Goal: Task Accomplishment & Management: Manage account settings

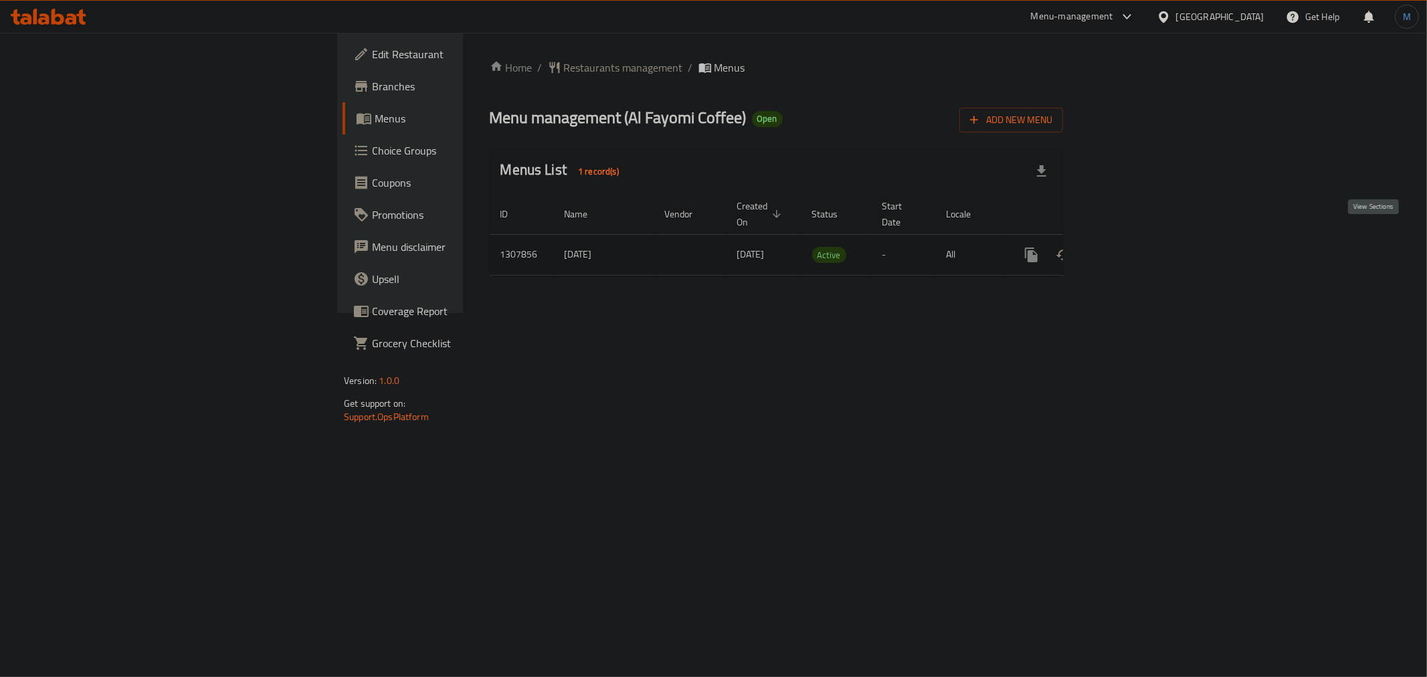
click at [1136, 247] on icon "enhanced table" at bounding box center [1128, 255] width 16 height 16
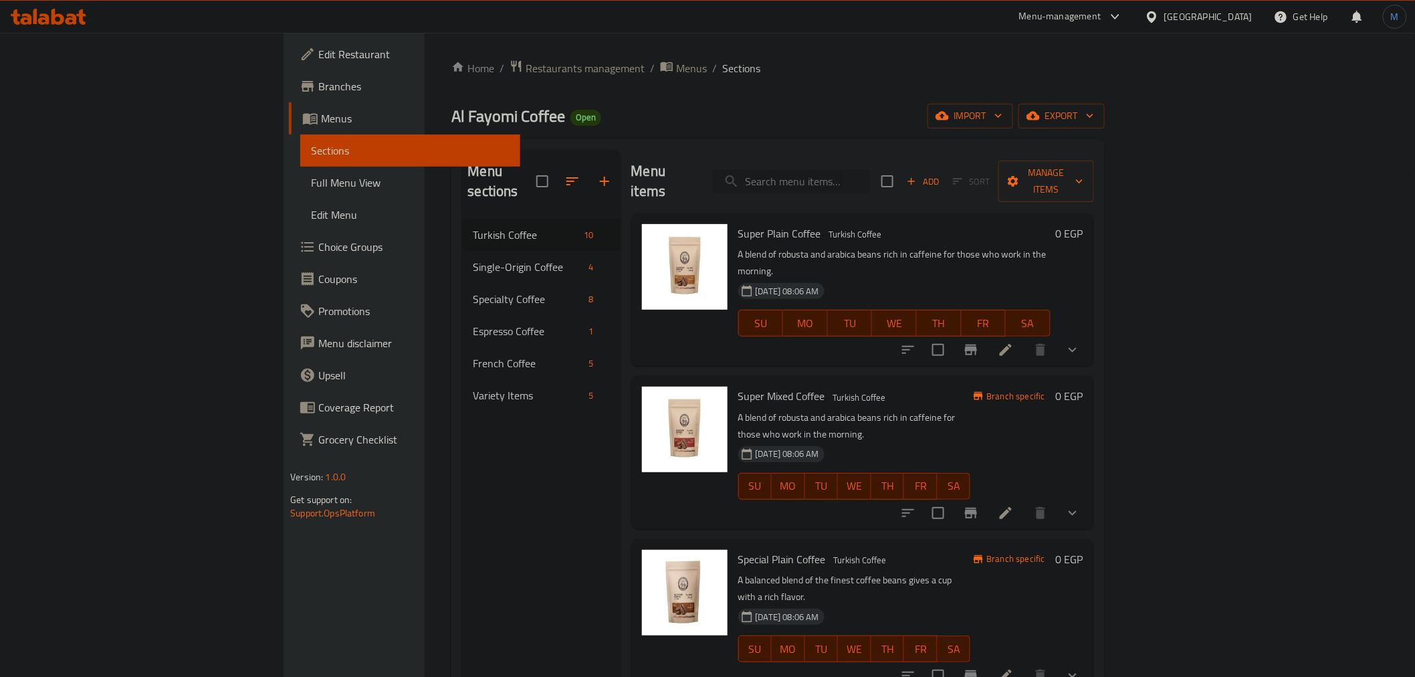
click at [865, 173] on input "search" at bounding box center [792, 181] width 158 height 23
paste input "Special plain coffee"
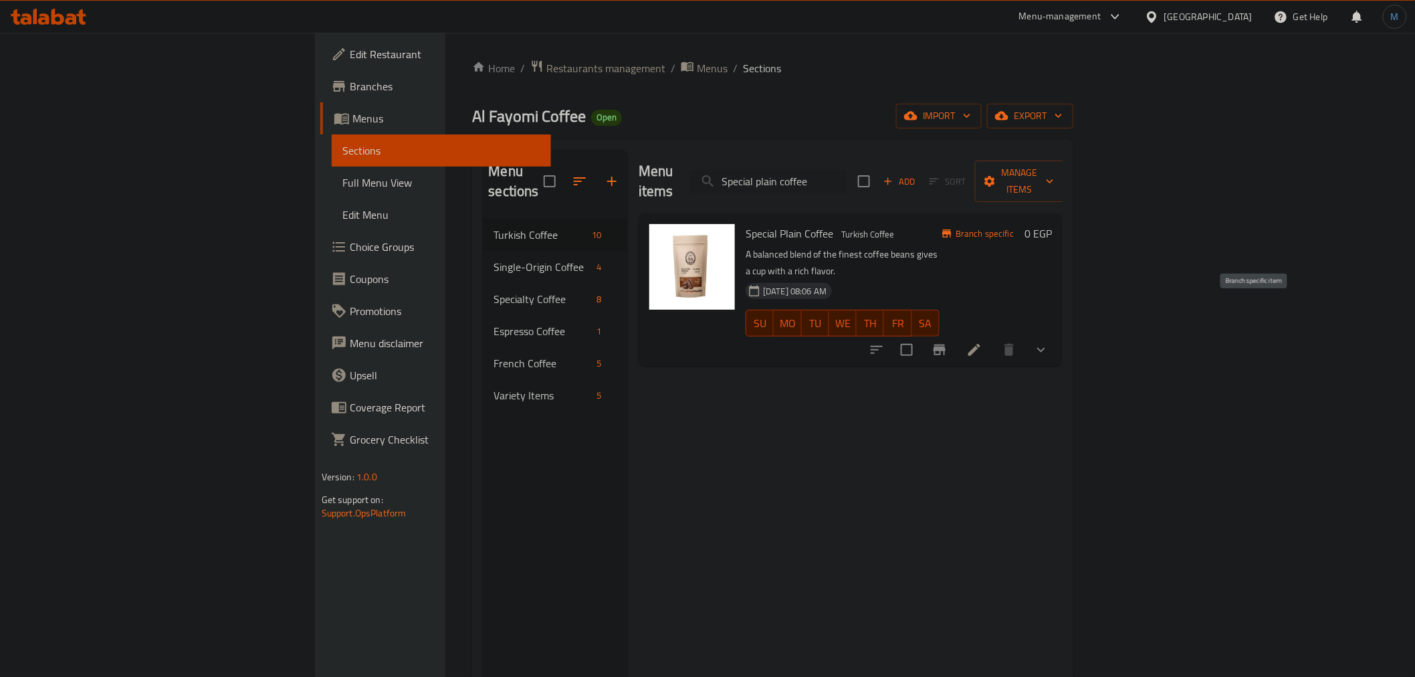
type input "Special plain coffee"
click at [946, 344] on icon "Branch-specific-item" at bounding box center [940, 349] width 12 height 11
click at [1050, 342] on icon "show more" at bounding box center [1041, 350] width 16 height 16
click at [807, 398] on div "1/8 kg" at bounding box center [868, 406] width 122 height 16
click at [807, 414] on span "1/4 kg" at bounding box center [822, 422] width 30 height 16
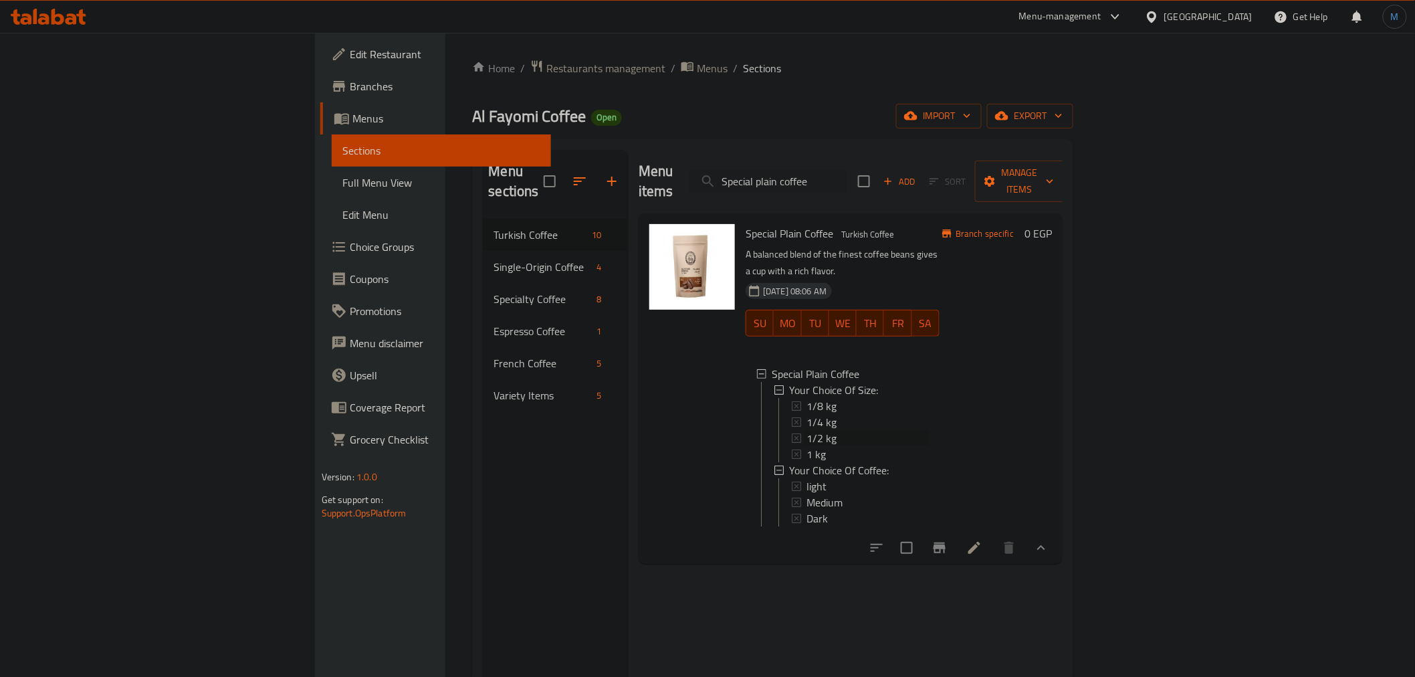
click at [807, 430] on div "1/2 kg" at bounding box center [868, 438] width 122 height 16
click at [807, 446] on div "1 kg" at bounding box center [868, 454] width 122 height 16
click at [332, 191] on link "Full Menu View" at bounding box center [441, 183] width 219 height 32
click at [332, 134] on link "Sections" at bounding box center [441, 150] width 219 height 32
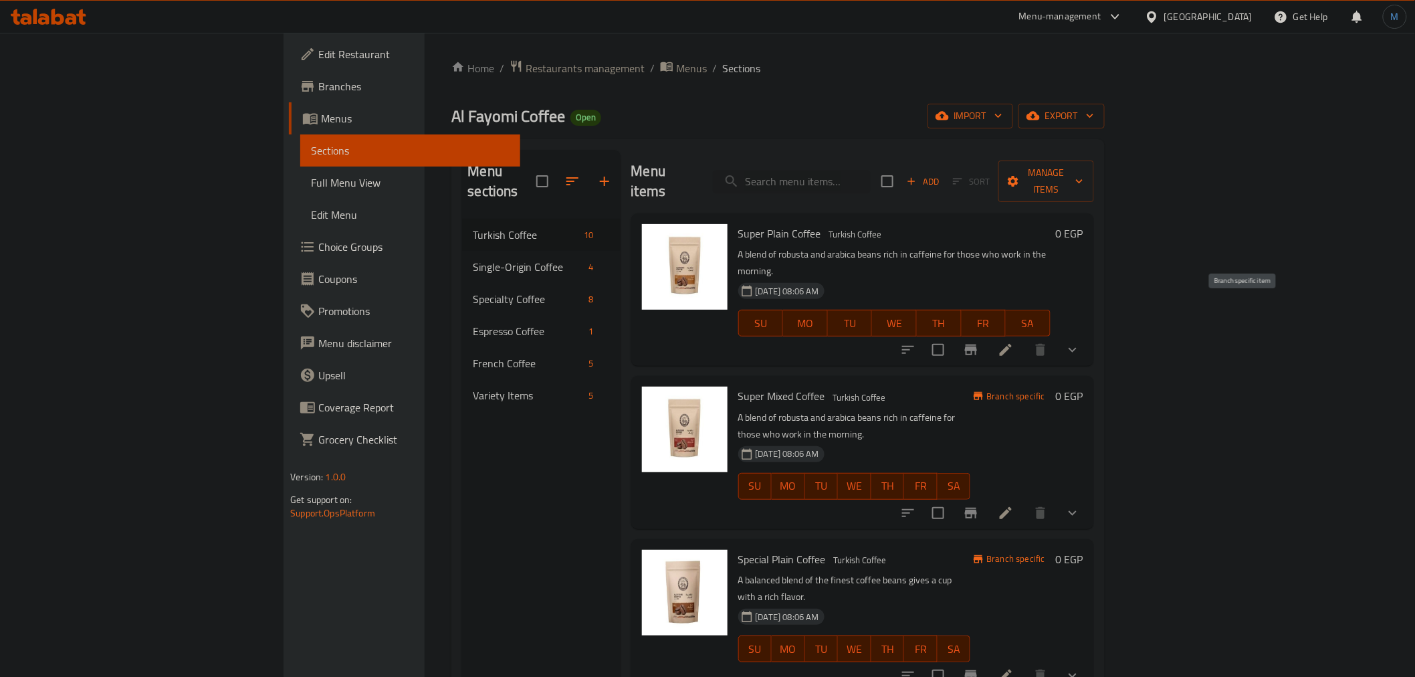
click at [979, 342] on icon "Branch-specific-item" at bounding box center [971, 350] width 16 height 16
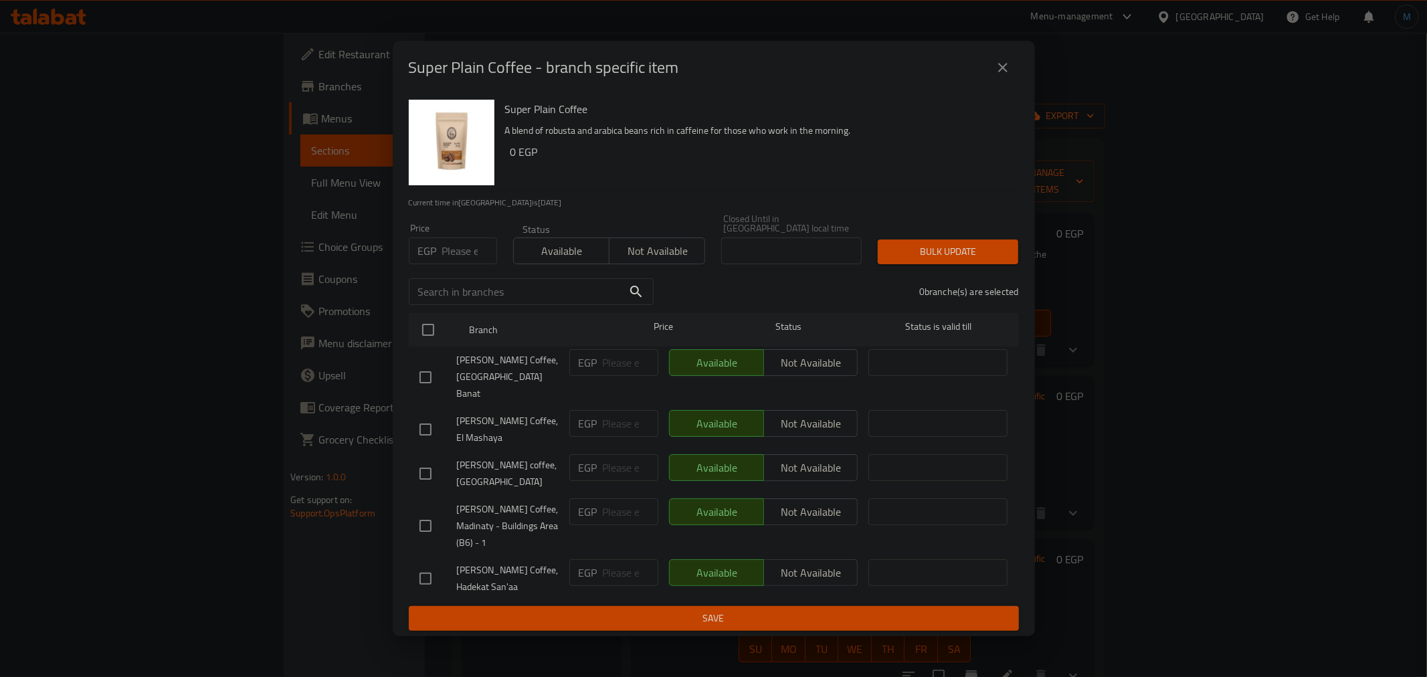
click at [672, 258] on span "Not available" at bounding box center [657, 250] width 85 height 19
click at [431, 338] on input "checkbox" at bounding box center [428, 330] width 28 height 28
checkbox input "true"
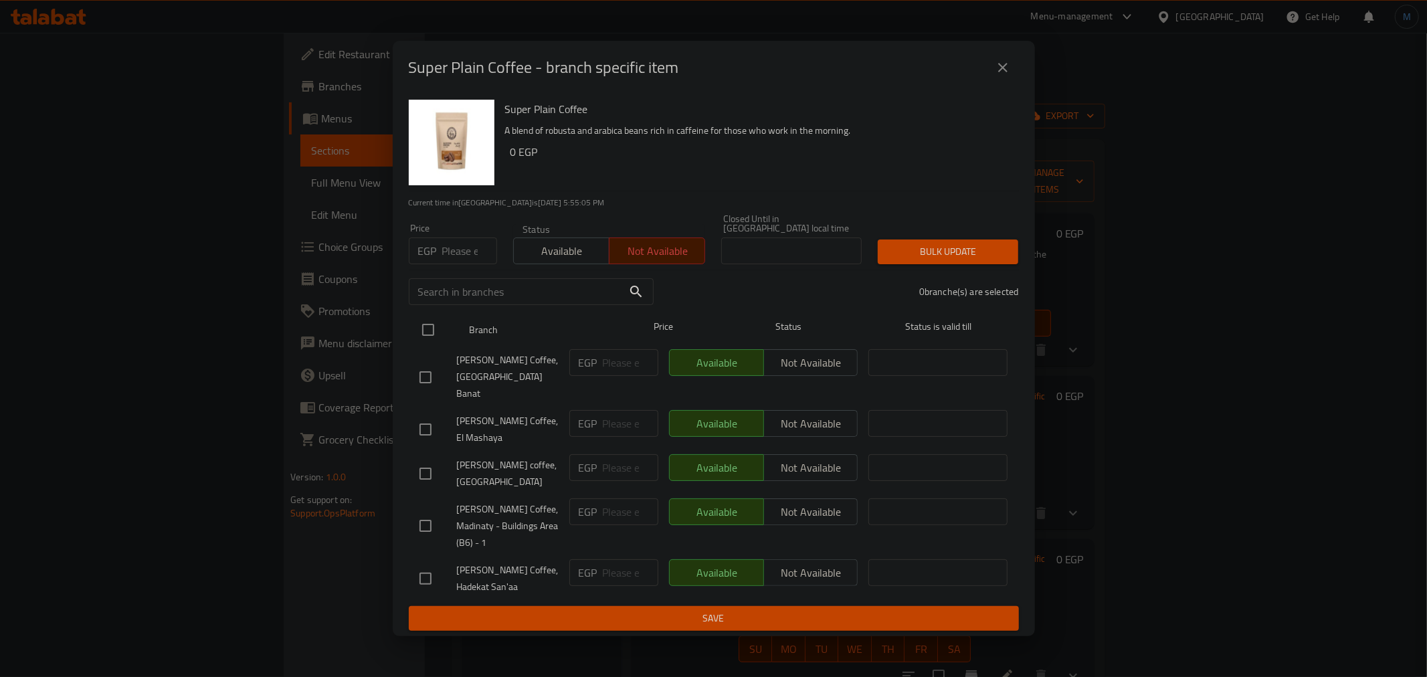
checkbox input "true"
click at [959, 276] on div "5 branche(s) are selected" at bounding box center [844, 292] width 365 height 48
click at [959, 264] on button "Bulk update" at bounding box center [948, 251] width 140 height 25
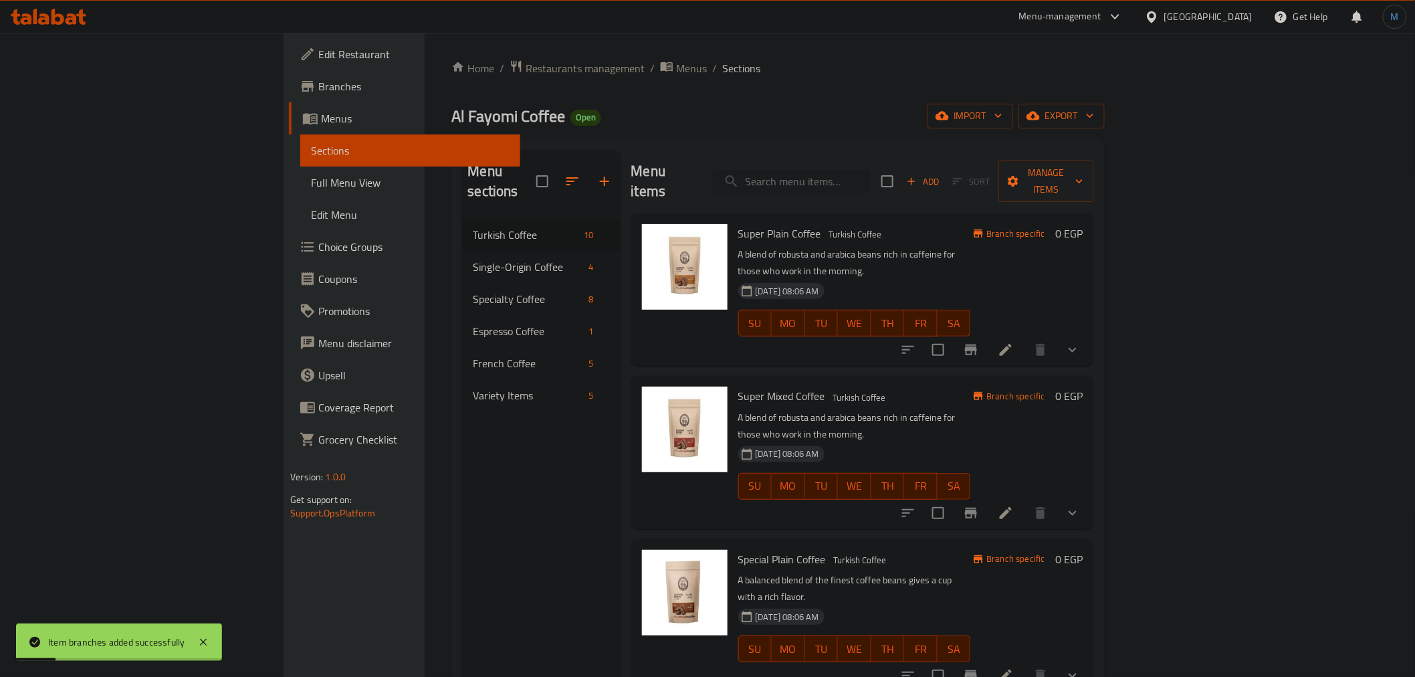
click at [871, 177] on input "search" at bounding box center [792, 181] width 158 height 23
paste input "Super mixed coffee"
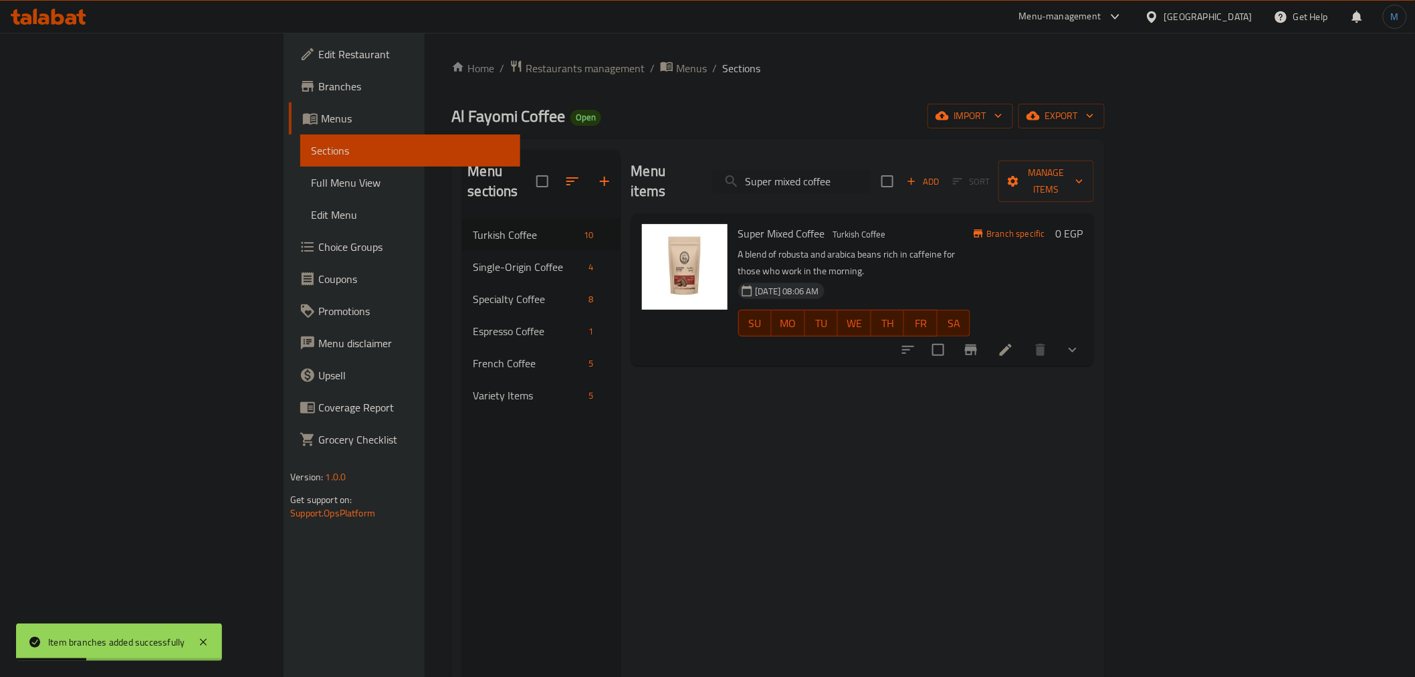
type input "Super mixed coffee"
click at [987, 334] on button "Branch-specific-item" at bounding box center [971, 350] width 32 height 32
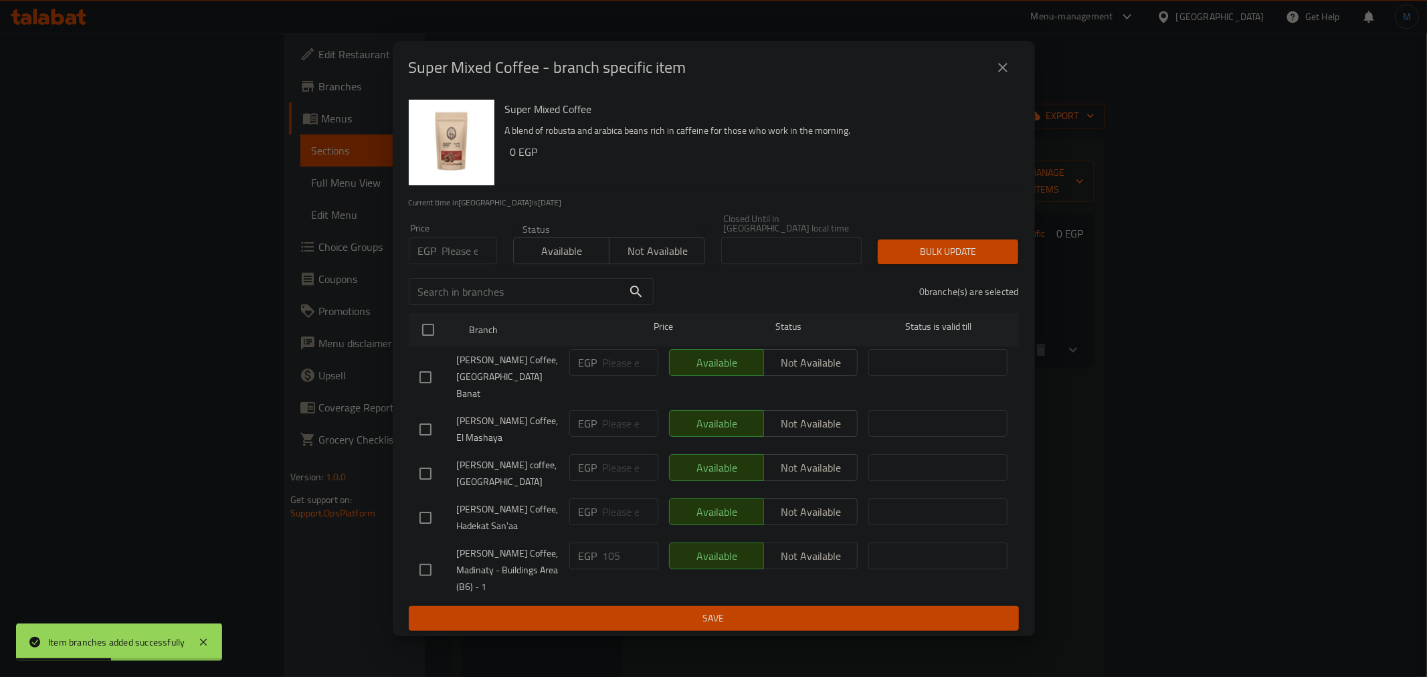
click at [670, 260] on span "Not available" at bounding box center [657, 250] width 85 height 19
click at [417, 332] on input "checkbox" at bounding box center [428, 330] width 28 height 28
checkbox input "true"
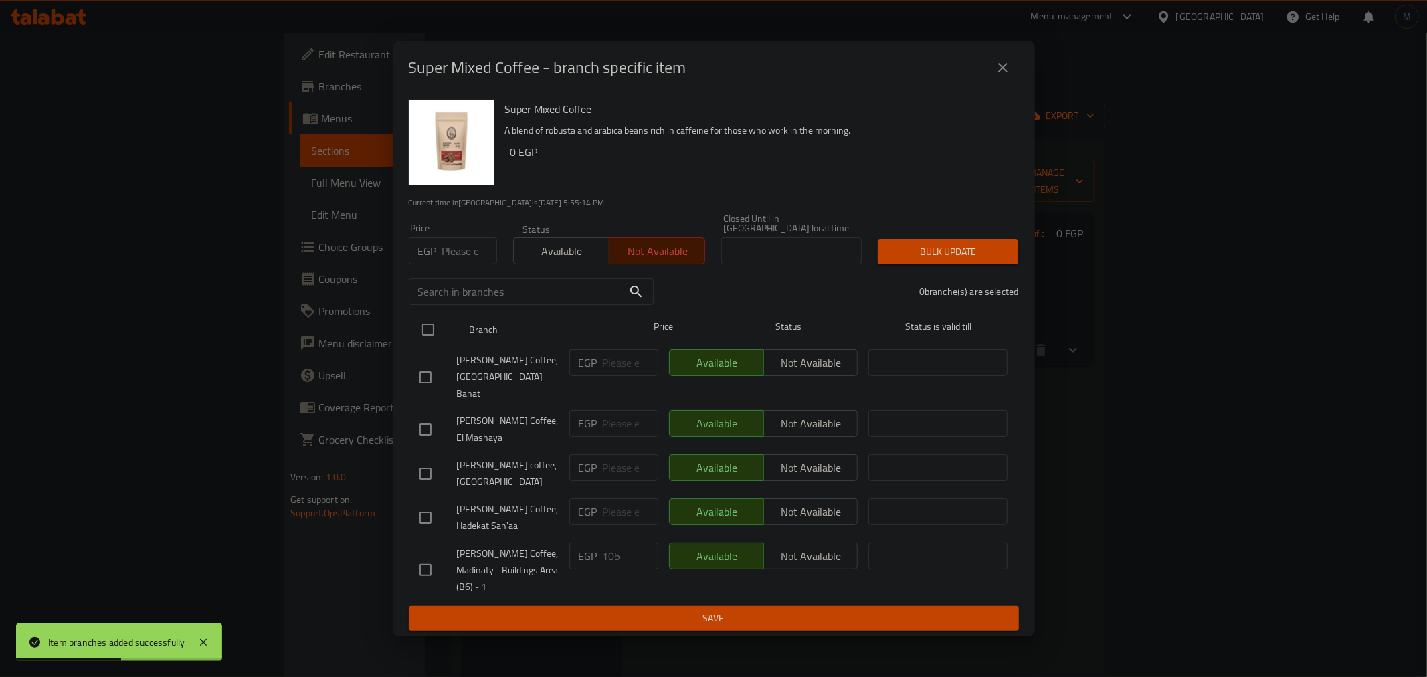
checkbox input "true"
click at [955, 274] on div "5 branche(s) are selected" at bounding box center [844, 292] width 365 height 48
click at [957, 268] on div "Bulk update" at bounding box center [948, 251] width 157 height 41
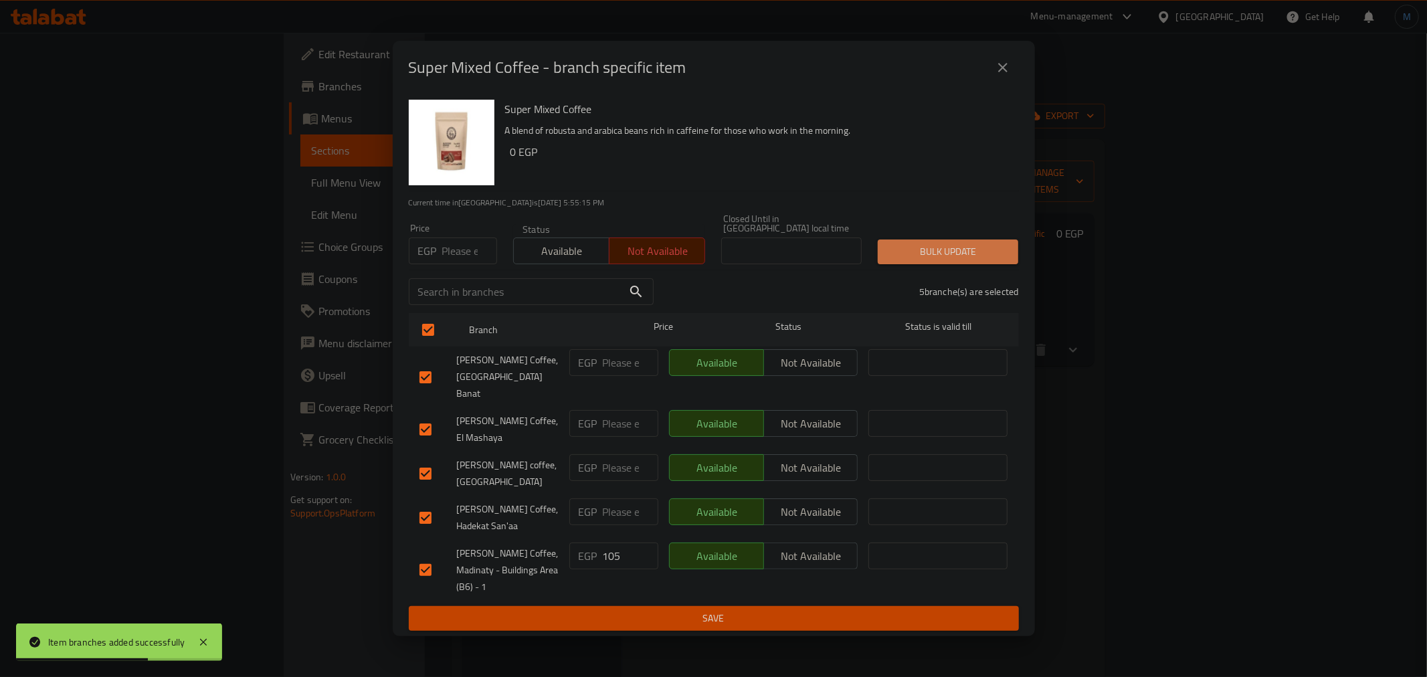
click at [958, 264] on button "Bulk update" at bounding box center [948, 251] width 140 height 25
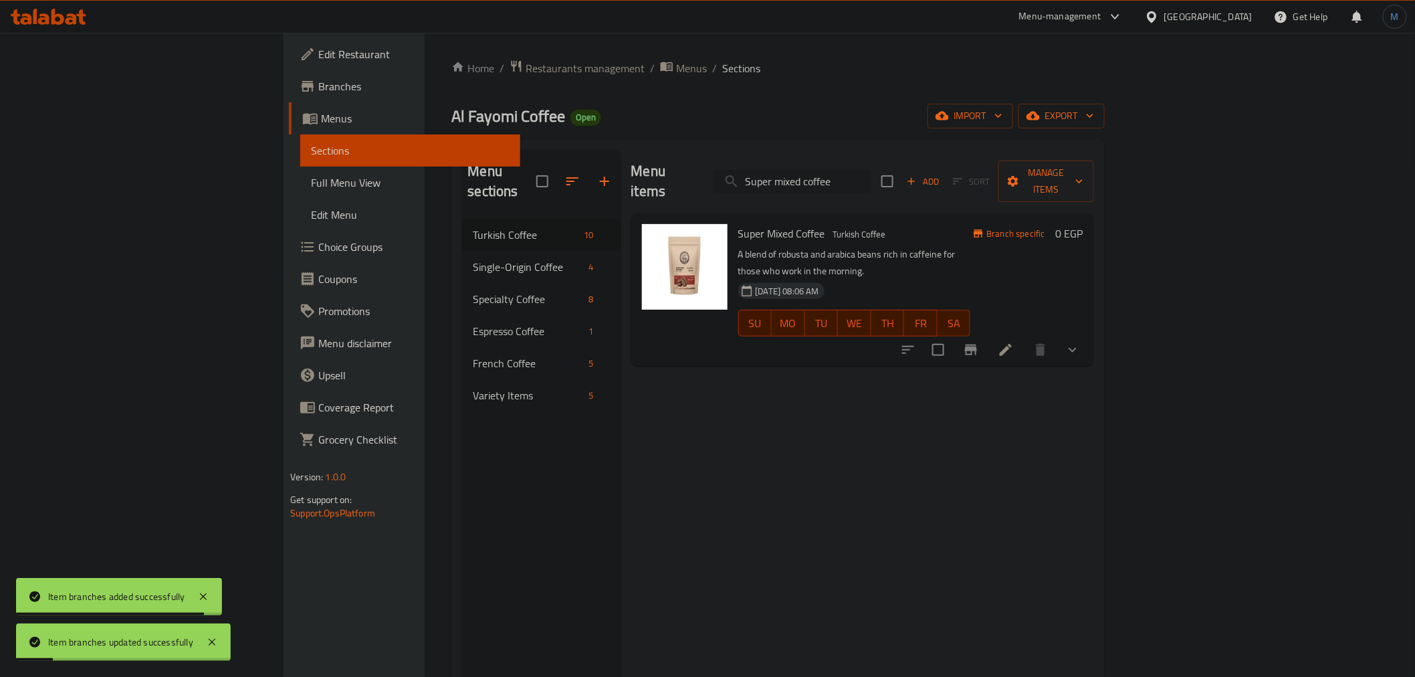
click at [871, 171] on input "Super mixed coffee" at bounding box center [792, 181] width 158 height 23
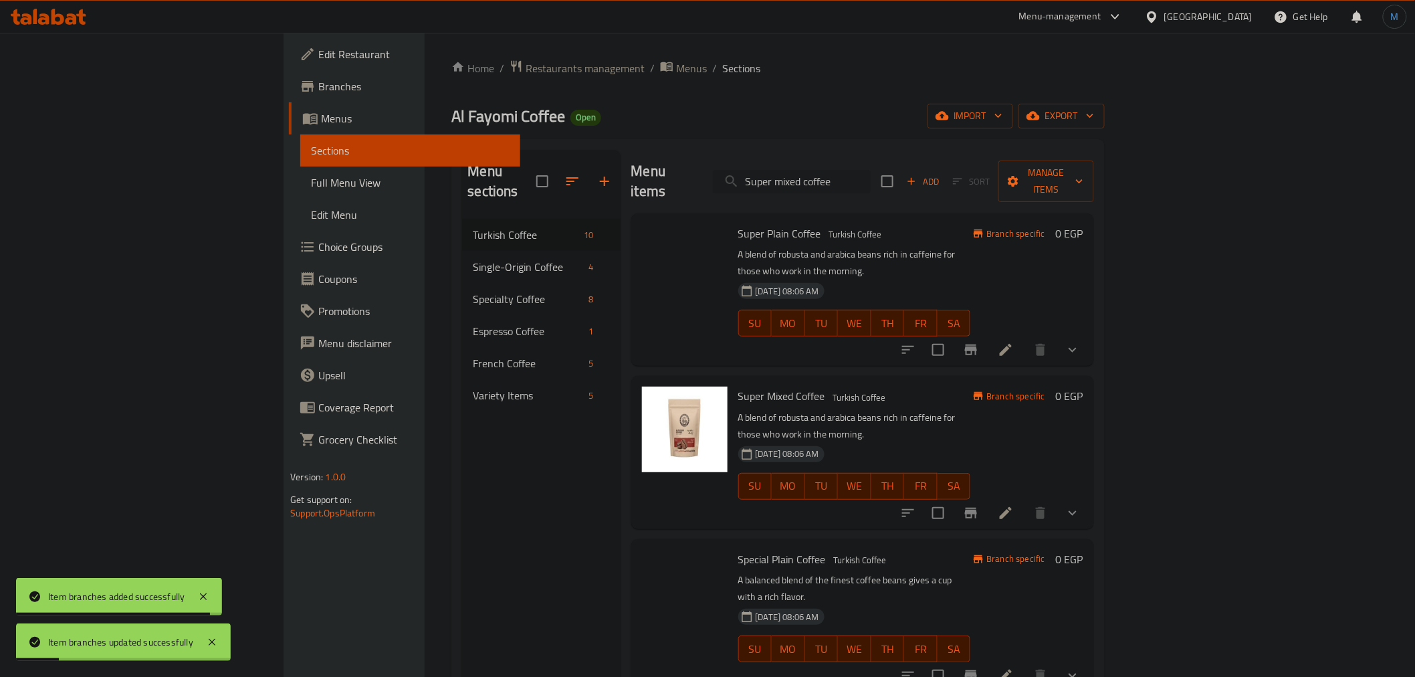
paste input "Colombian plain"
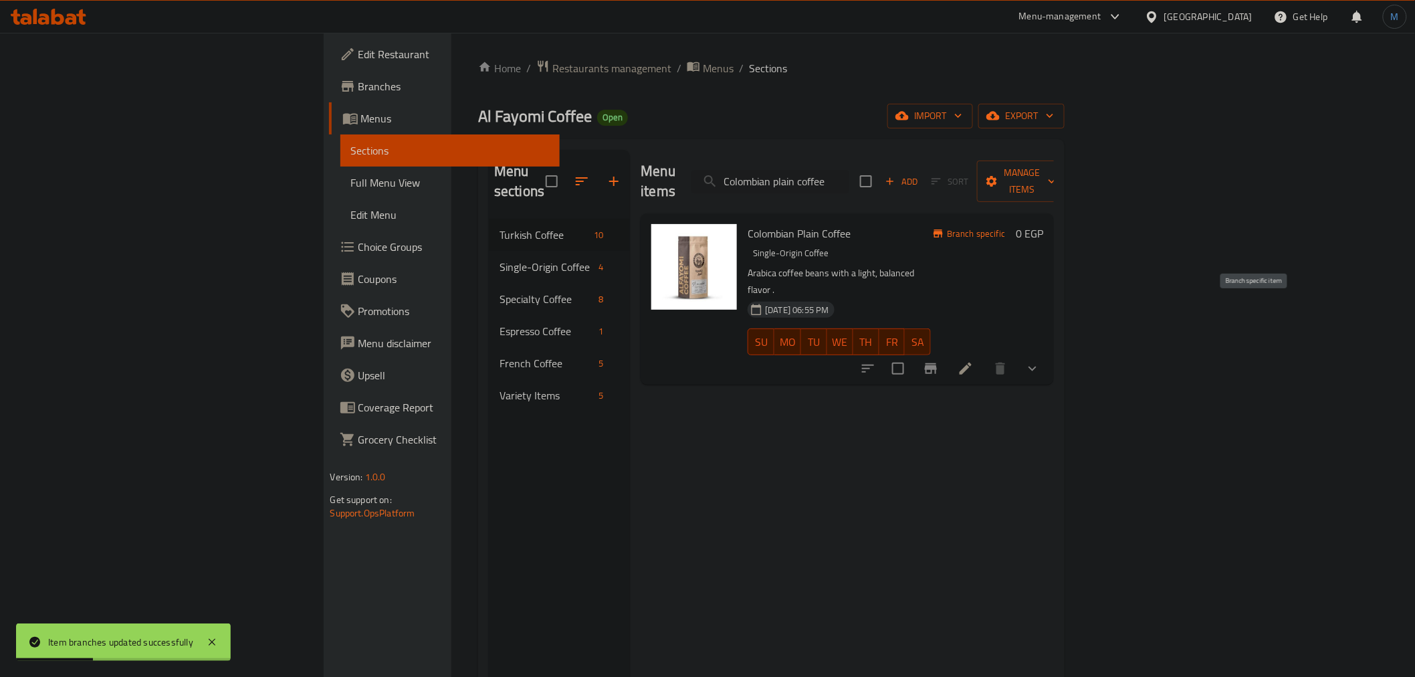
type input "Colombian plain coffee"
click at [947, 353] on button "Branch-specific-item" at bounding box center [931, 369] width 32 height 32
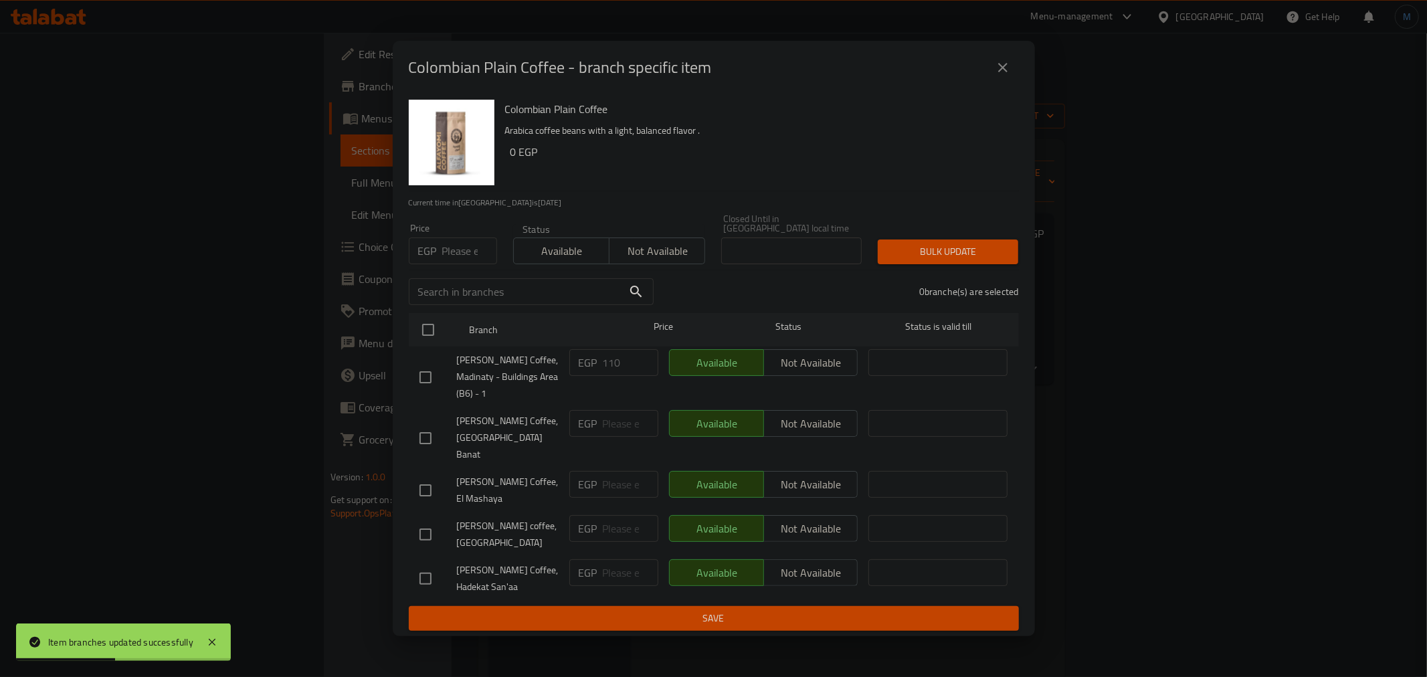
click at [634, 251] on span "Not available" at bounding box center [657, 250] width 85 height 19
click at [418, 334] on div "Branch Price Status Status is valid till" at bounding box center [714, 329] width 610 height 33
click at [435, 339] on input "checkbox" at bounding box center [428, 330] width 28 height 28
checkbox input "true"
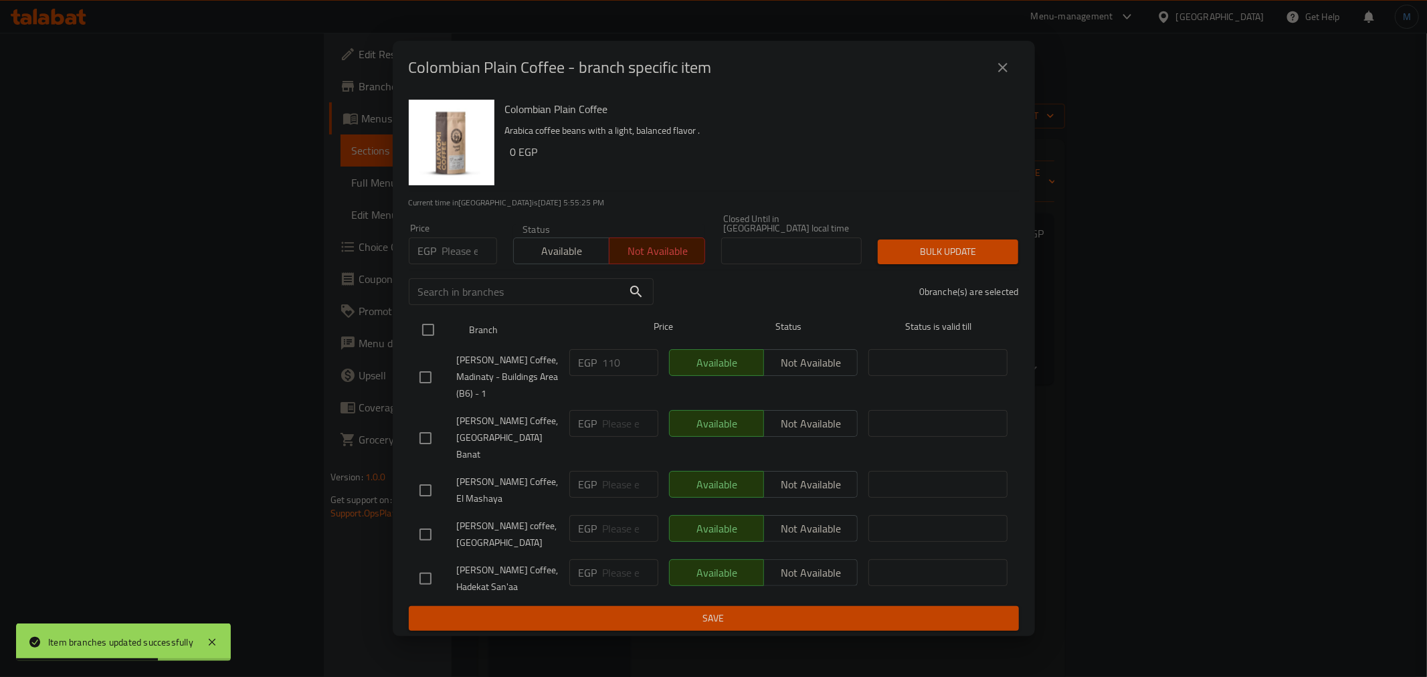
checkbox input "true"
click at [971, 248] on span "Bulk update" at bounding box center [947, 251] width 119 height 17
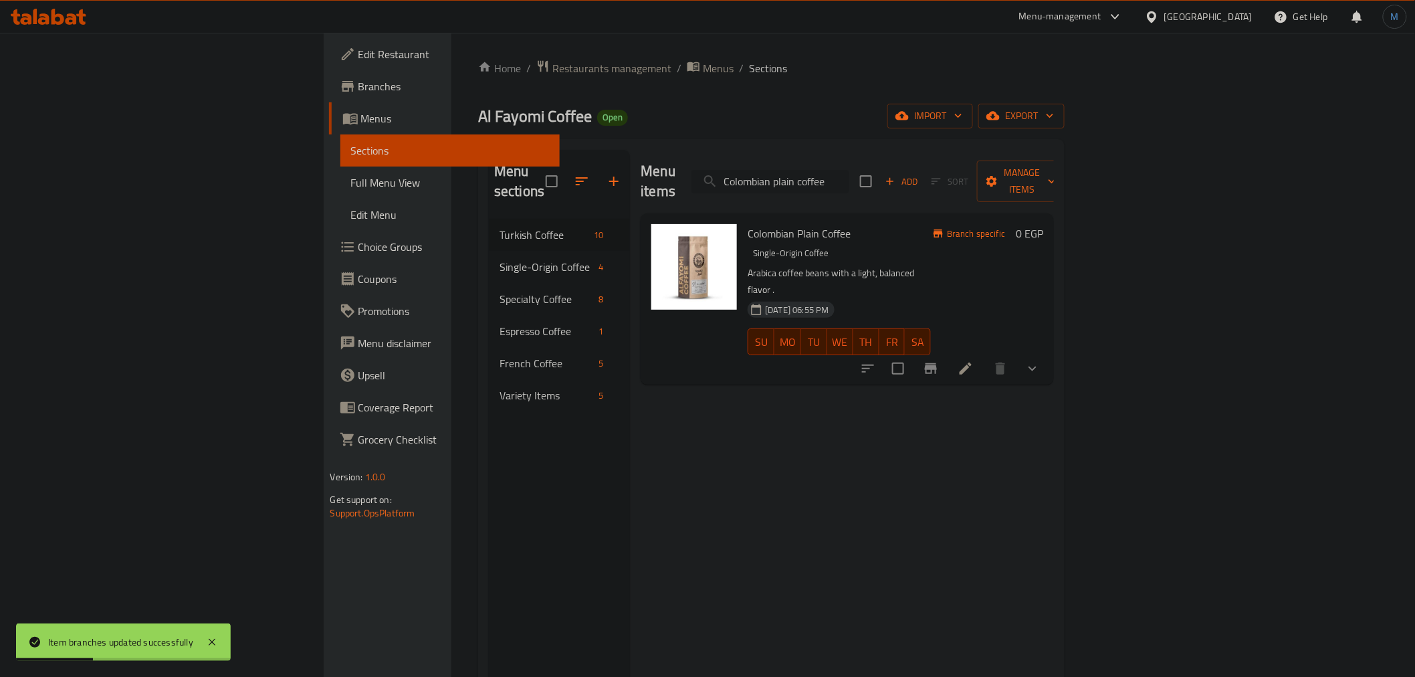
click at [850, 181] on input "Colombian plain coffee" at bounding box center [771, 181] width 158 height 23
paste input "mixed"
type input "Colombian mixed coffee"
click at [937, 363] on icon "Branch-specific-item" at bounding box center [931, 368] width 12 height 11
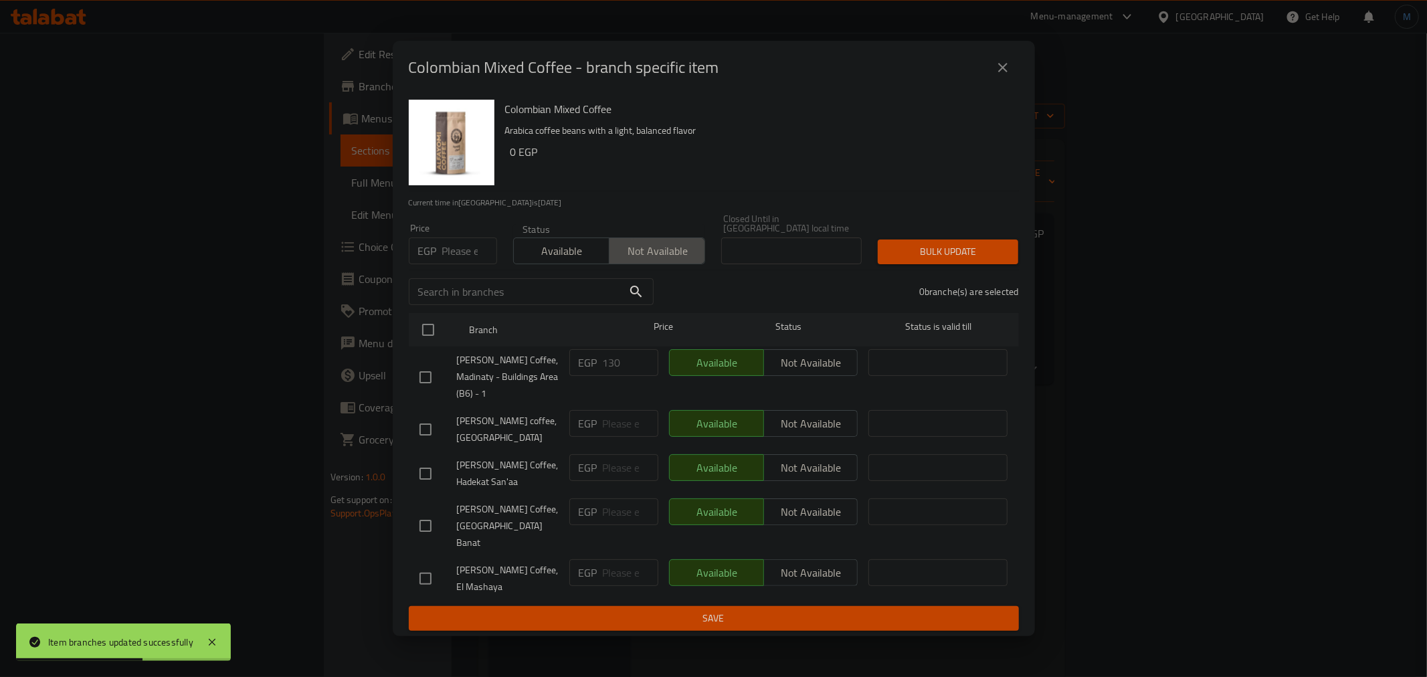
click at [680, 255] on span "Not available" at bounding box center [657, 250] width 85 height 19
click at [443, 328] on div at bounding box center [439, 329] width 50 height 39
click at [456, 331] on div at bounding box center [439, 329] width 50 height 39
click at [431, 333] on input "checkbox" at bounding box center [428, 330] width 28 height 28
checkbox input "true"
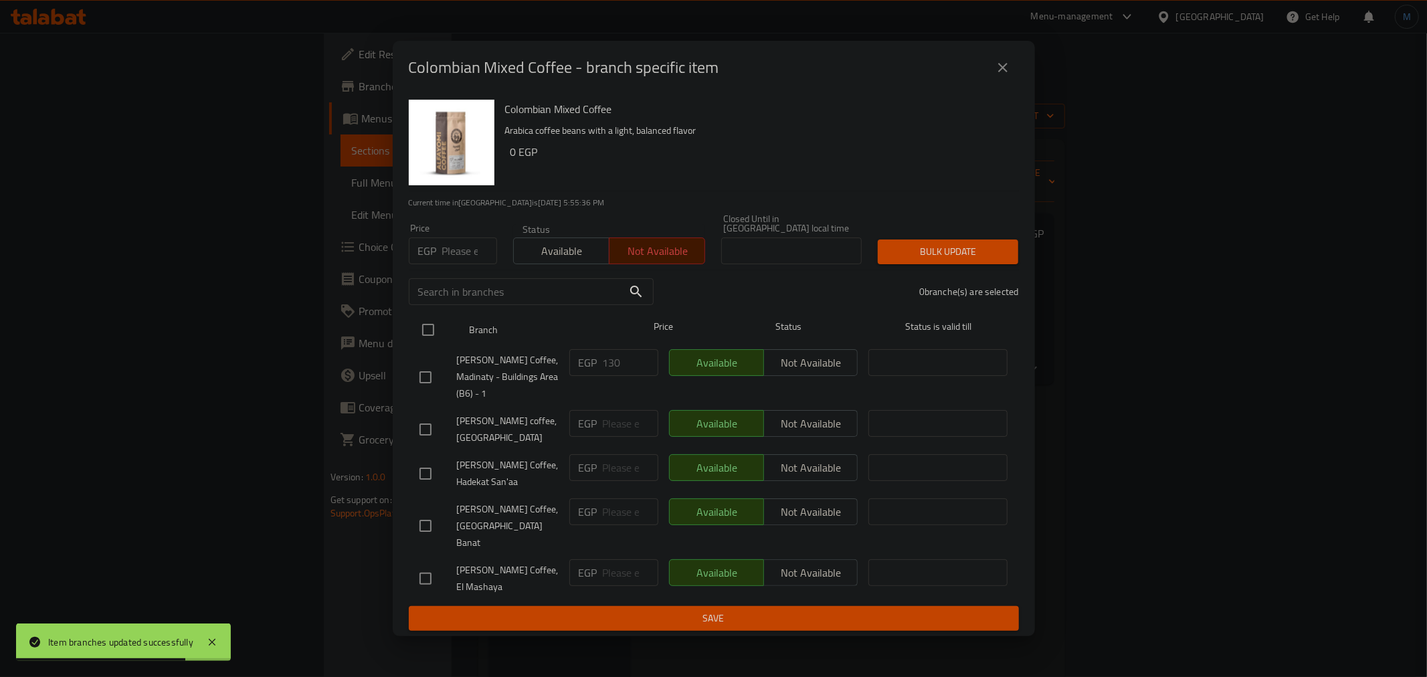
checkbox input "true"
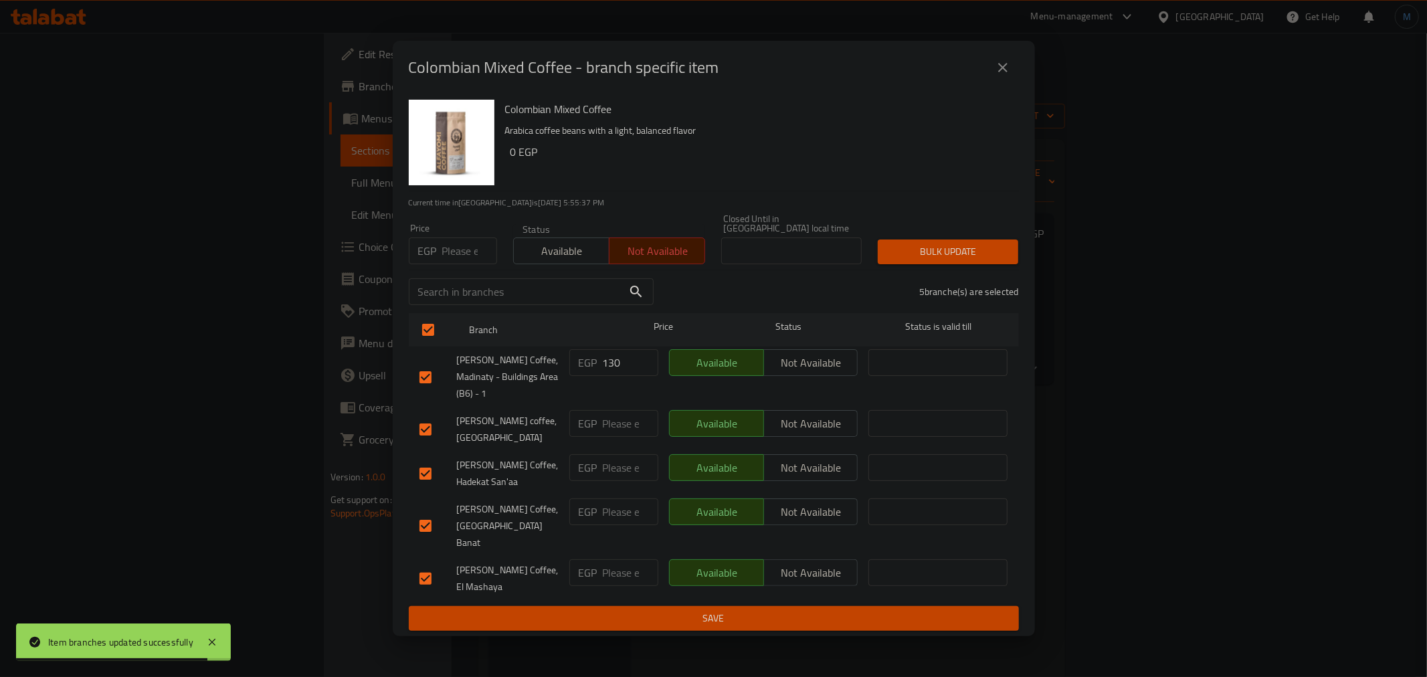
click at [979, 245] on button "Bulk update" at bounding box center [948, 251] width 140 height 25
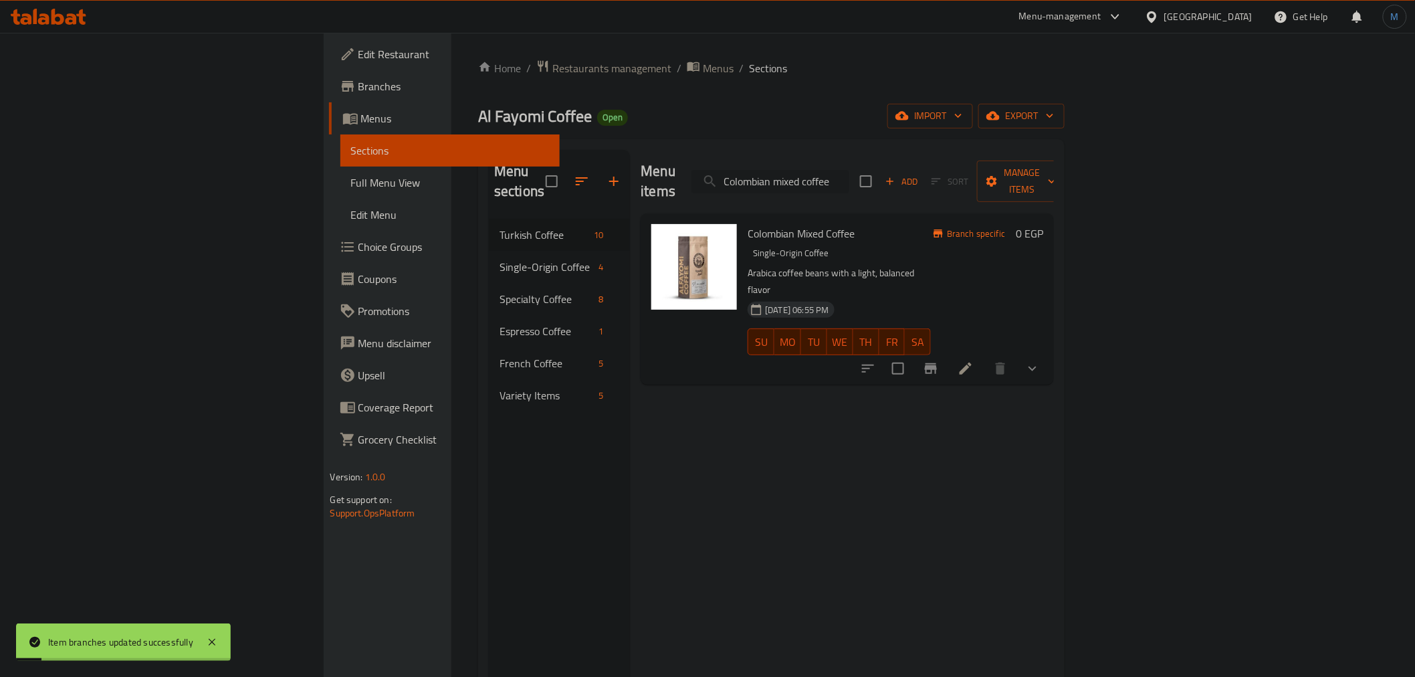
click at [850, 170] on input "Colombian mixed coffee" at bounding box center [771, 181] width 158 height 23
paste input "Ethiopian plain"
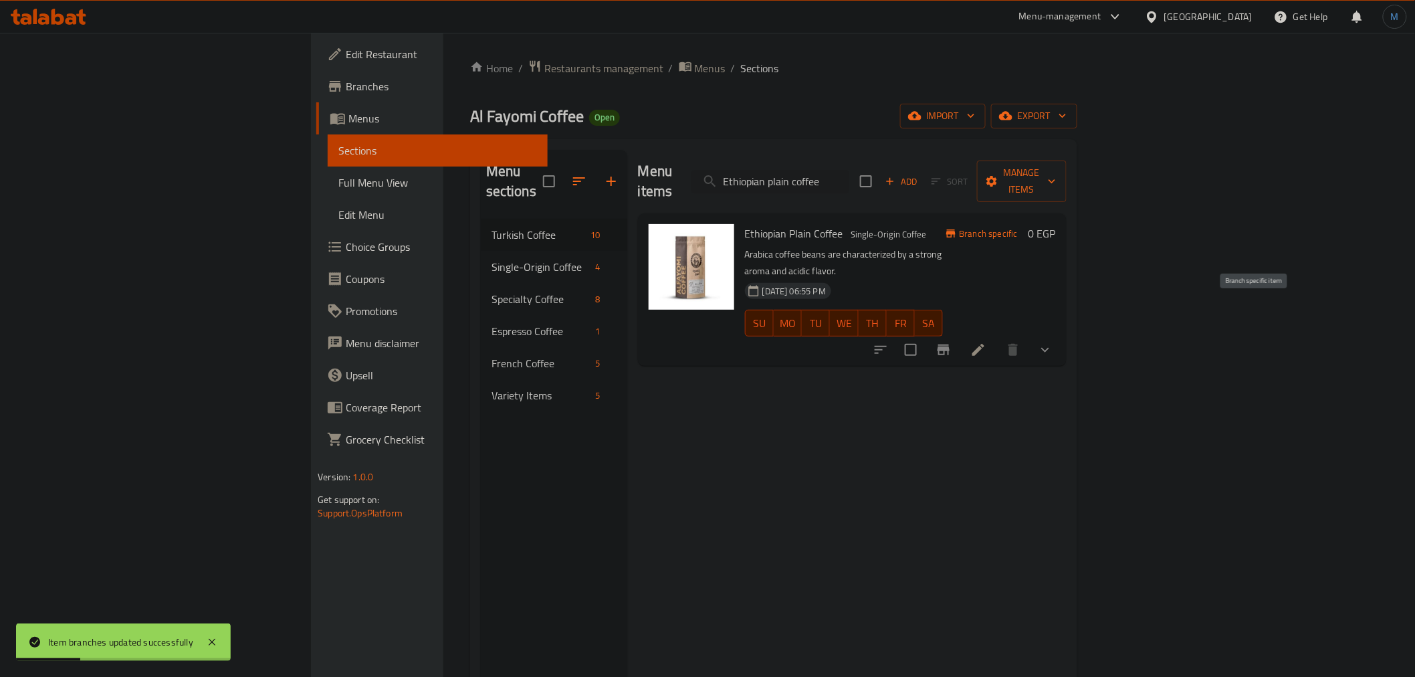
type input "Ethiopian plain coffee"
click at [952, 342] on icon "Branch-specific-item" at bounding box center [944, 350] width 16 height 16
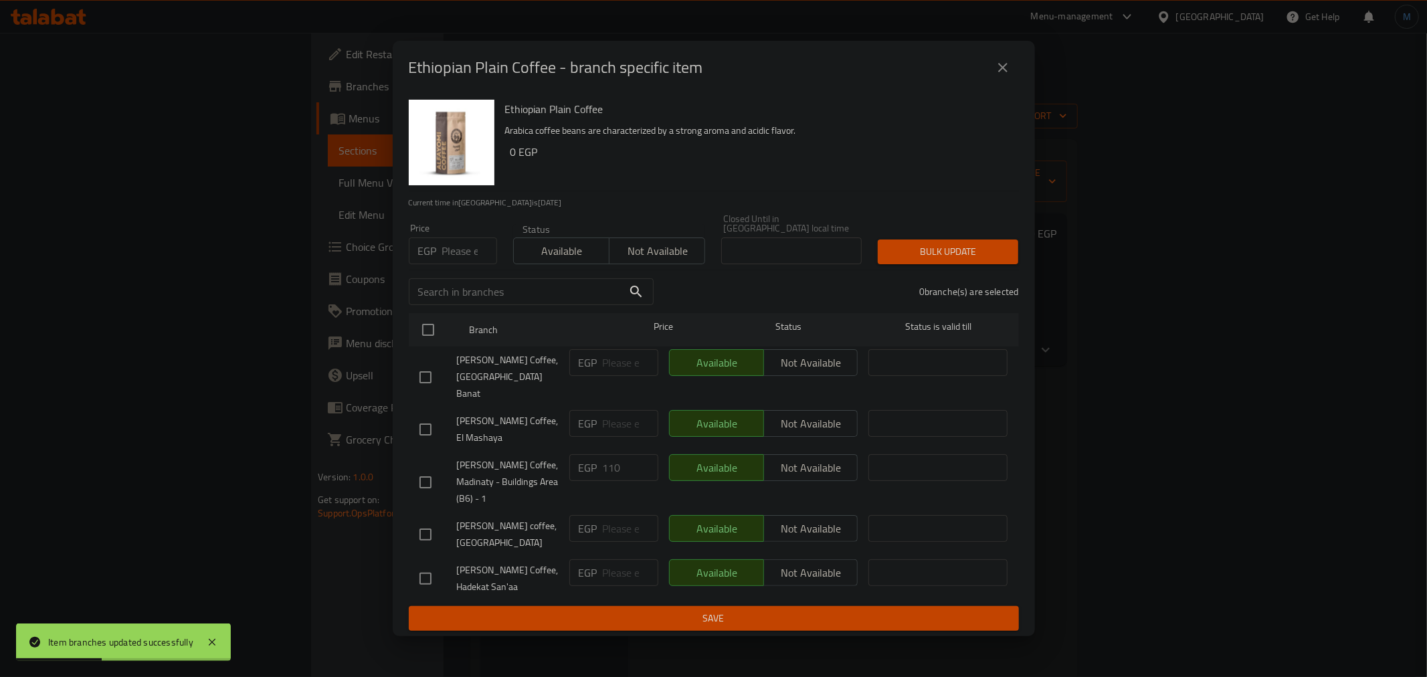
click at [670, 261] on span "Not available" at bounding box center [657, 250] width 85 height 19
click at [426, 344] on input "checkbox" at bounding box center [428, 330] width 28 height 28
checkbox input "true"
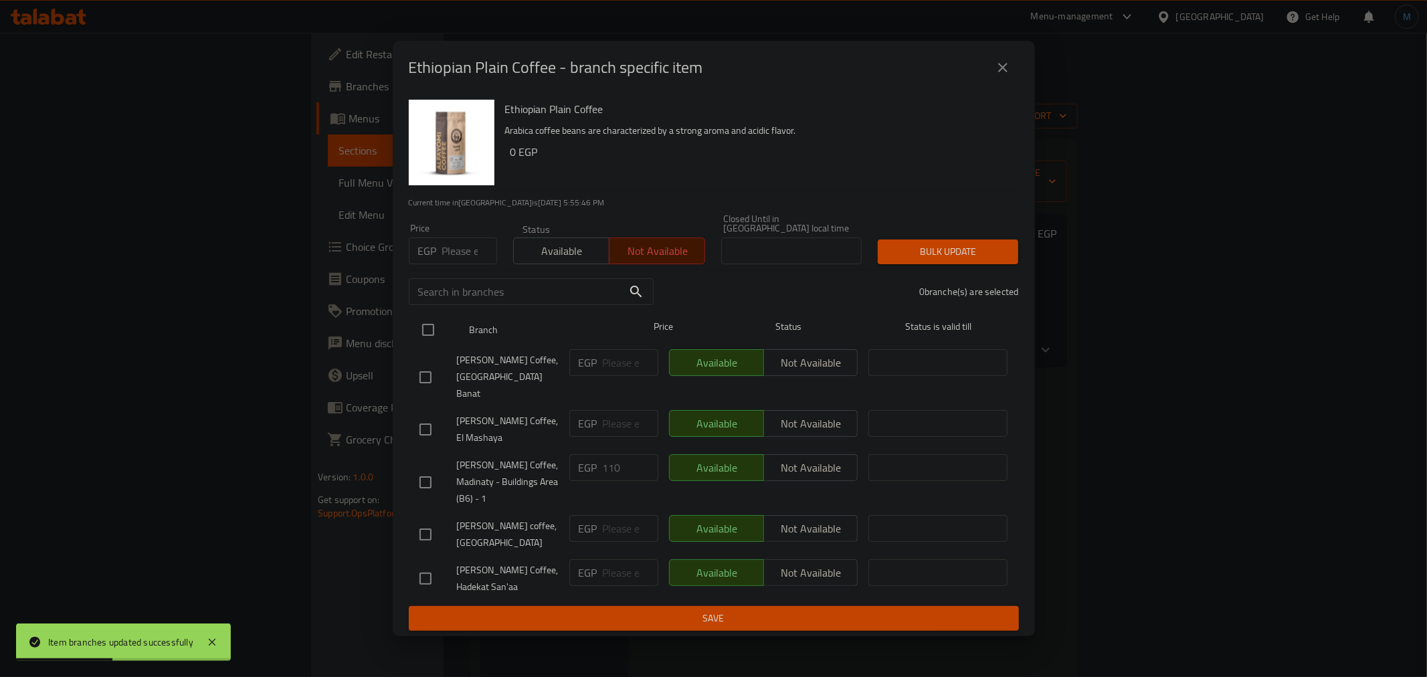
checkbox input "true"
click at [966, 255] on span "Bulk update" at bounding box center [947, 251] width 119 height 17
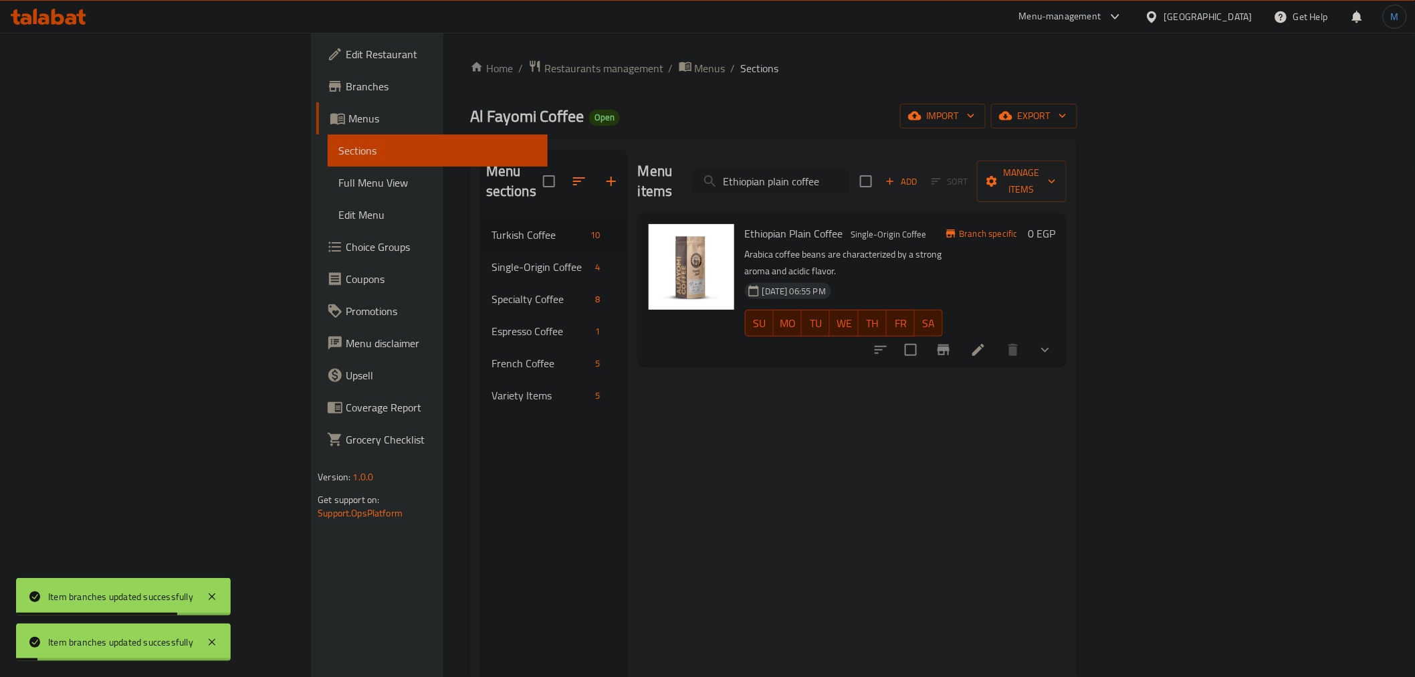
click at [850, 177] on input "Ethiopian plain coffee" at bounding box center [771, 181] width 158 height 23
paste input "mixed"
type input "Ethiopian mixed coffee"
click at [952, 342] on icon "Branch-specific-item" at bounding box center [944, 350] width 16 height 16
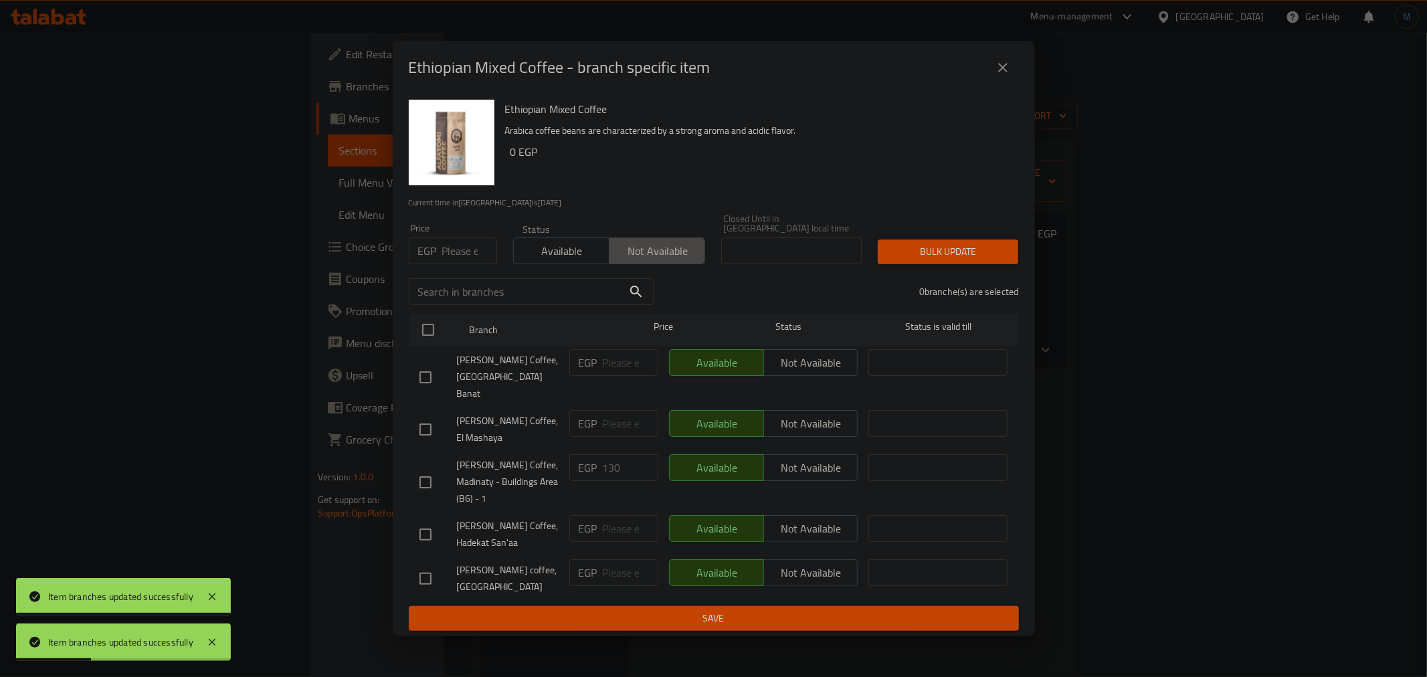
click at [659, 261] on span "Not available" at bounding box center [657, 250] width 85 height 19
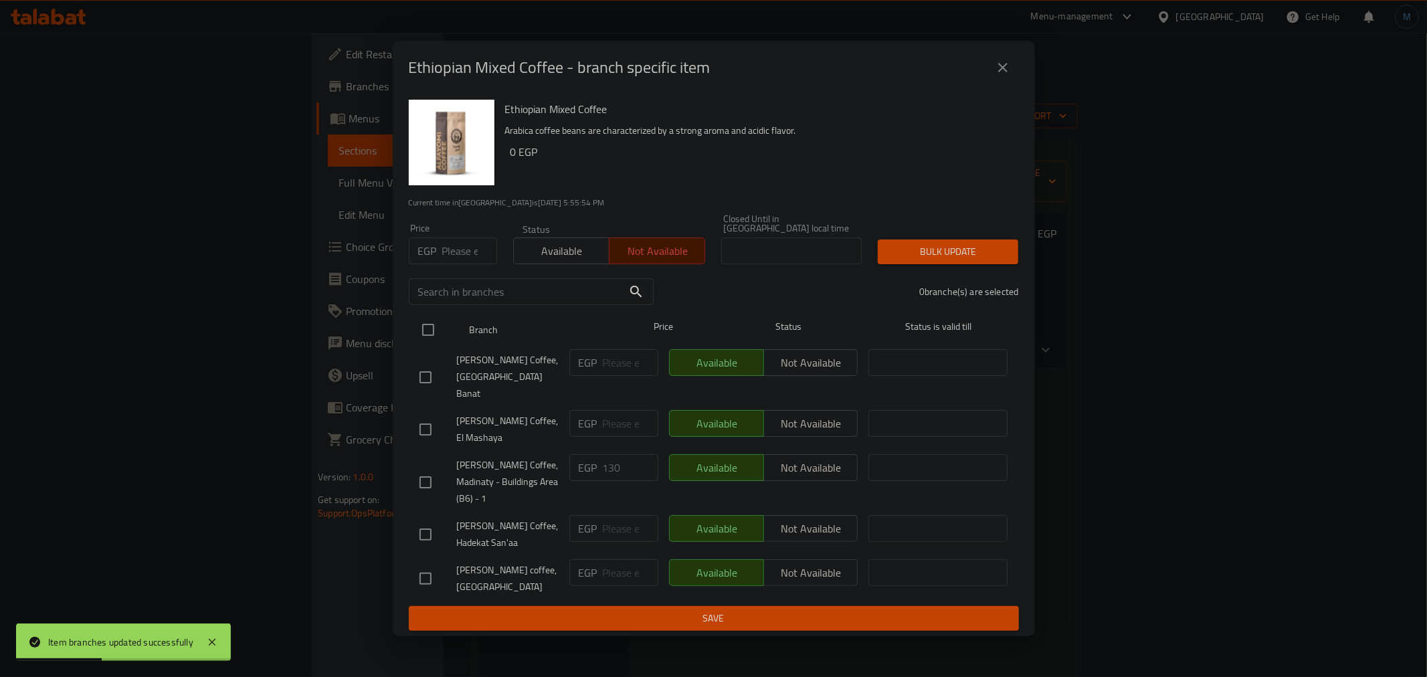
click at [431, 326] on input "checkbox" at bounding box center [428, 330] width 28 height 28
checkbox input "true"
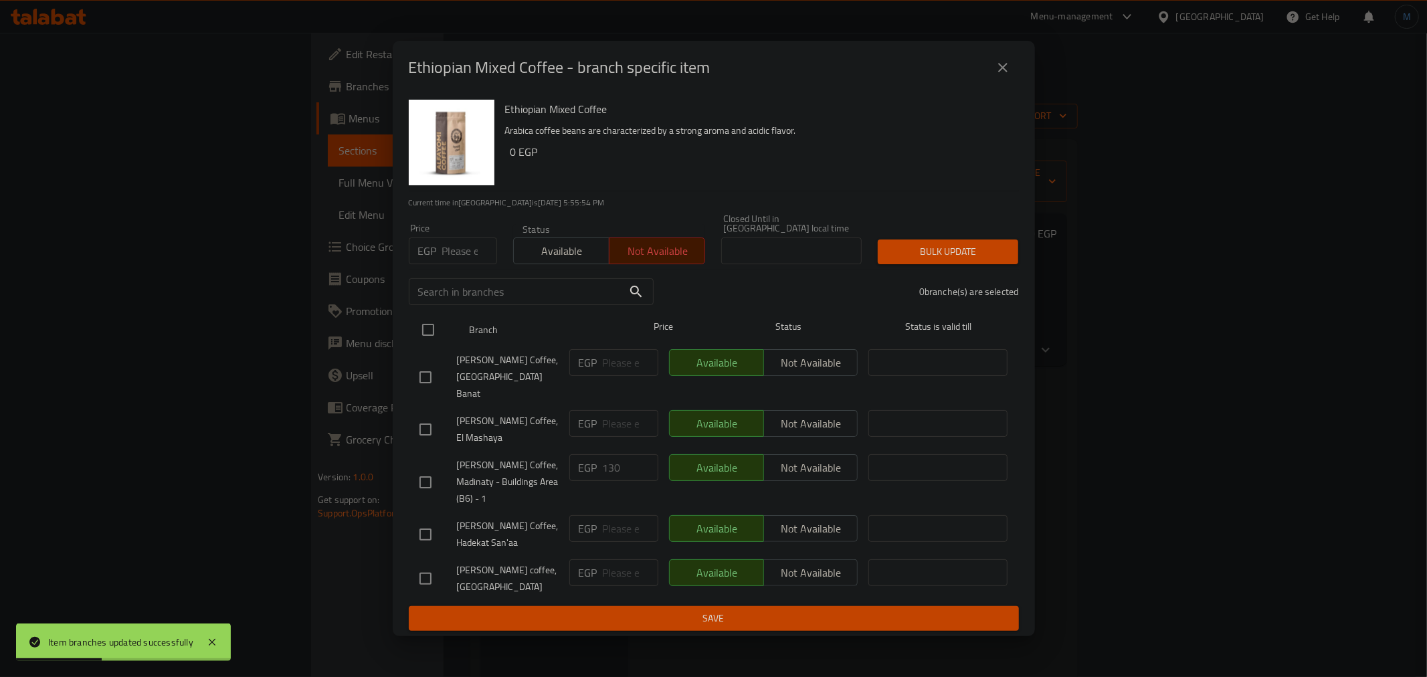
checkbox input "true"
click at [914, 242] on div "Bulk update" at bounding box center [948, 251] width 157 height 41
click at [934, 233] on div "Price EGP Price Status Available Not available Closed Until in [GEOGRAPHIC_DATA…" at bounding box center [714, 239] width 626 height 66
click at [945, 245] on button "Bulk update" at bounding box center [948, 251] width 140 height 25
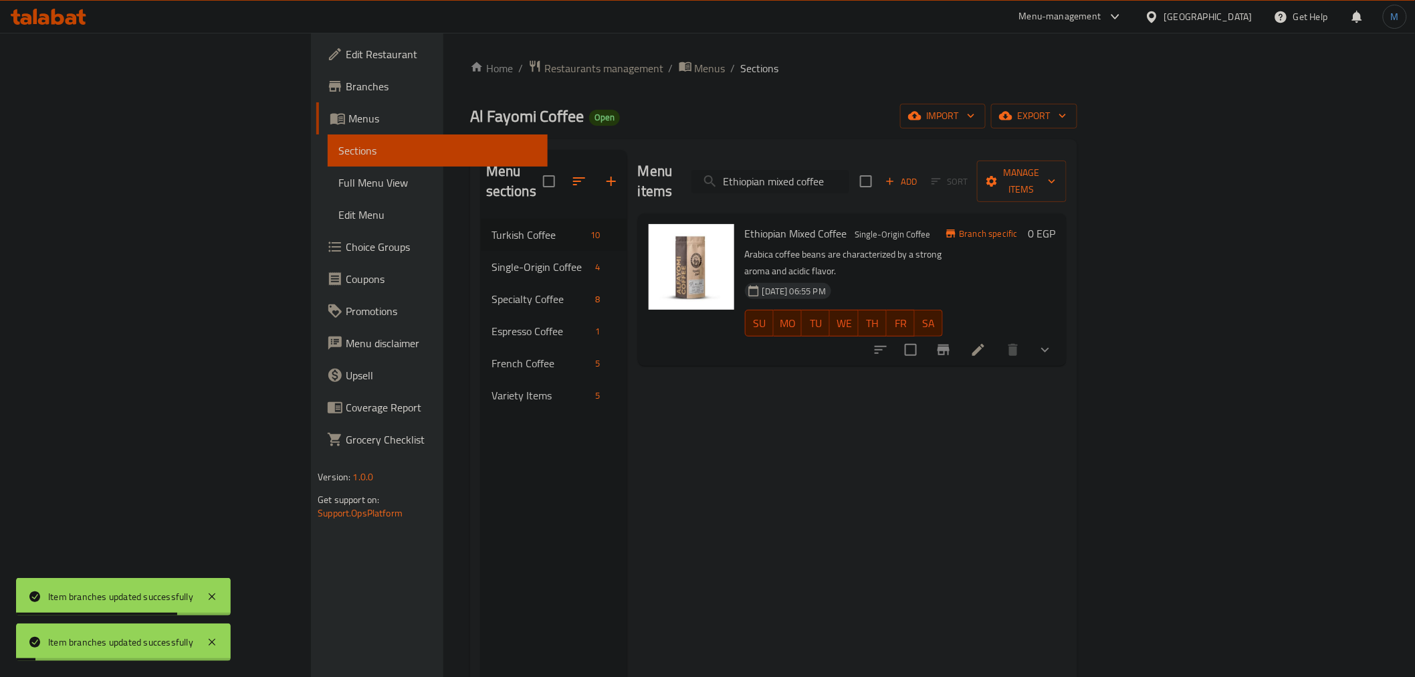
click at [850, 178] on input "Ethiopian mixed coffee" at bounding box center [771, 181] width 158 height 23
paste input "Yemeni plain coffee."
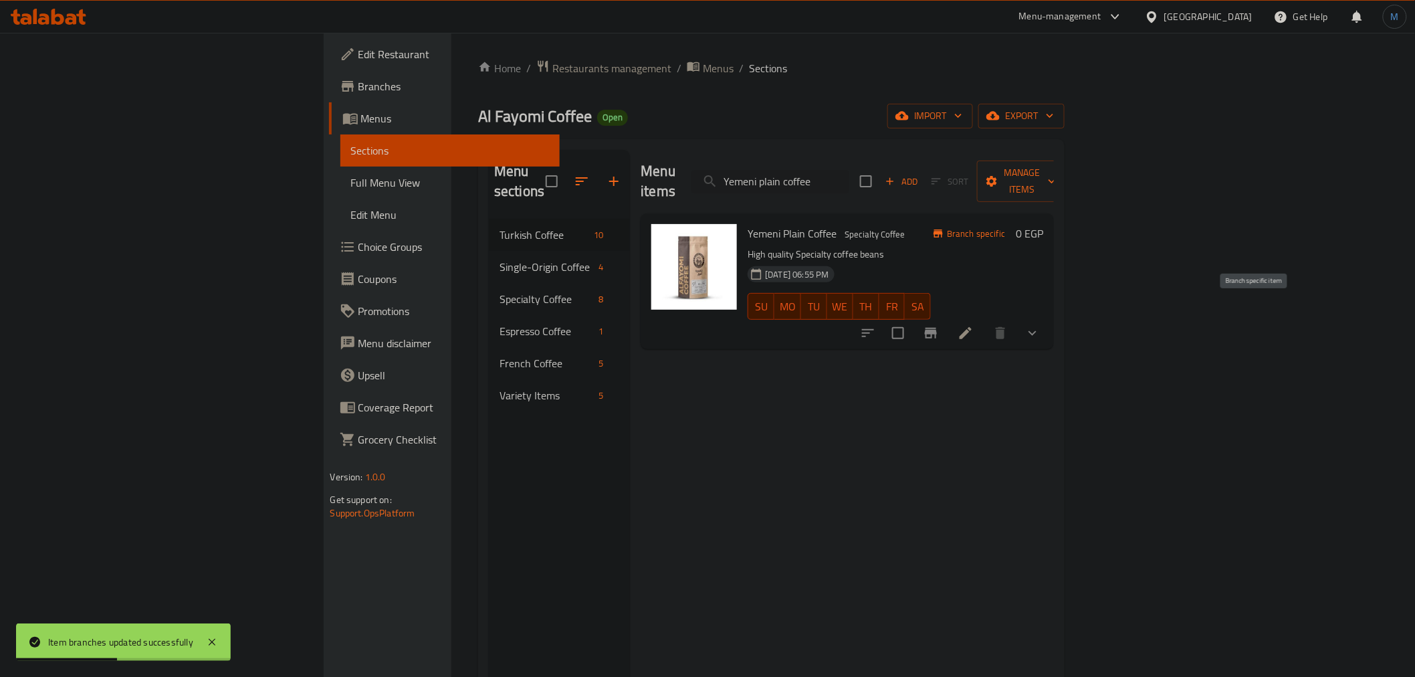
type input "Yemeni plain coffee"
click at [939, 325] on icon "Branch-specific-item" at bounding box center [931, 333] width 16 height 16
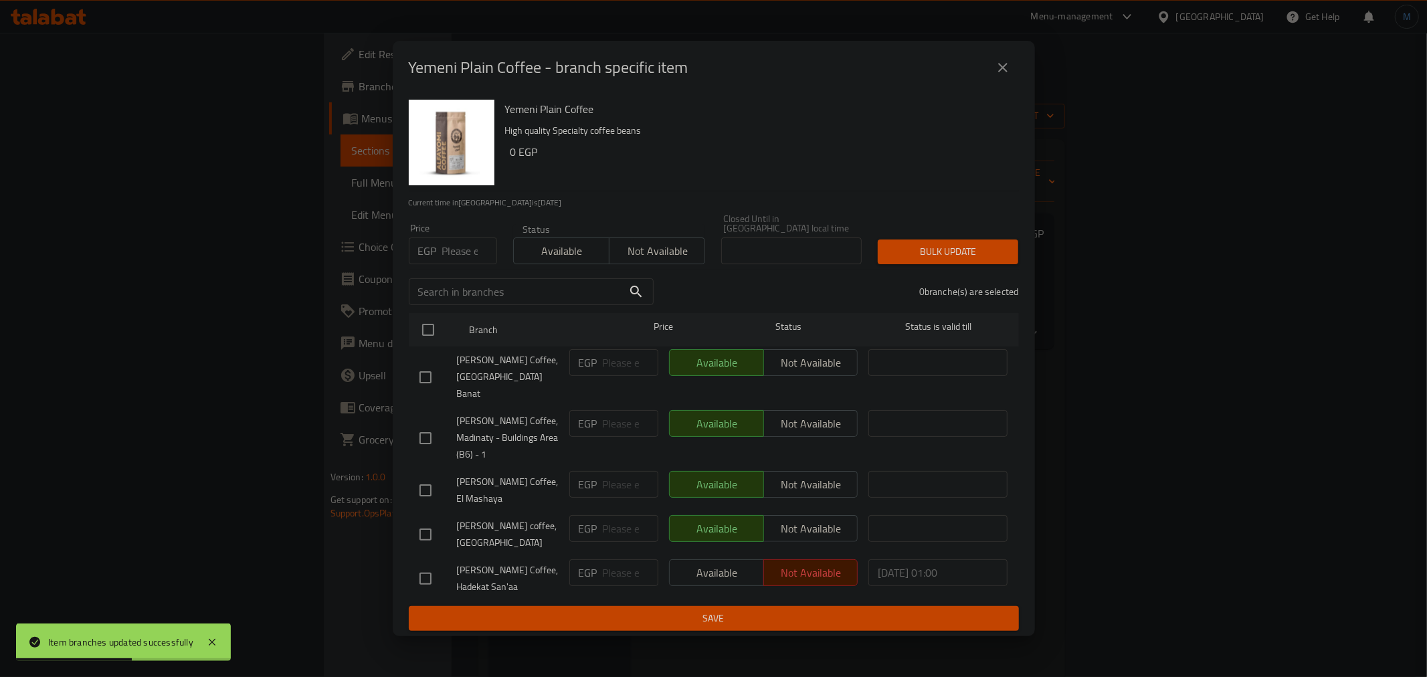
click at [645, 259] on span "Not available" at bounding box center [657, 250] width 85 height 19
click at [442, 332] on div at bounding box center [439, 329] width 50 height 39
click at [424, 332] on input "checkbox" at bounding box center [428, 330] width 28 height 28
checkbox input "true"
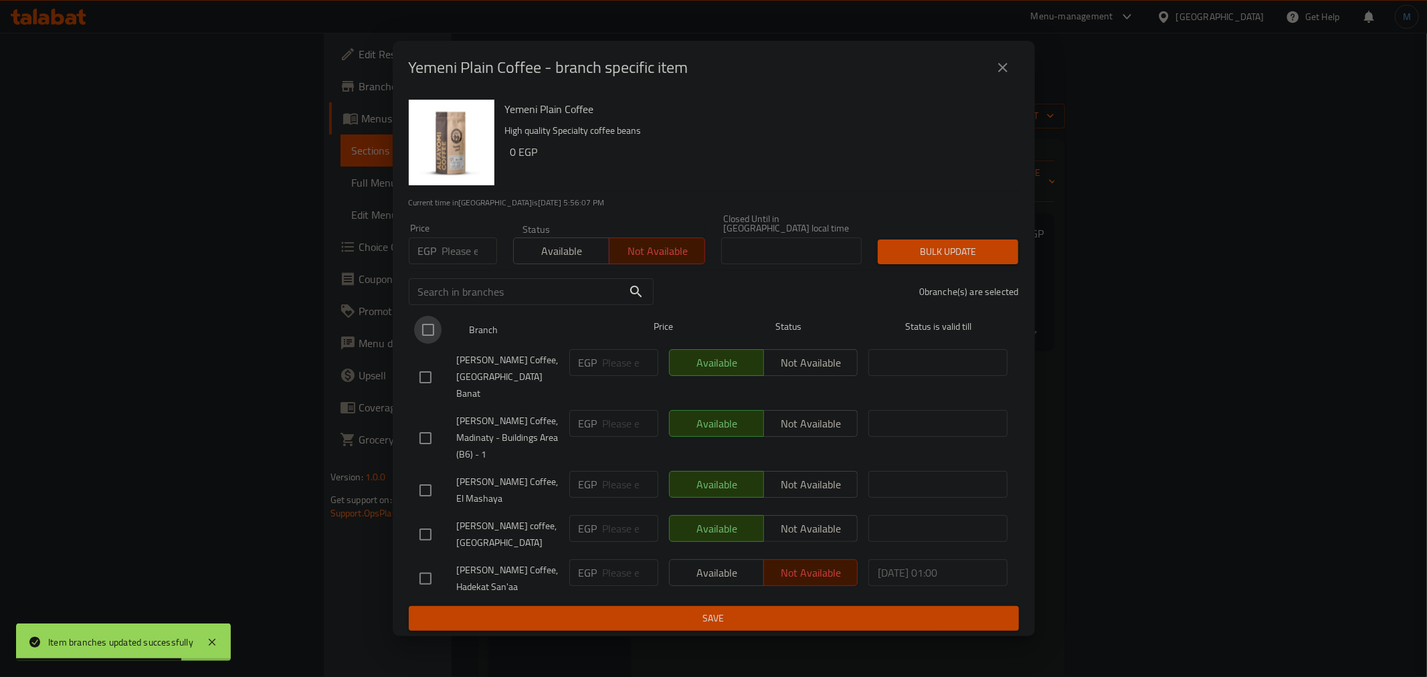
checkbox input "true"
click at [1013, 236] on div "Bulk update" at bounding box center [948, 251] width 157 height 41
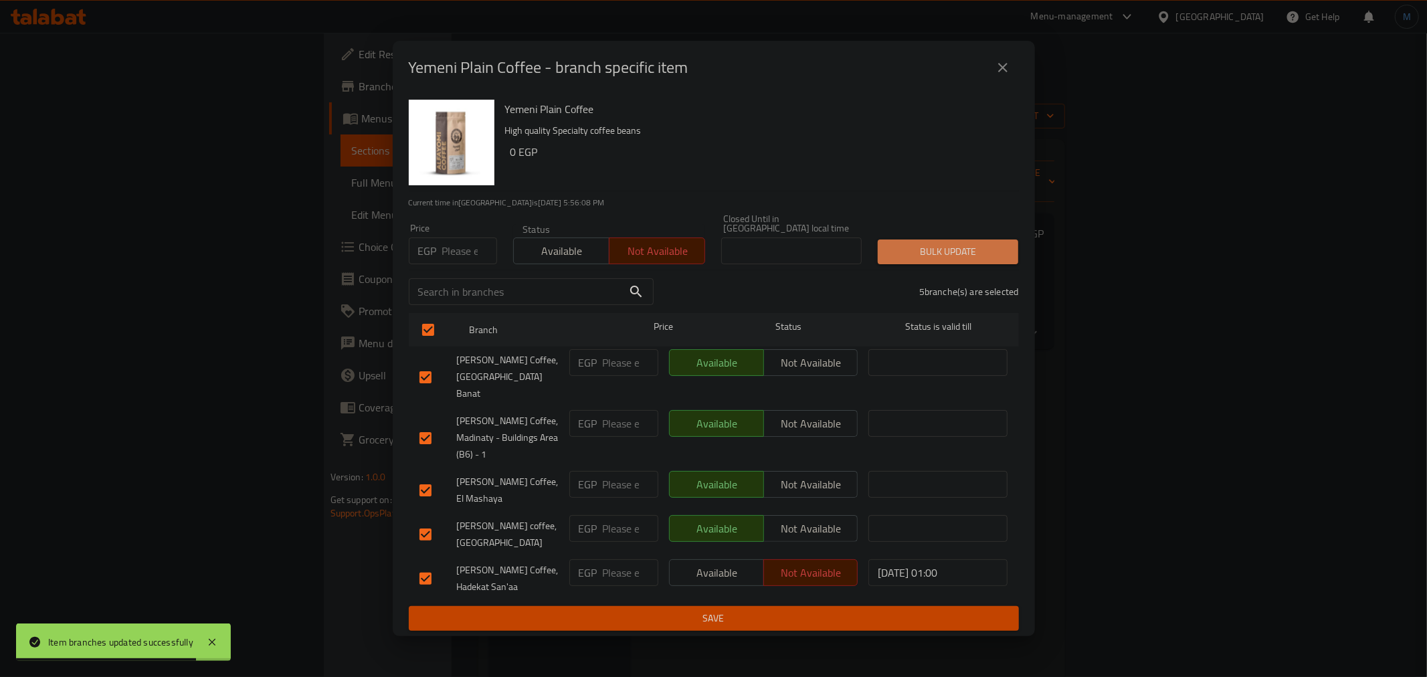
click at [982, 253] on span "Bulk update" at bounding box center [947, 251] width 119 height 17
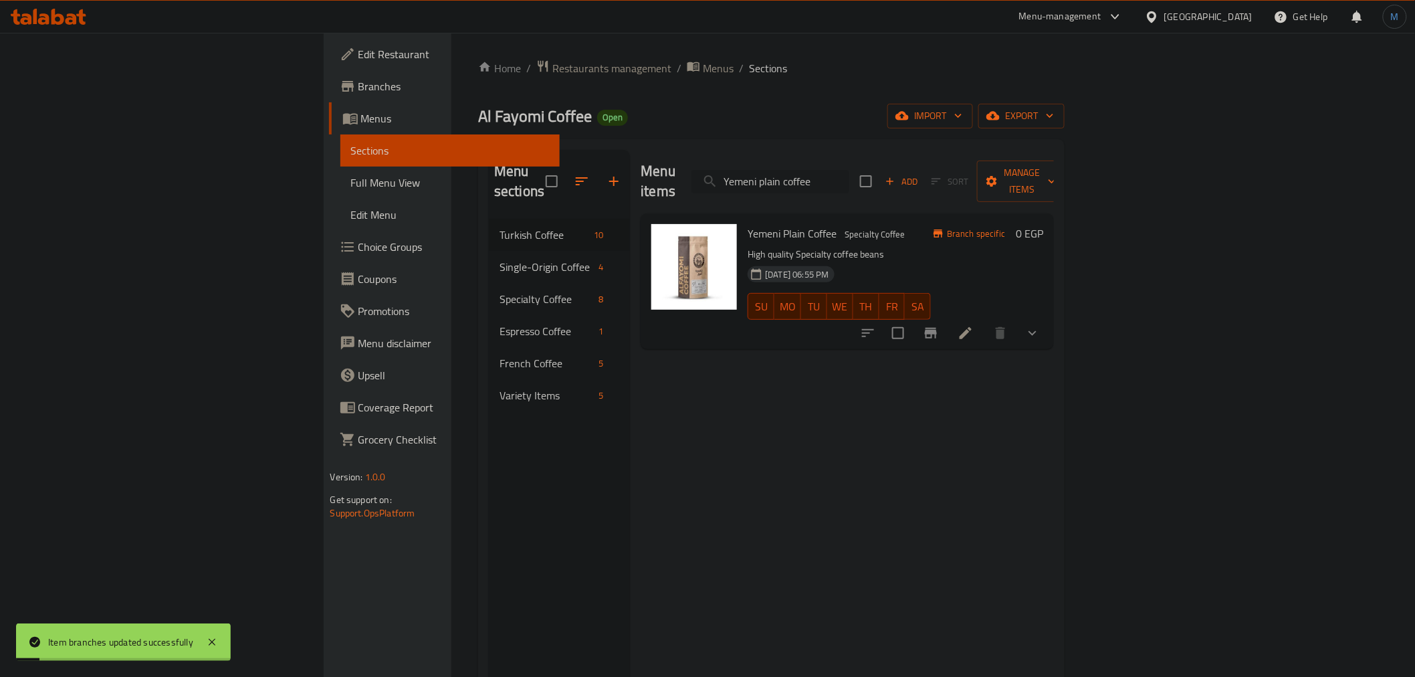
click at [850, 170] on input "Yemeni plain coffee" at bounding box center [771, 181] width 158 height 23
paste input "mixed"
type input "Yemeni mixed coffee"
click at [937, 328] on icon "Branch-specific-item" at bounding box center [931, 333] width 12 height 11
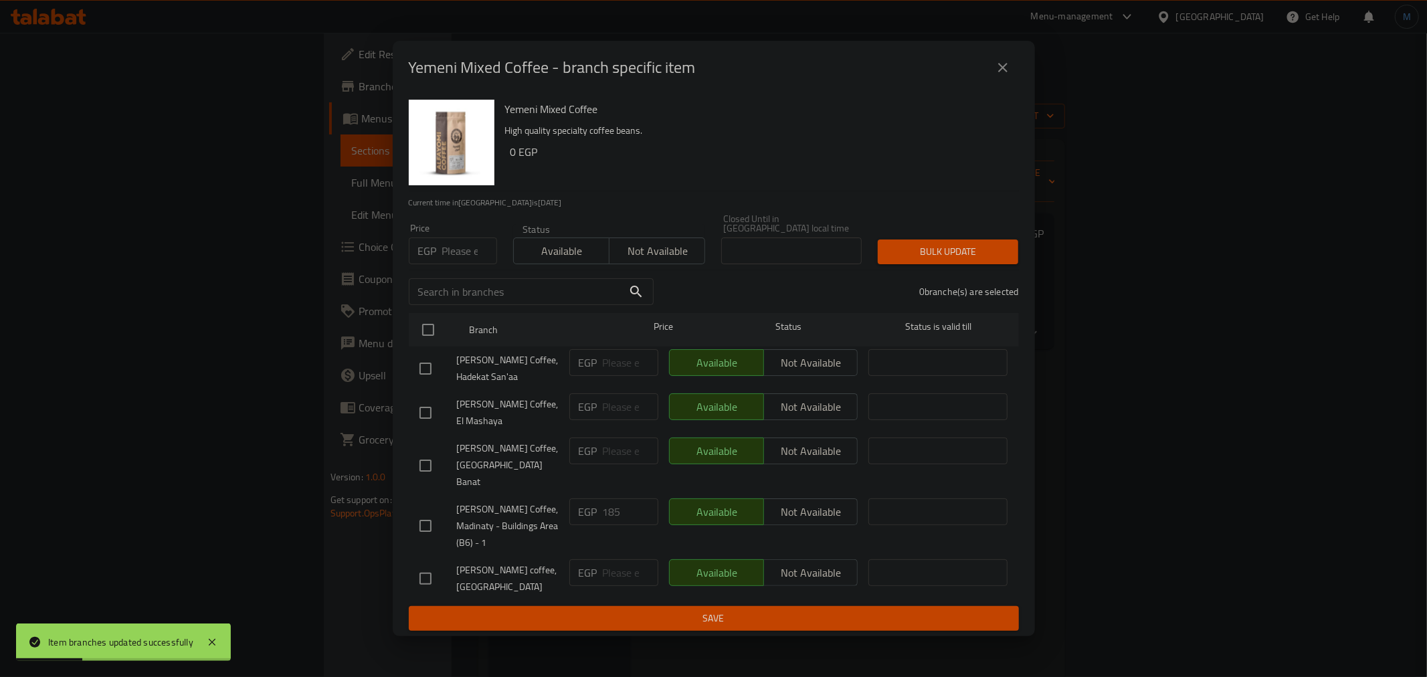
click at [664, 253] on span "Not available" at bounding box center [657, 250] width 85 height 19
click at [423, 332] on input "checkbox" at bounding box center [428, 330] width 28 height 28
checkbox input "true"
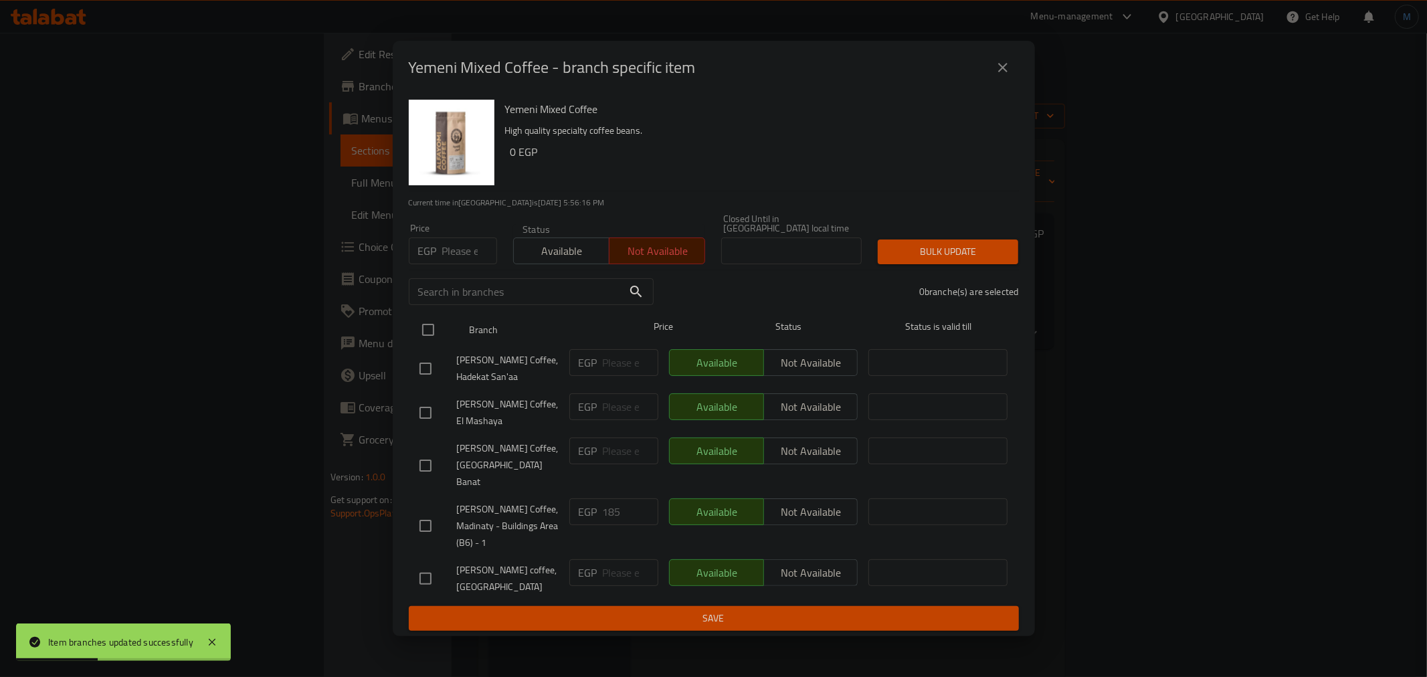
checkbox input "true"
click at [985, 271] on div "5 branche(s) are selected" at bounding box center [844, 292] width 365 height 48
click at [985, 258] on span "Bulk update" at bounding box center [947, 251] width 119 height 17
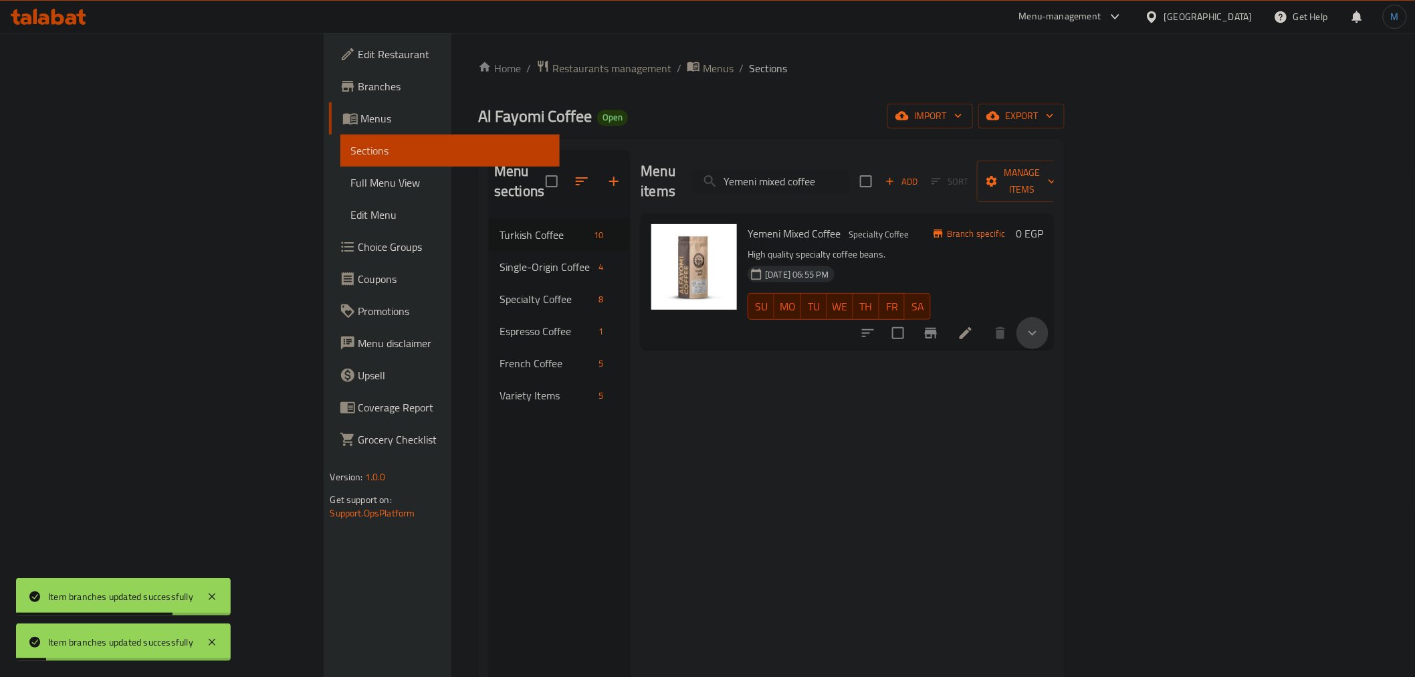
click at [1049, 317] on button "show more" at bounding box center [1033, 333] width 32 height 32
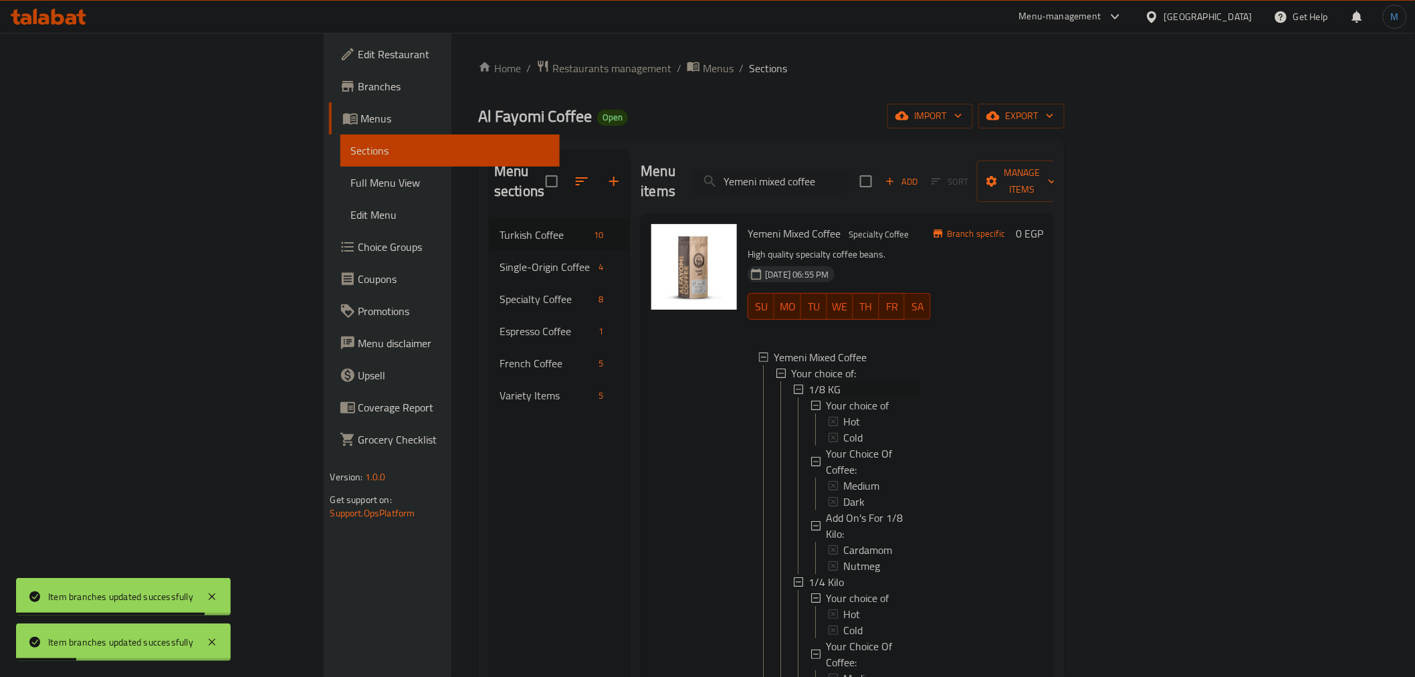
click at [809, 381] on span "1/8 KG" at bounding box center [825, 389] width 32 height 16
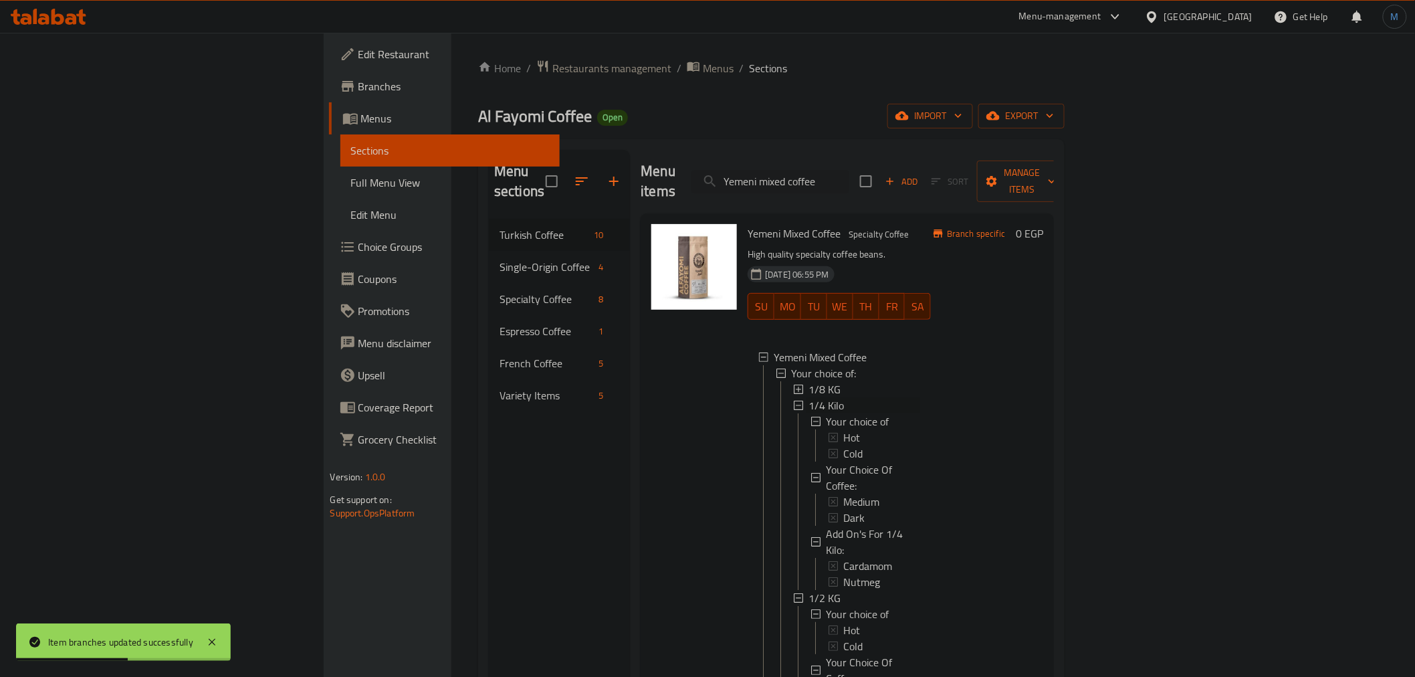
click at [809, 397] on span "1/4 Kilo" at bounding box center [826, 405] width 35 height 16
click at [826, 429] on span "Your choice of" at bounding box center [857, 437] width 63 height 16
click at [843, 478] on span "Medium" at bounding box center [861, 486] width 36 height 16
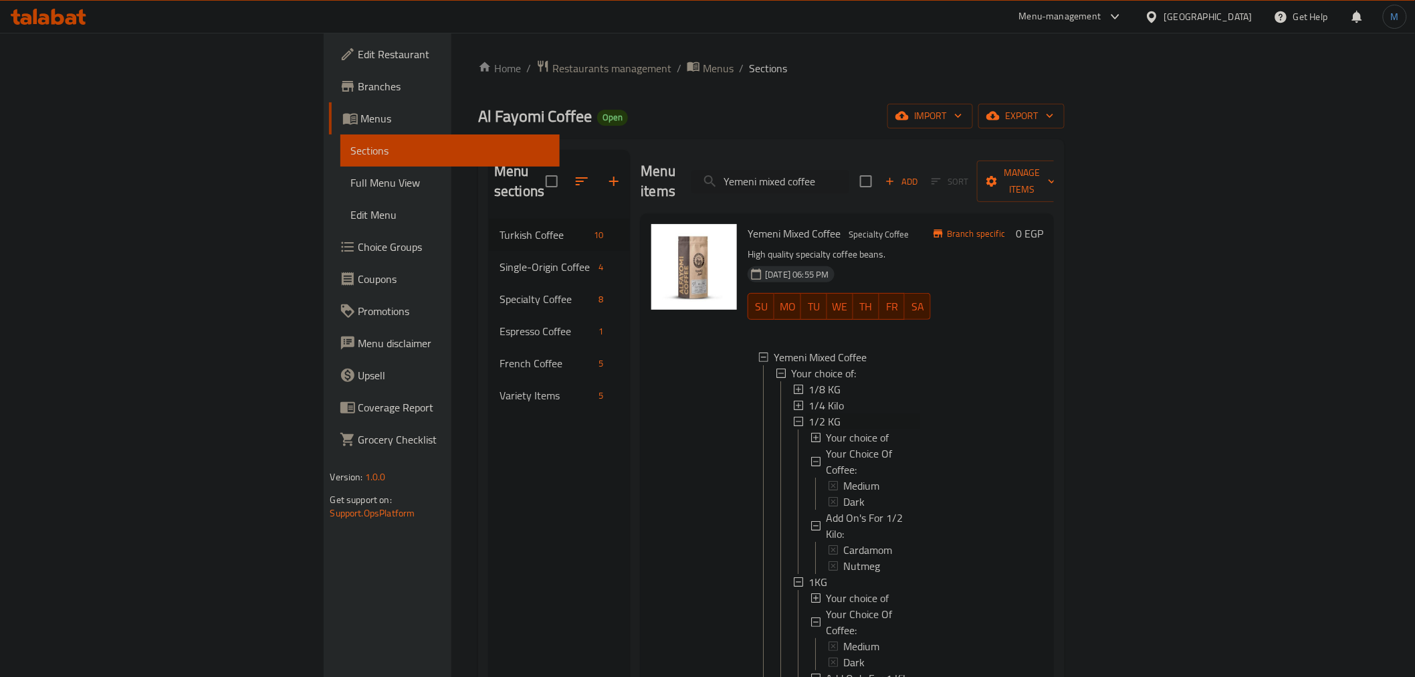
click at [809, 413] on span "1/2 KG" at bounding box center [825, 421] width 32 height 16
click at [809, 429] on span "1KG" at bounding box center [818, 437] width 19 height 16
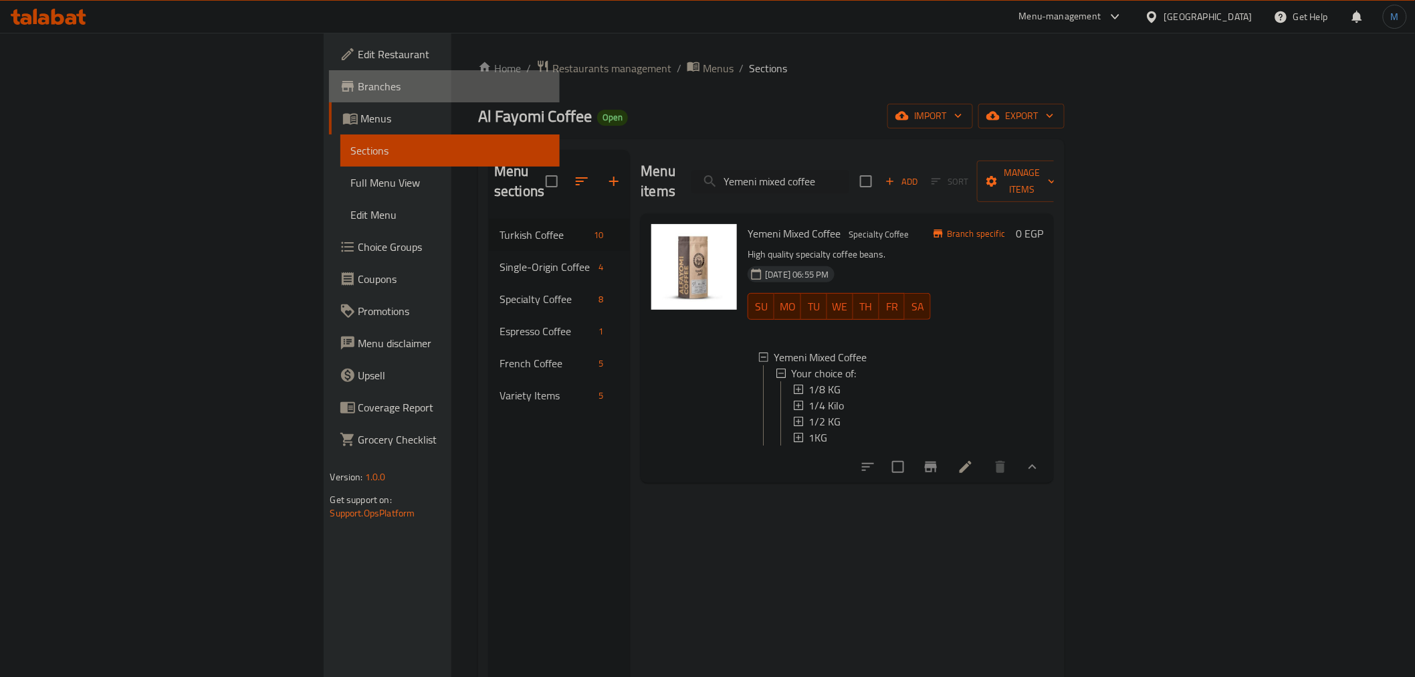
click at [359, 89] on span "Branches" at bounding box center [454, 86] width 191 height 16
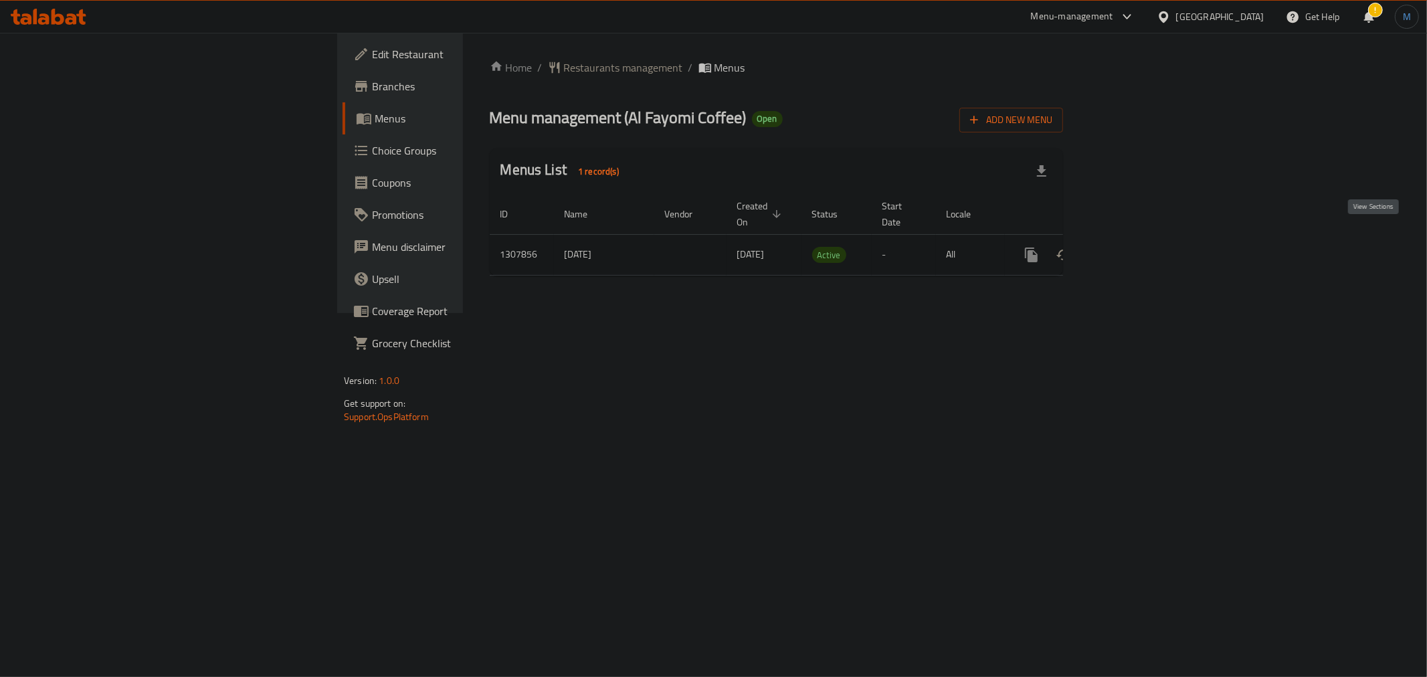
click at [1134, 249] on icon "enhanced table" at bounding box center [1128, 255] width 12 height 12
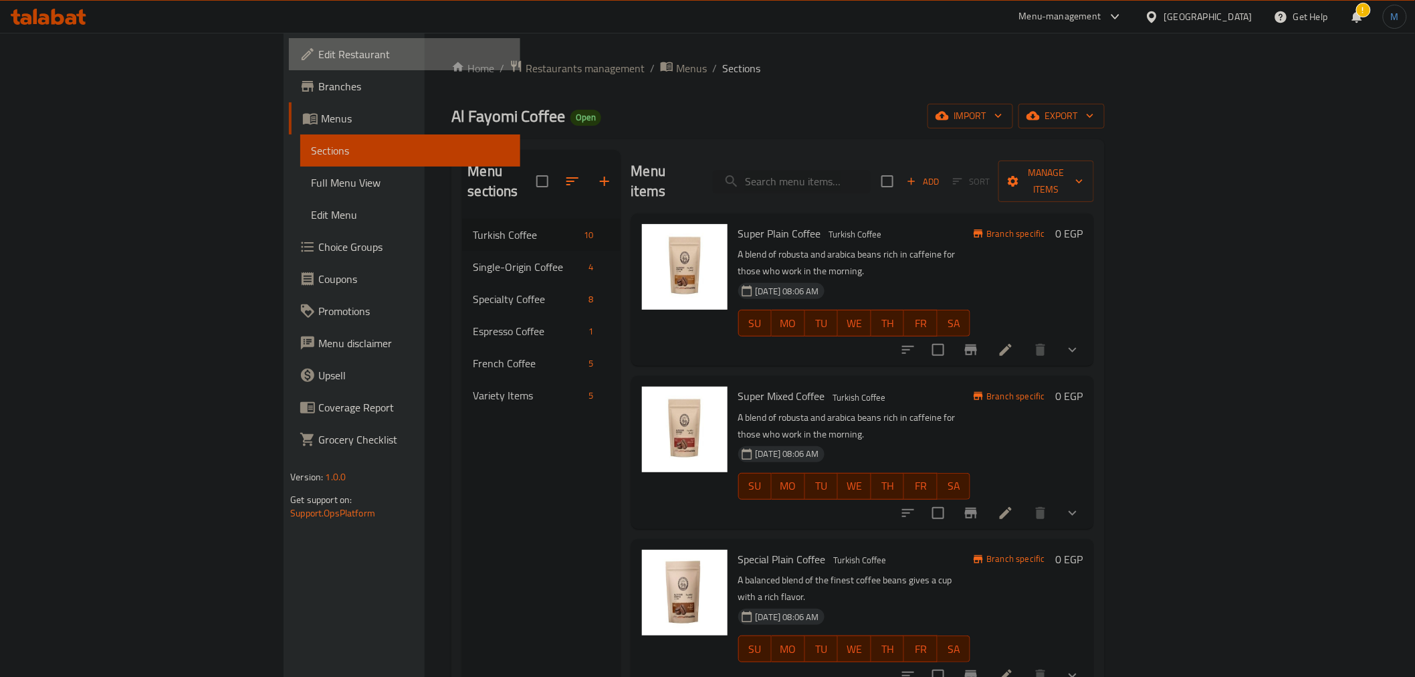
click at [318, 58] on span "Edit Restaurant" at bounding box center [413, 54] width 191 height 16
click at [979, 342] on icon "Branch-specific-item" at bounding box center [971, 350] width 16 height 16
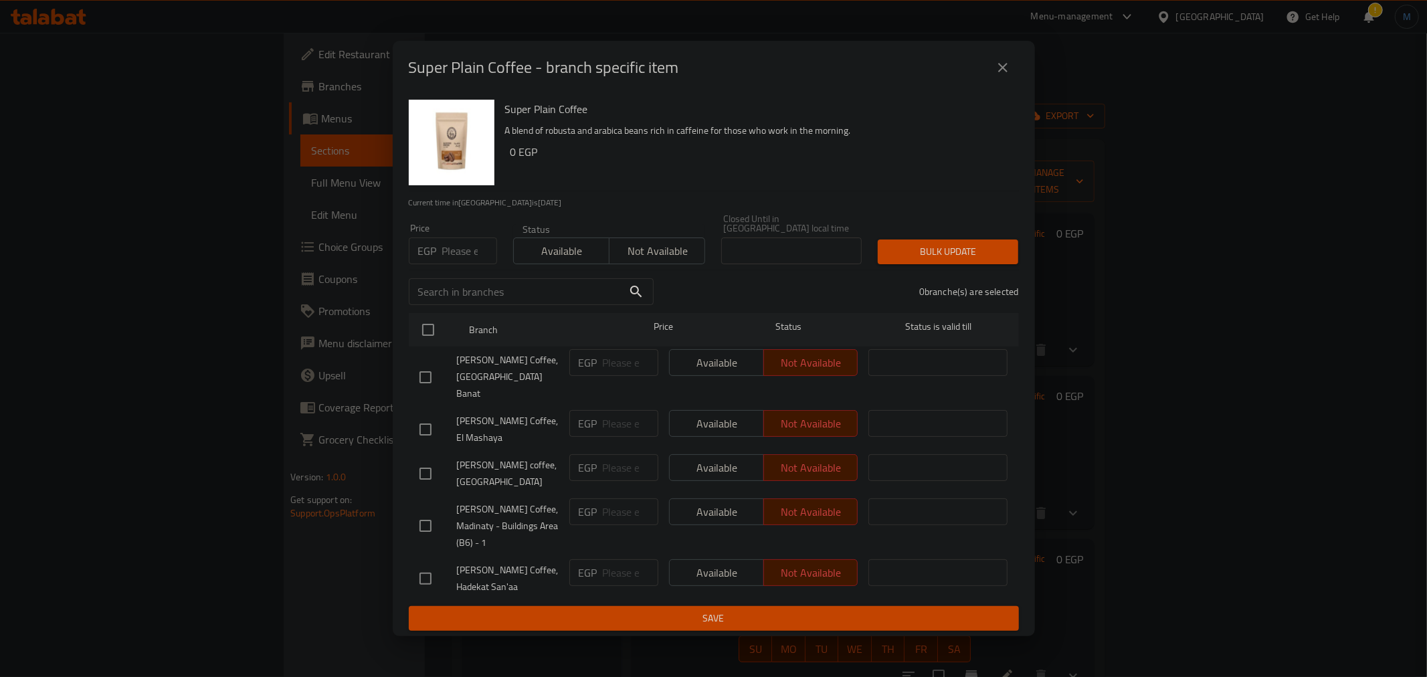
click at [672, 250] on span "Not available" at bounding box center [657, 250] width 85 height 19
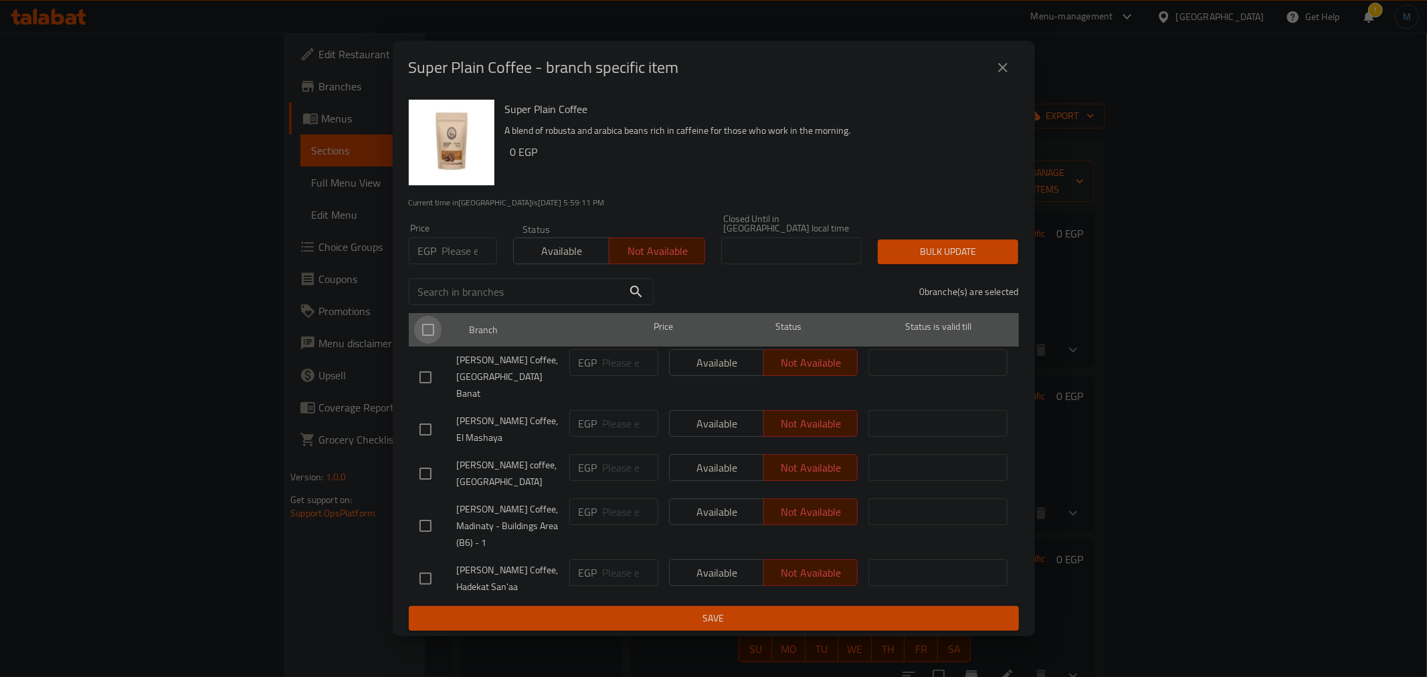
click at [435, 324] on input "checkbox" at bounding box center [428, 330] width 28 height 28
checkbox input "true"
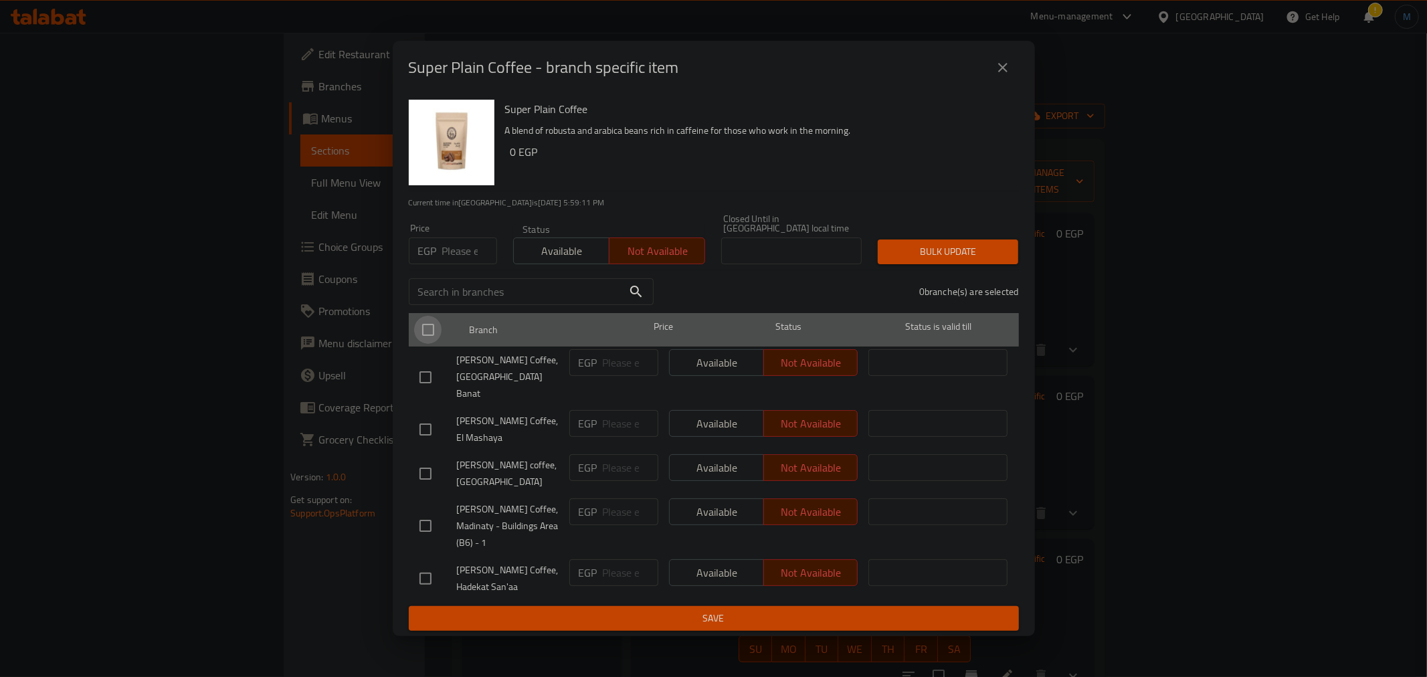
checkbox input "true"
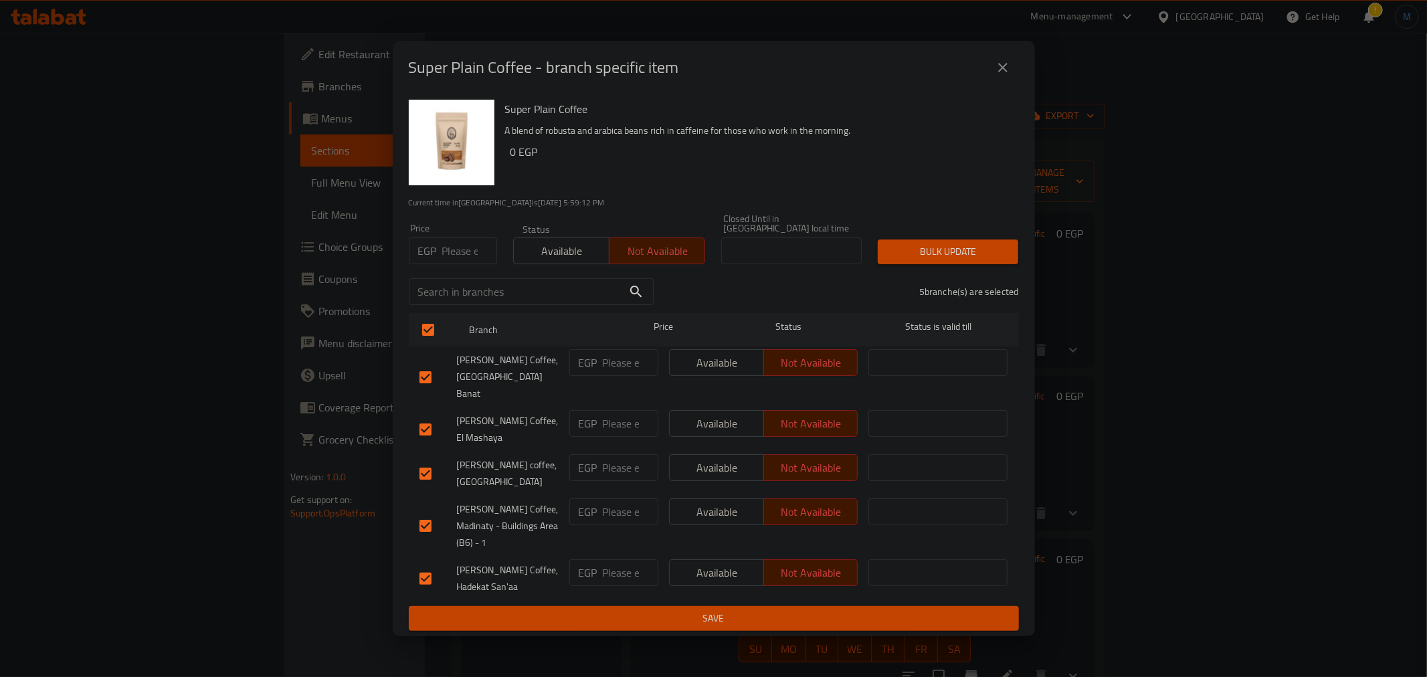
click at [585, 238] on div "Available Not available" at bounding box center [609, 244] width 193 height 40
click at [585, 241] on button "Available" at bounding box center [561, 250] width 96 height 27
click at [916, 246] on span "Bulk update" at bounding box center [947, 251] width 119 height 17
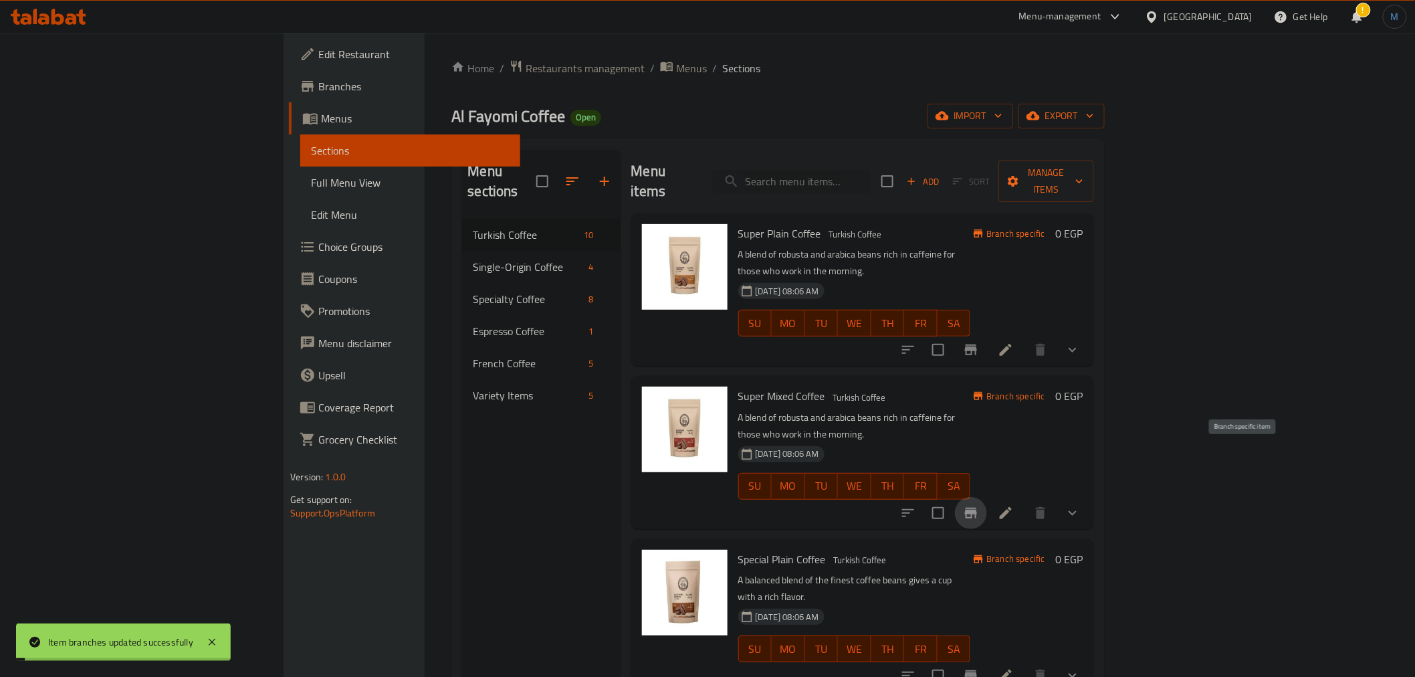
click at [977, 508] on icon "Branch-specific-item" at bounding box center [971, 513] width 12 height 11
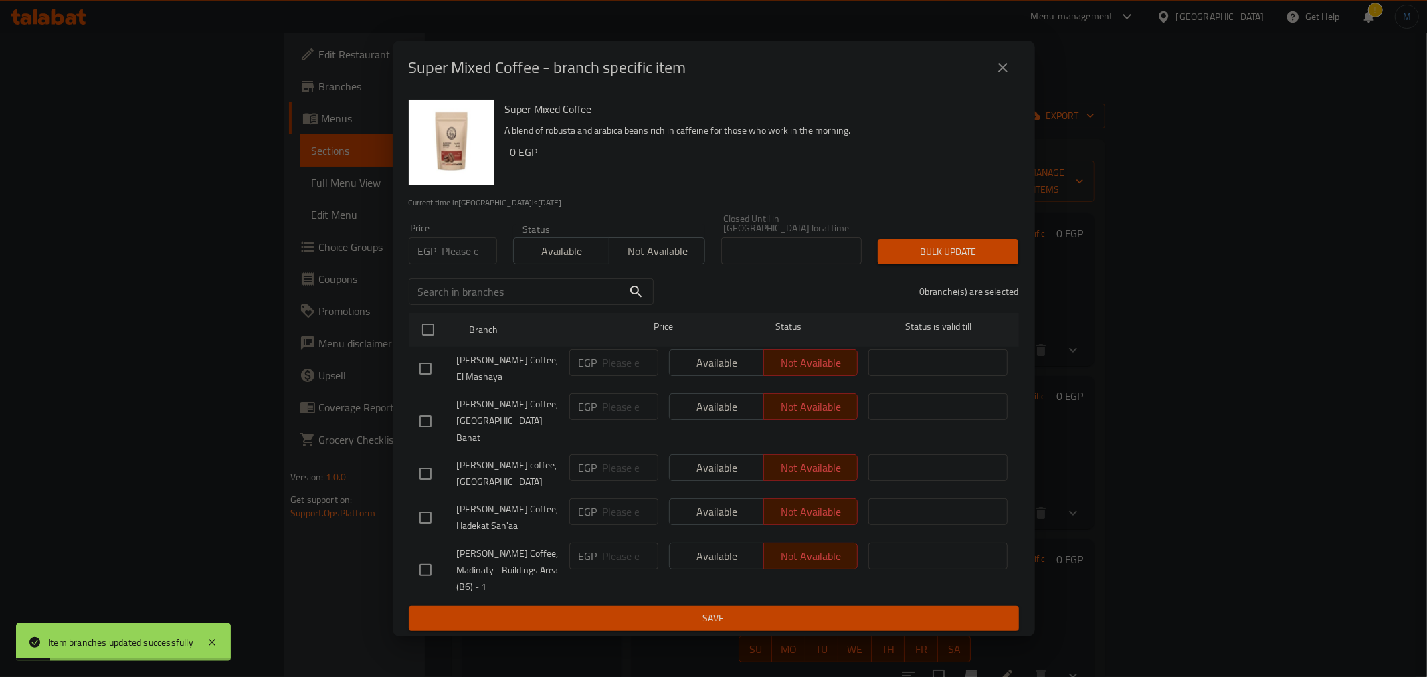
drag, startPoint x: 562, startPoint y: 270, endPoint x: 566, endPoint y: 262, distance: 9.6
click at [566, 262] on div "Status Available Not available" at bounding box center [609, 244] width 209 height 56
click at [566, 261] on span "Available" at bounding box center [561, 250] width 85 height 19
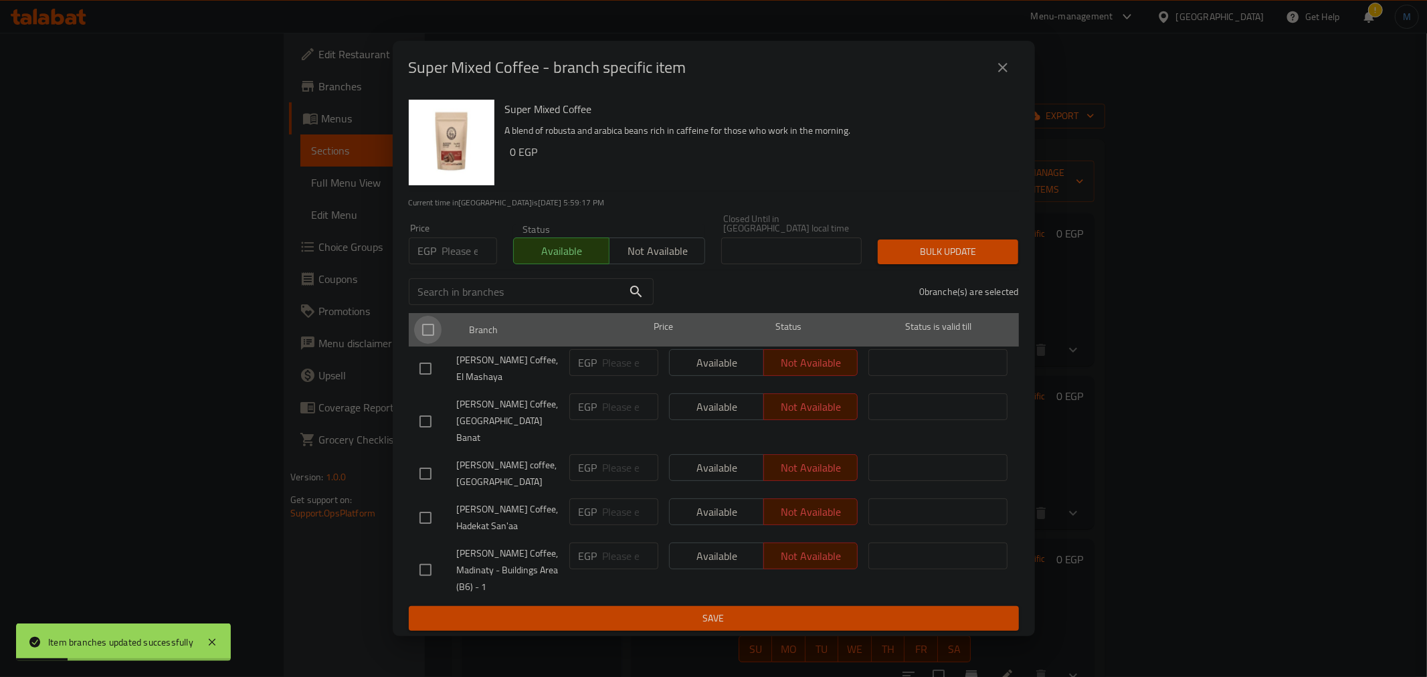
click at [432, 330] on input "checkbox" at bounding box center [428, 330] width 28 height 28
checkbox input "true"
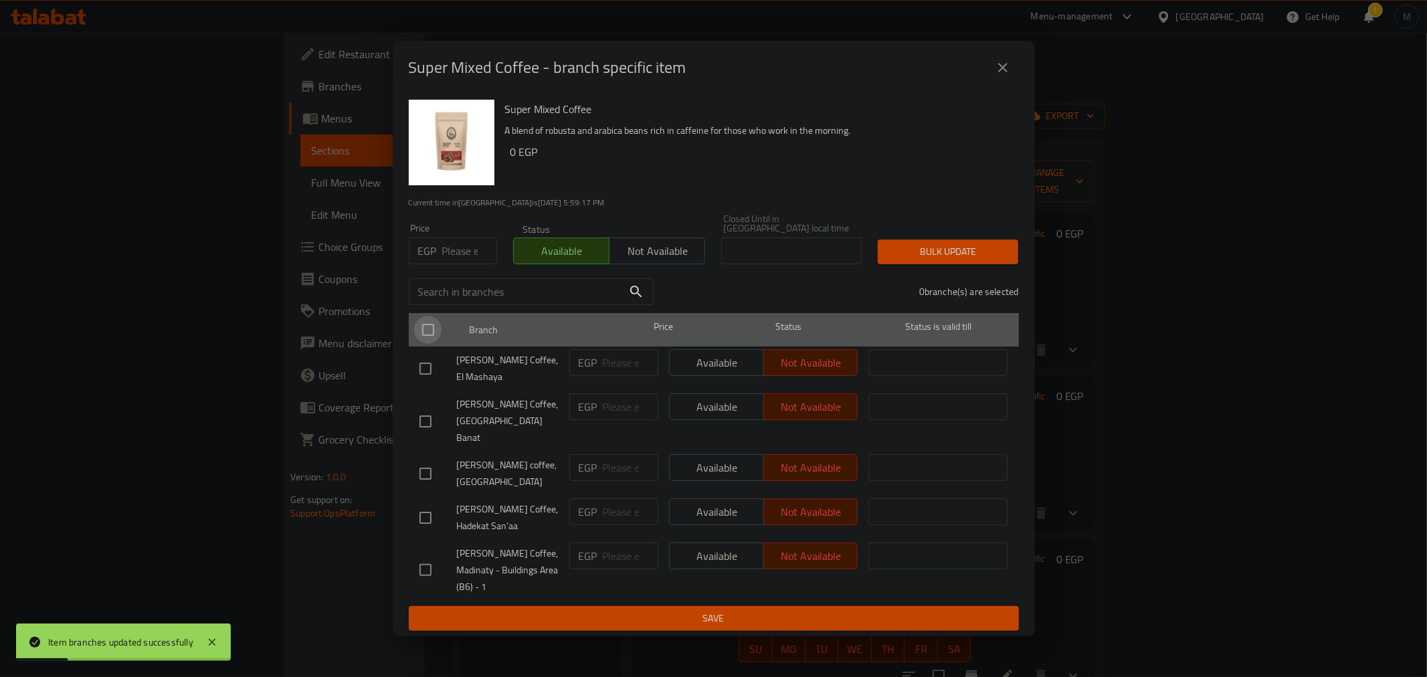
checkbox input "true"
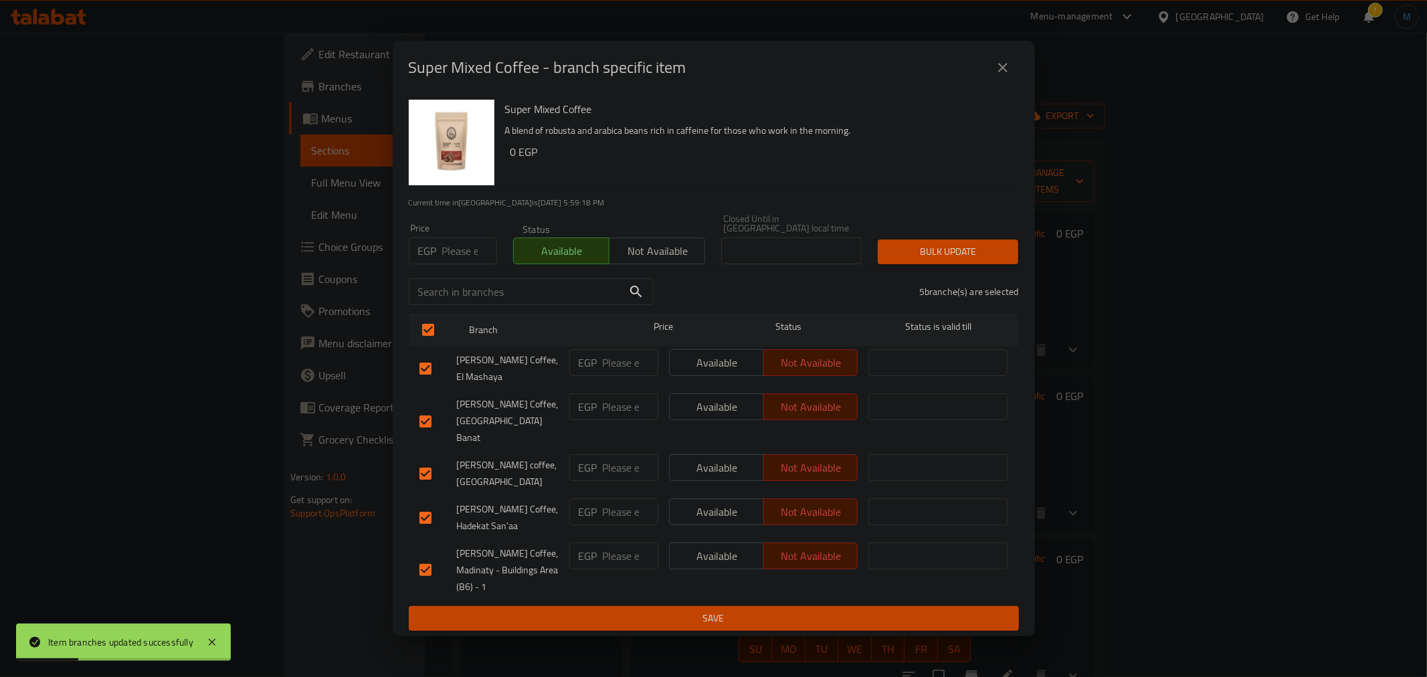
click at [1005, 259] on span "Bulk update" at bounding box center [947, 251] width 119 height 17
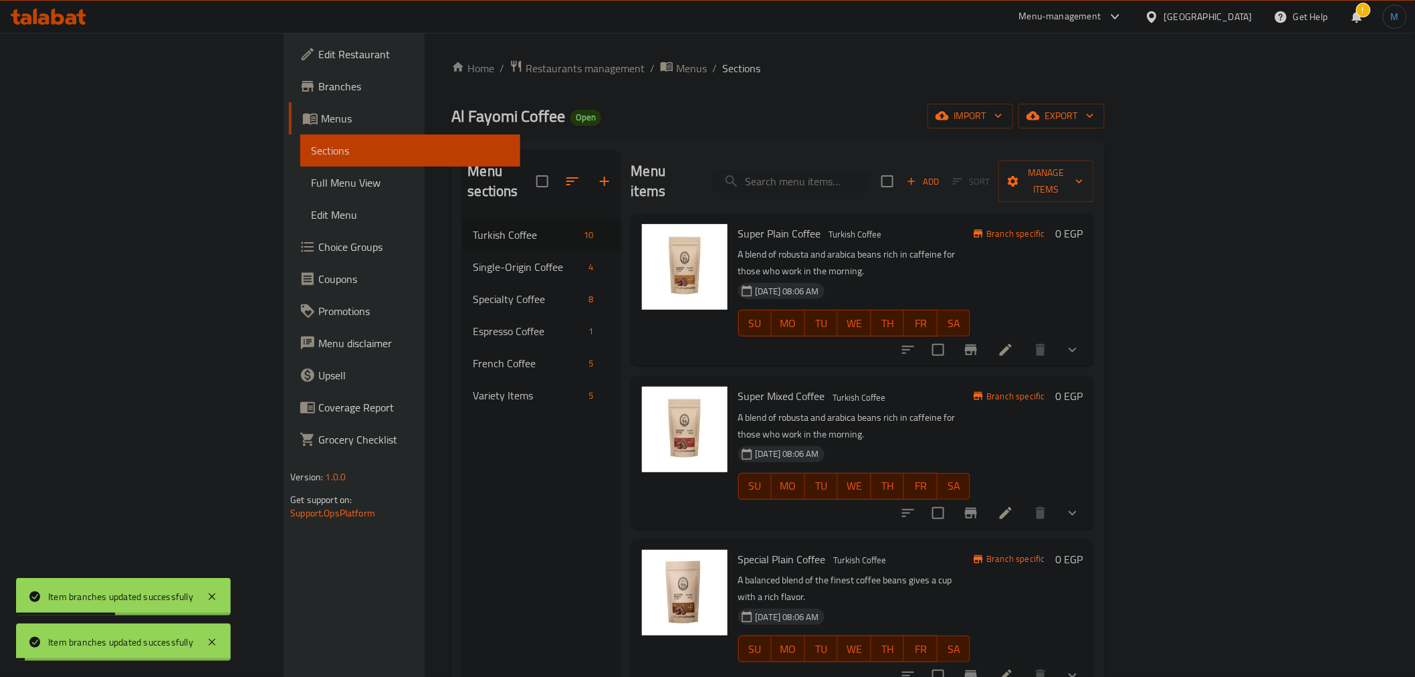
scroll to position [148, 0]
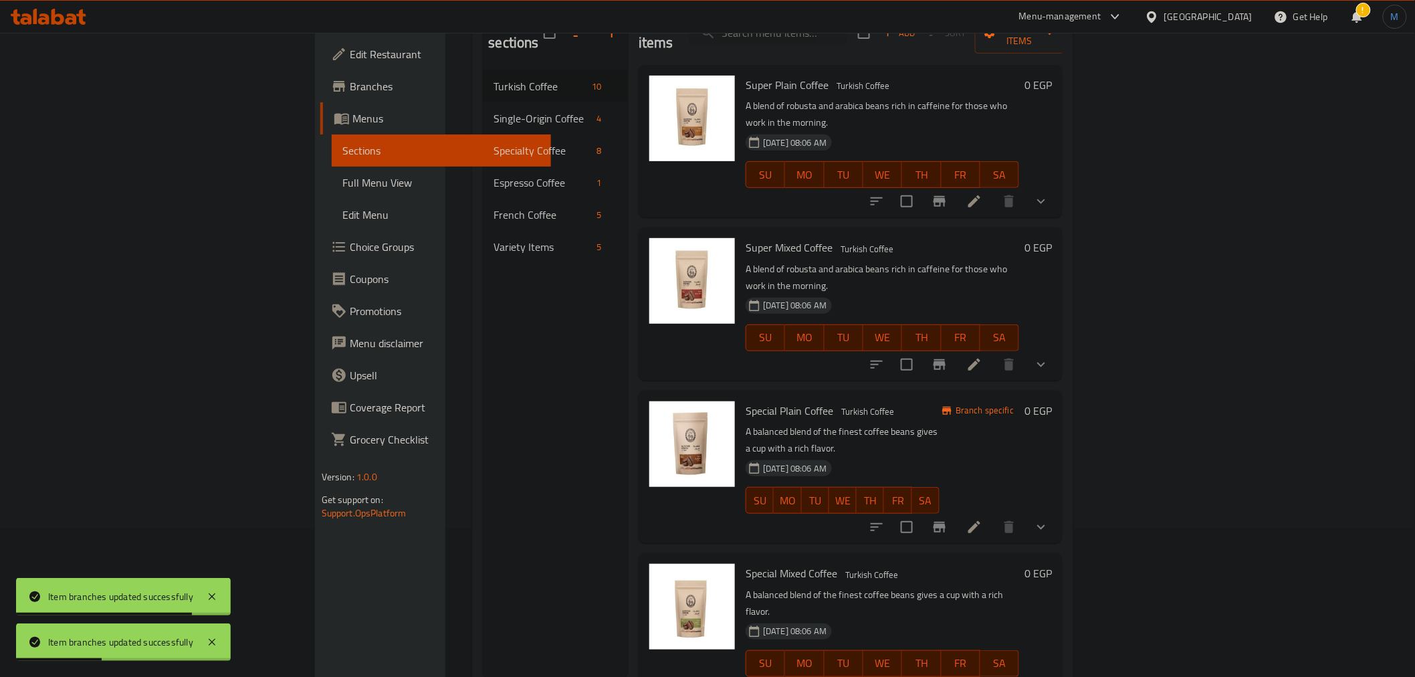
click at [973, 261] on p "A blend of robusta and arabica beans rich in caffeine for those who work in the…" at bounding box center [883, 277] width 274 height 33
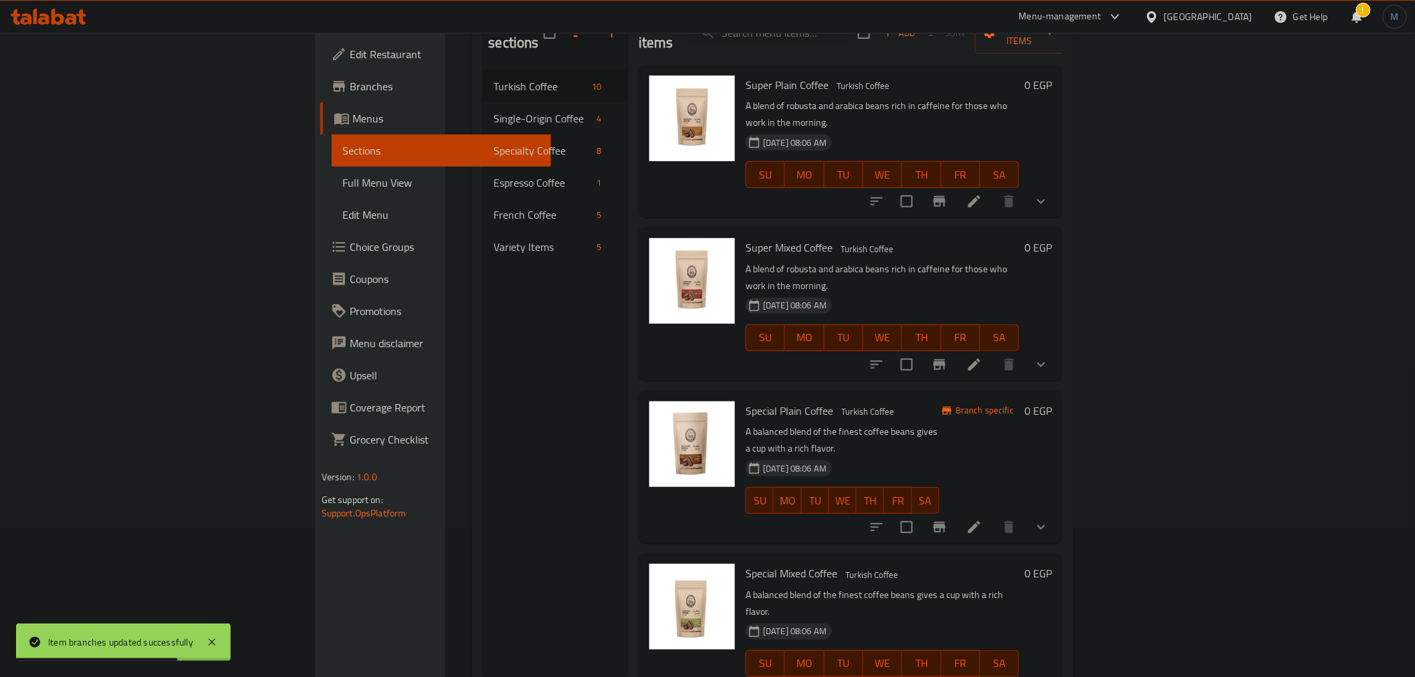
click at [940, 423] on p "A balanced blend of the finest coffee beans gives a cup with a rich flavor." at bounding box center [843, 439] width 194 height 33
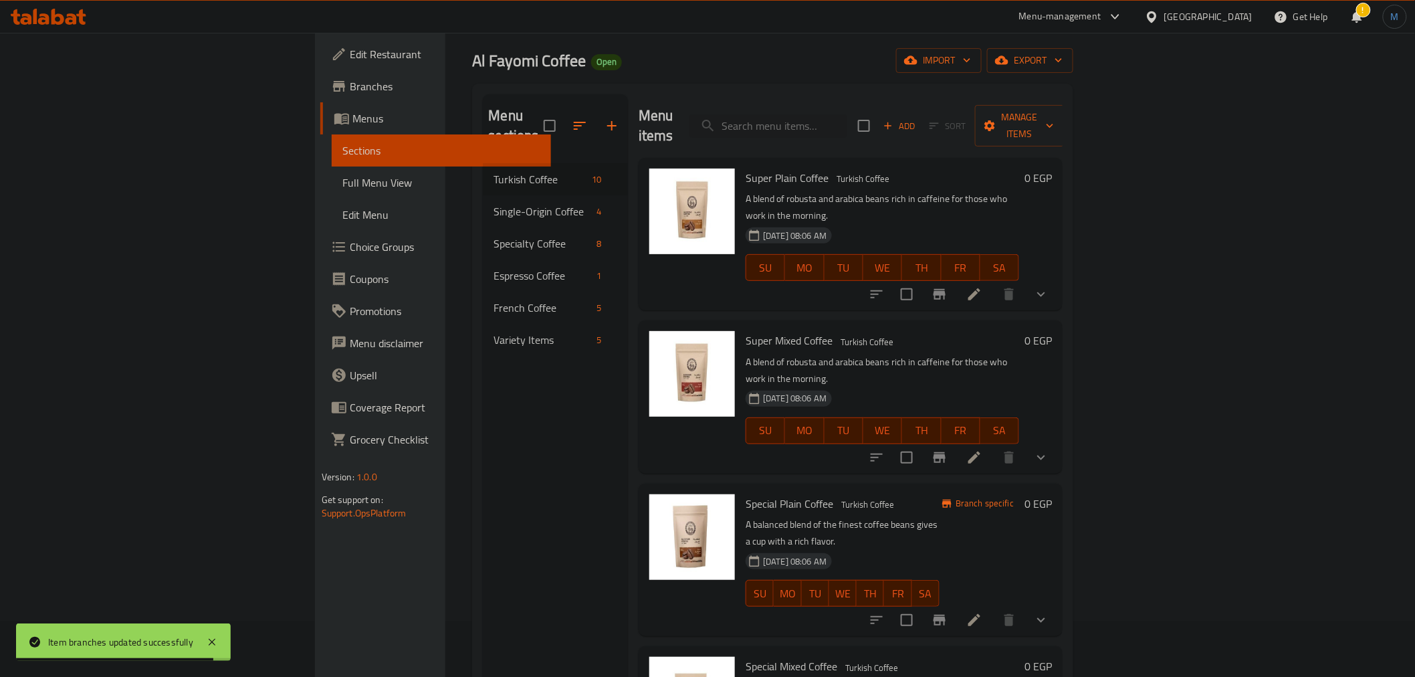
scroll to position [0, 0]
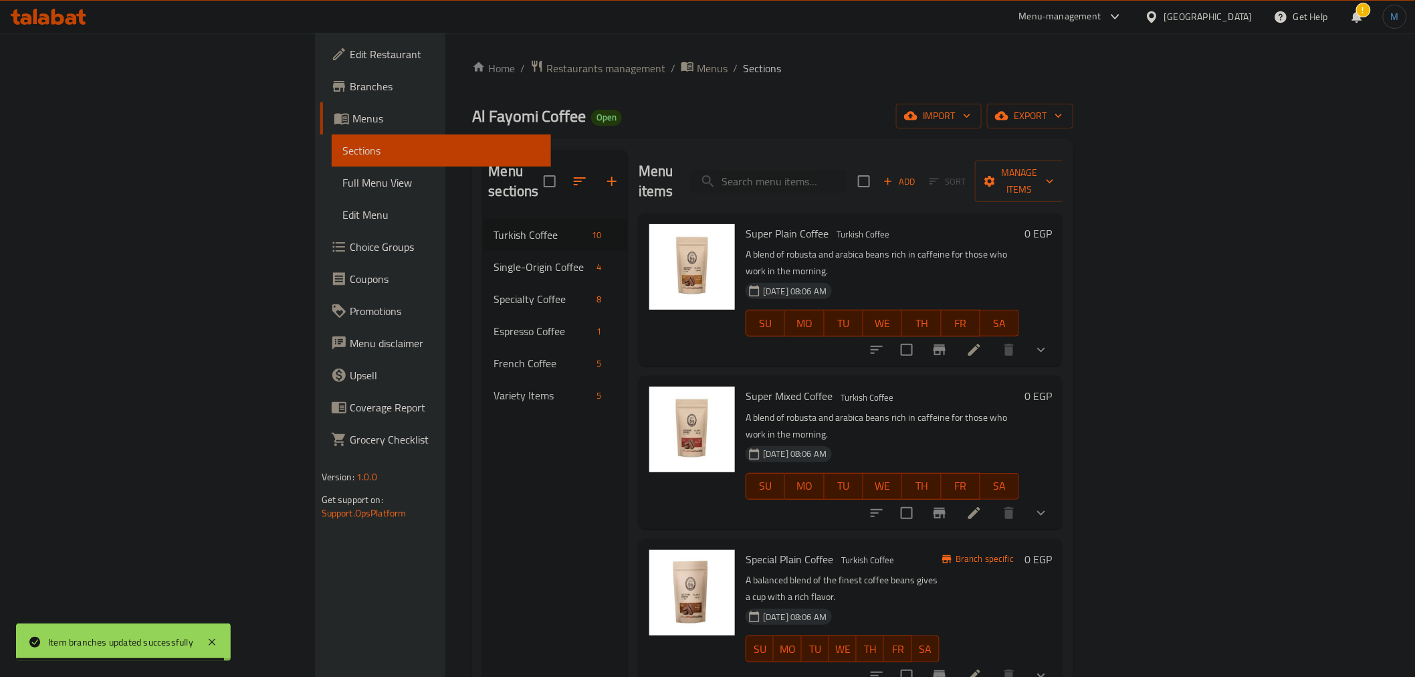
click at [898, 191] on div "Menu items Add Sort Manage items" at bounding box center [851, 182] width 424 height 64
click at [848, 179] on input "search" at bounding box center [769, 181] width 158 height 23
paste input "Colombian plain coffee"
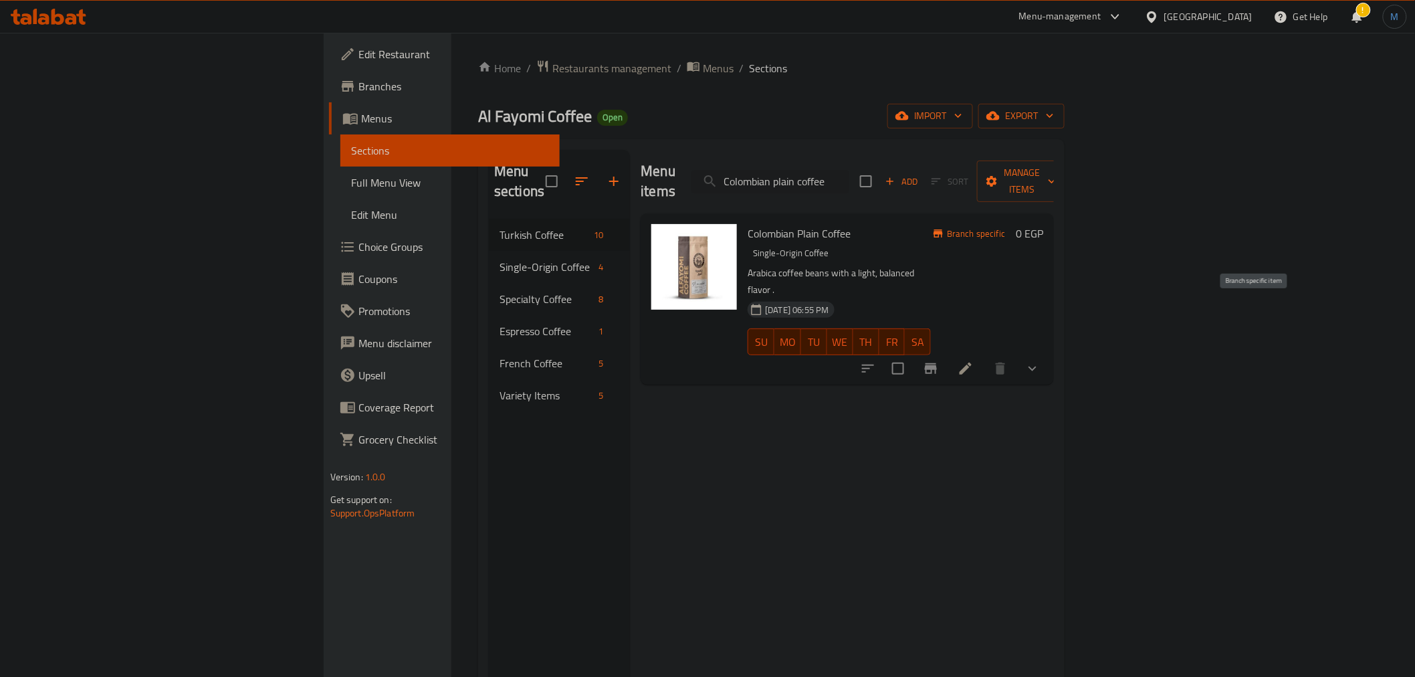
type input "Colombian plain coffee"
click at [947, 353] on button "Branch-specific-item" at bounding box center [931, 369] width 32 height 32
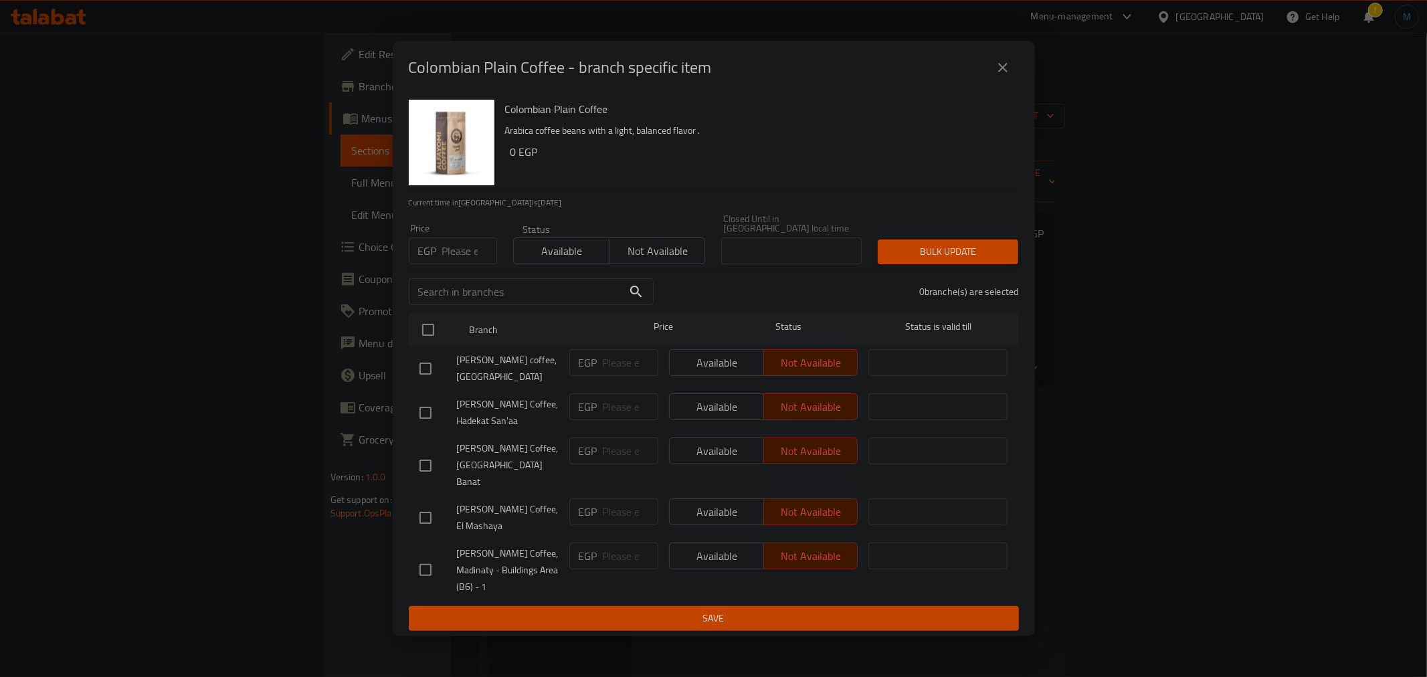
click at [564, 256] on span "Available" at bounding box center [561, 250] width 85 height 19
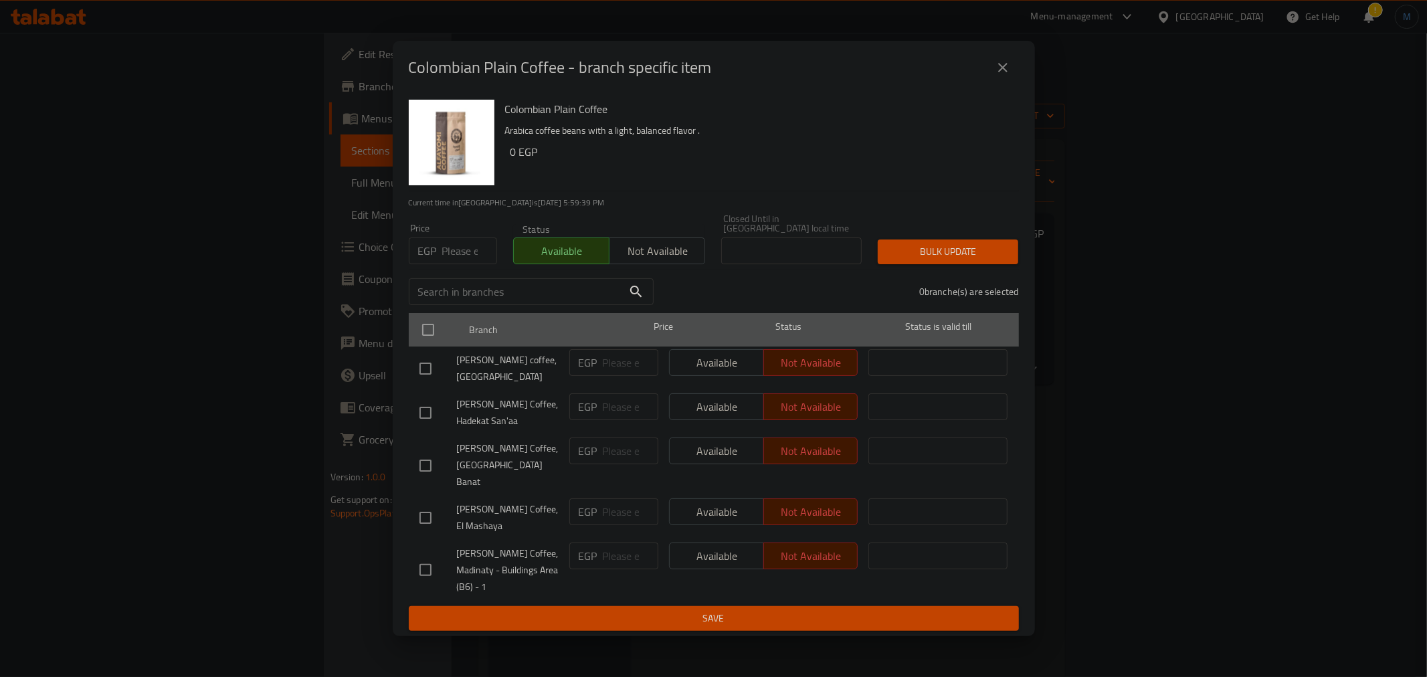
click at [442, 321] on div at bounding box center [439, 329] width 50 height 39
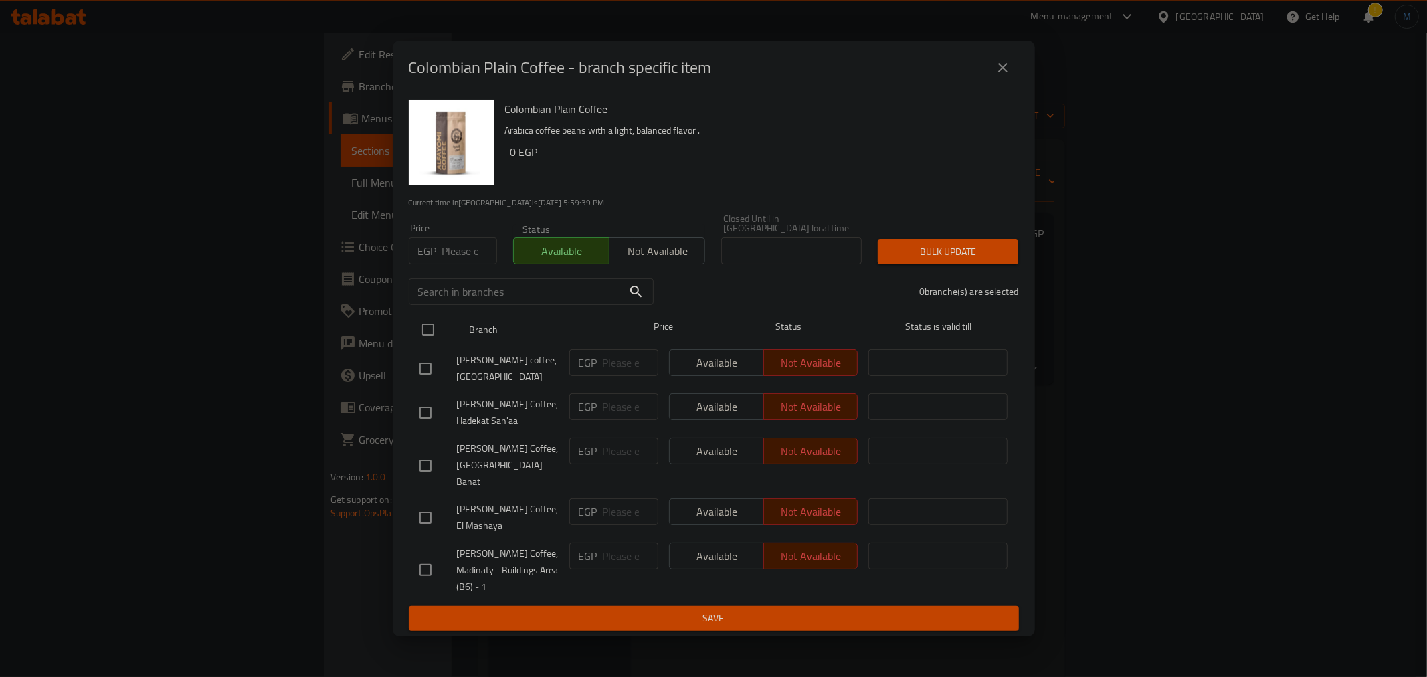
click at [428, 334] on input "checkbox" at bounding box center [428, 330] width 28 height 28
checkbox input "true"
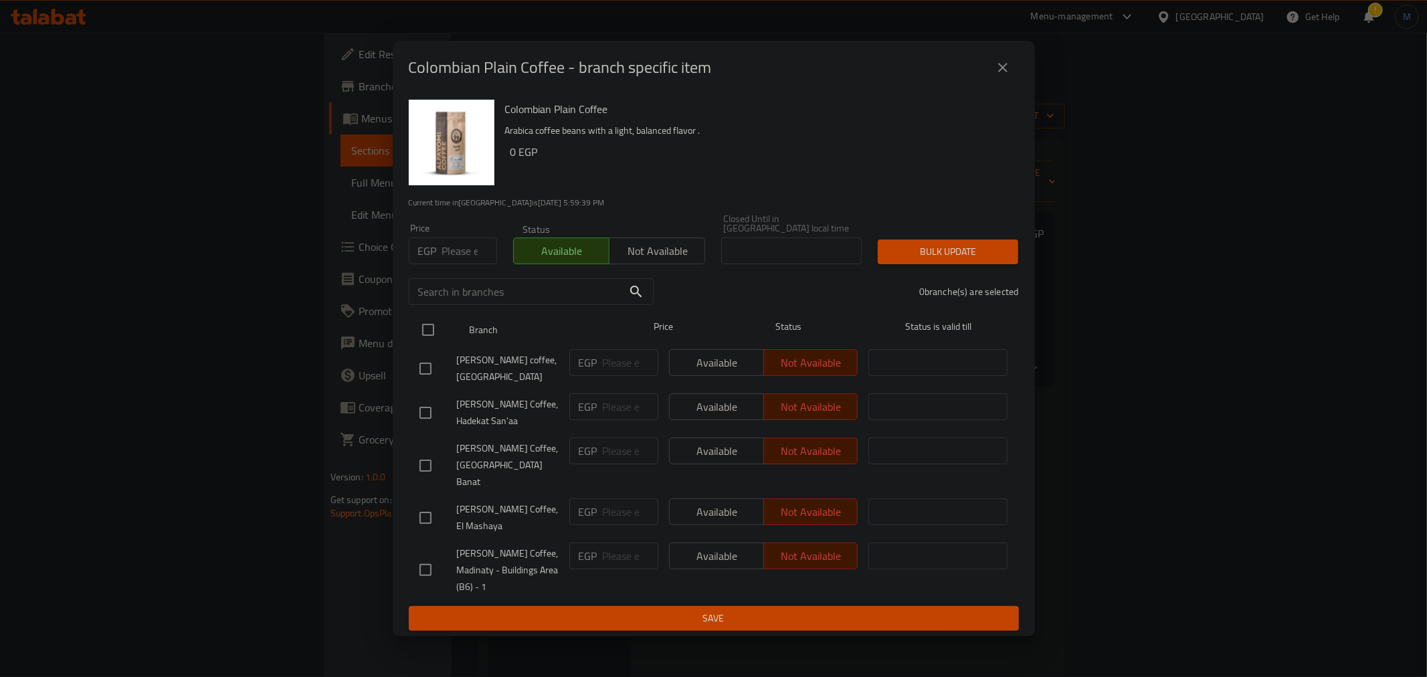
checkbox input "true"
click at [914, 280] on div "5 branche(s) are selected" at bounding box center [844, 292] width 365 height 48
click at [934, 260] on span "Bulk update" at bounding box center [947, 251] width 119 height 17
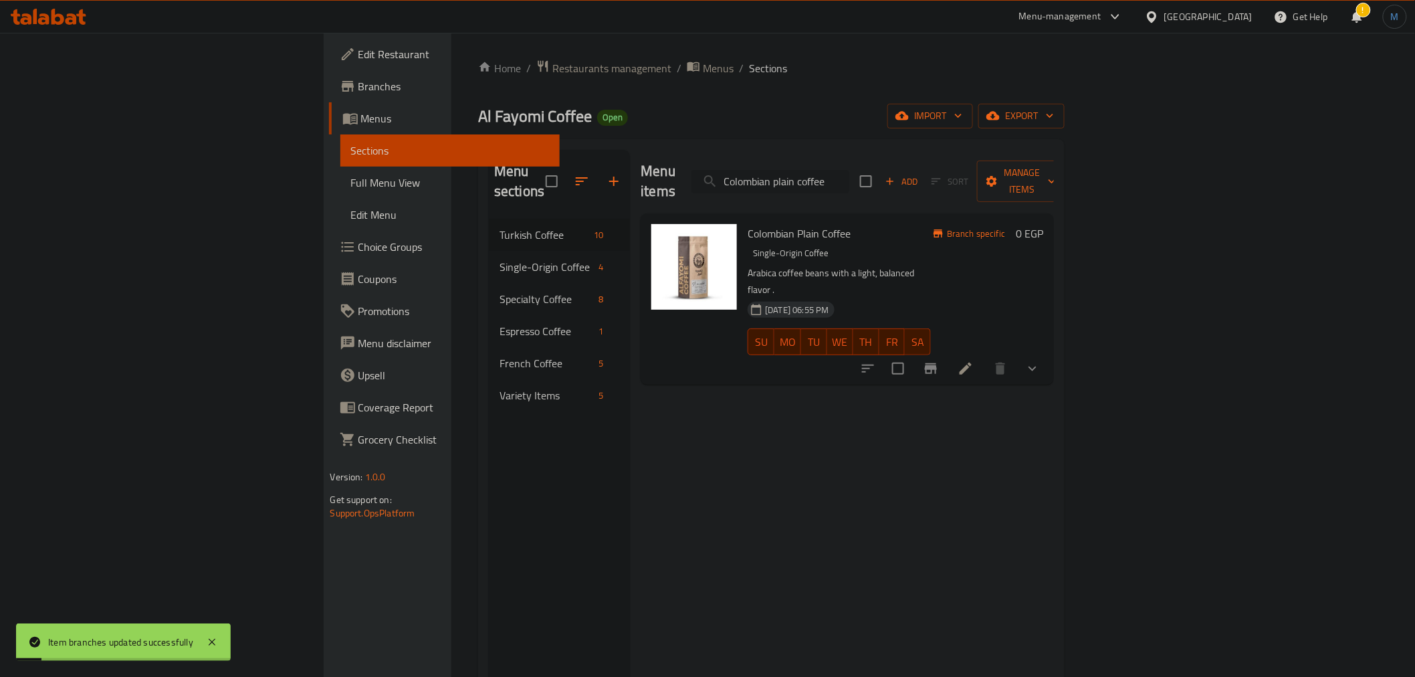
drag, startPoint x: 961, startPoint y: 159, endPoint x: 955, endPoint y: 169, distance: 11.7
click at [961, 159] on div "Menu items Colombian plain coffee Add Sort Manage items" at bounding box center [847, 182] width 413 height 64
click at [850, 170] on input "Colombian plain coffee" at bounding box center [771, 181] width 158 height 23
paste input "mixed"
type input "Colombian mixed coffee"
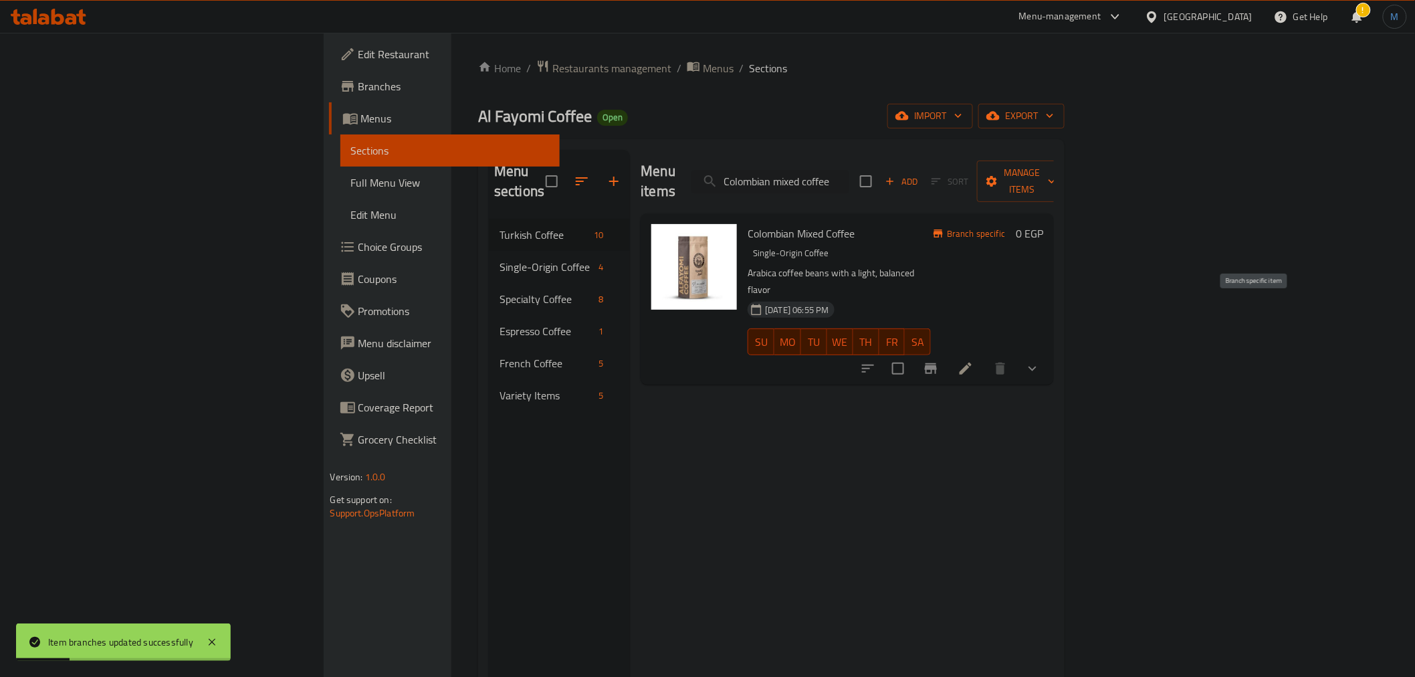
click at [937, 363] on icon "Branch-specific-item" at bounding box center [931, 368] width 12 height 11
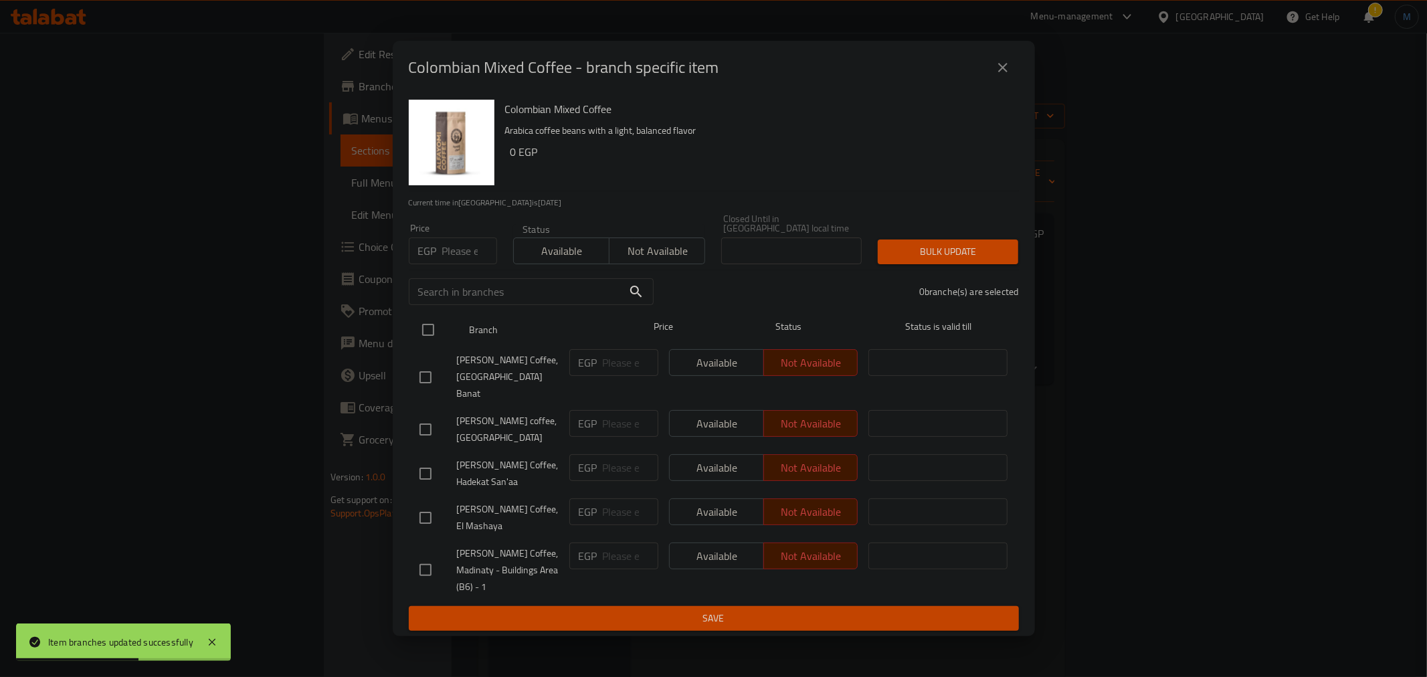
click at [431, 326] on input "checkbox" at bounding box center [428, 330] width 28 height 28
checkbox input "true"
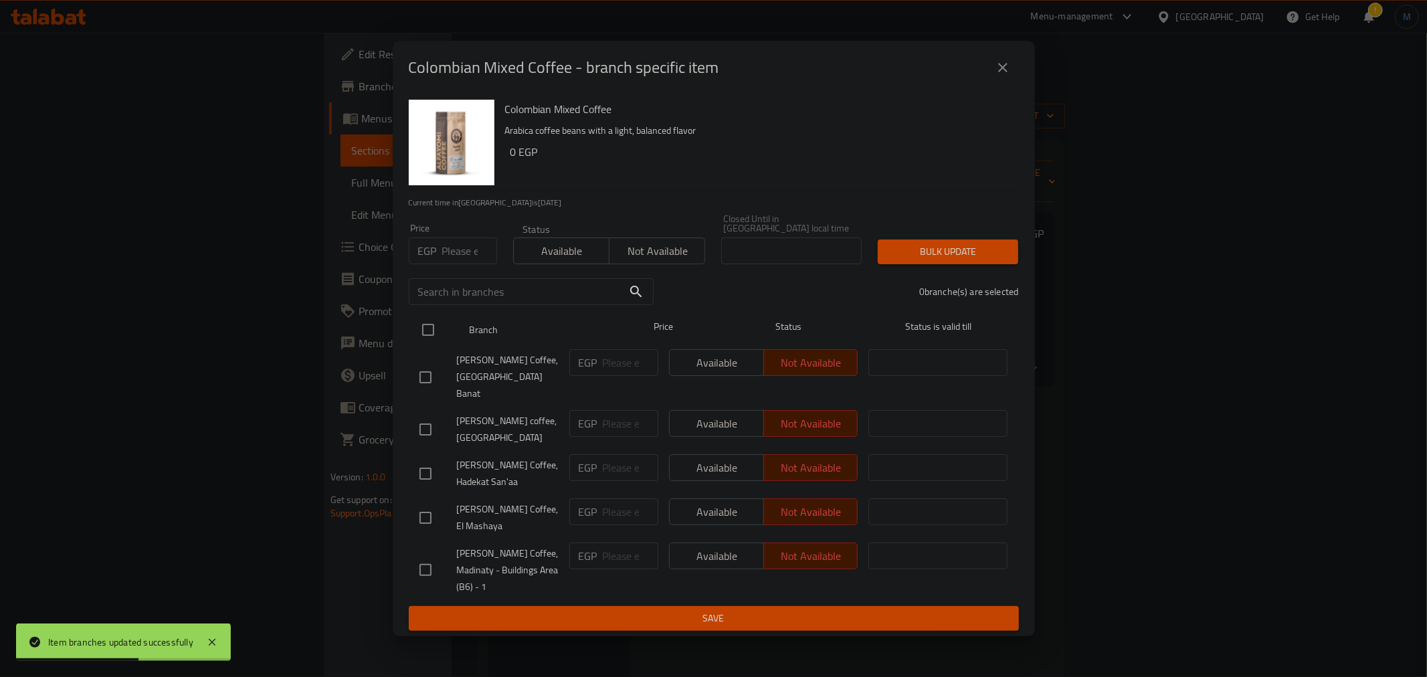
checkbox input "true"
click at [585, 250] on span "Available" at bounding box center [561, 250] width 85 height 19
click at [878, 252] on div "Bulk update" at bounding box center [948, 251] width 157 height 41
click at [888, 252] on span "Bulk update" at bounding box center [947, 251] width 119 height 17
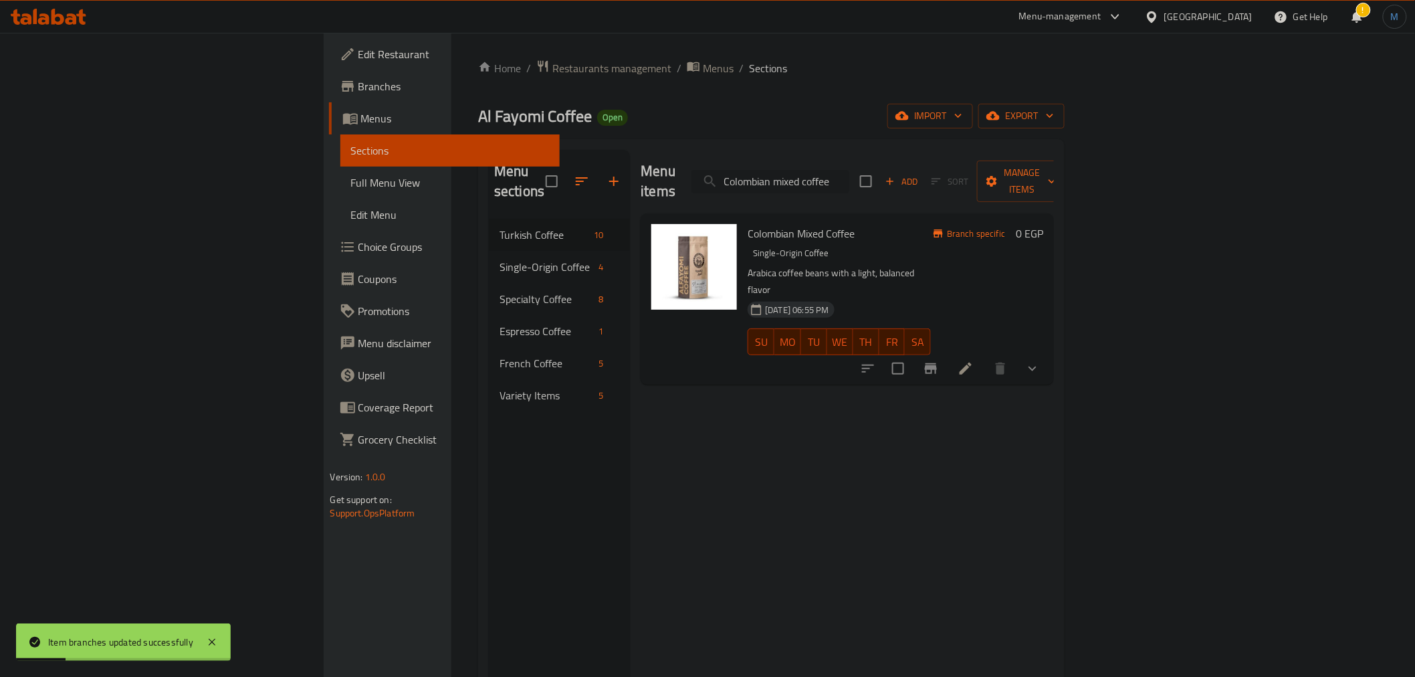
click at [850, 170] on input "Colombian mixed coffee" at bounding box center [771, 181] width 158 height 23
paste input "Ethiopian plain"
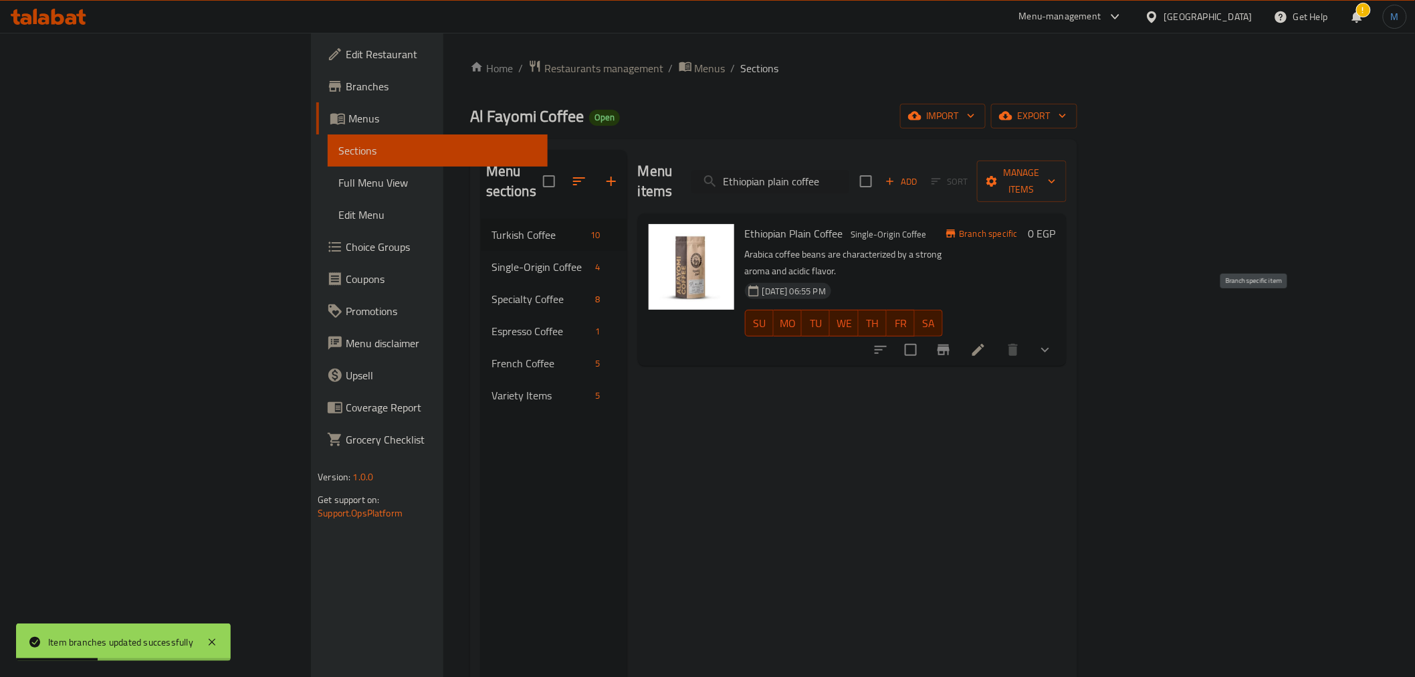
type input "Ethiopian plain coffee"
click at [950, 344] on icon "Branch-specific-item" at bounding box center [944, 349] width 12 height 11
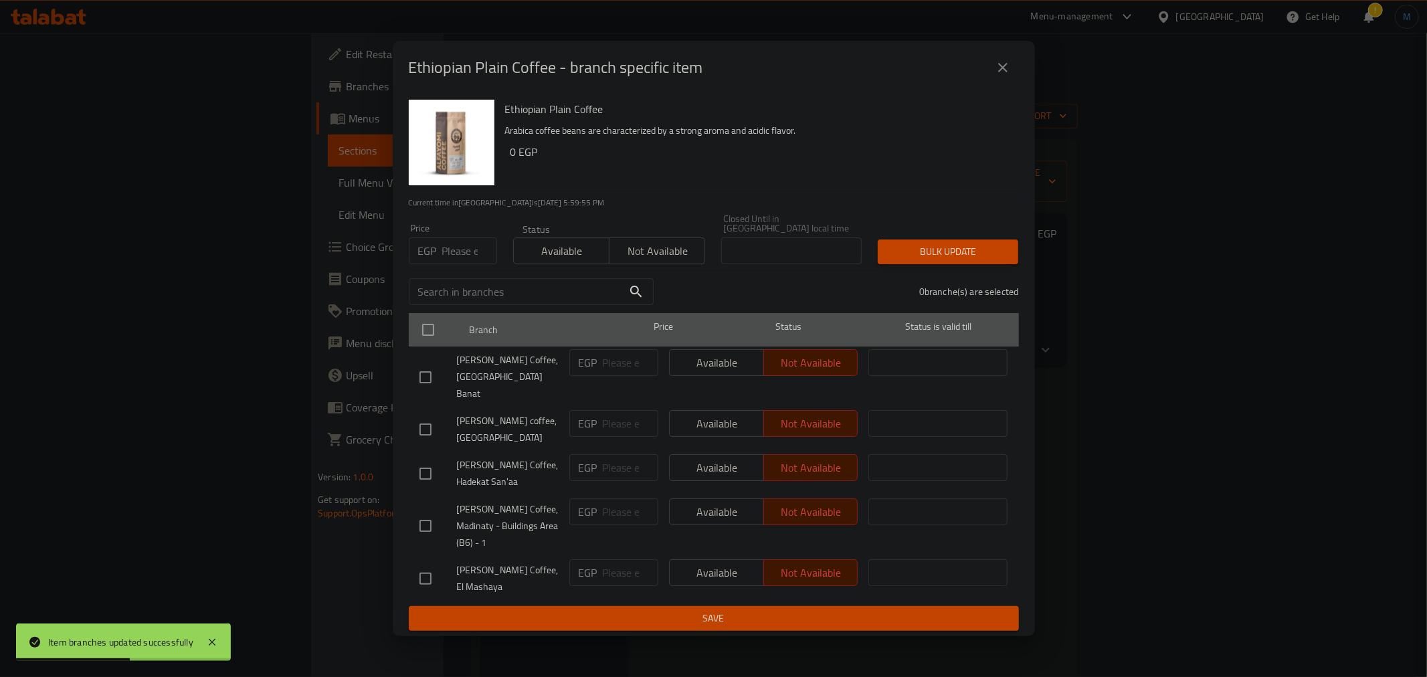
click at [426, 315] on div at bounding box center [439, 329] width 50 height 39
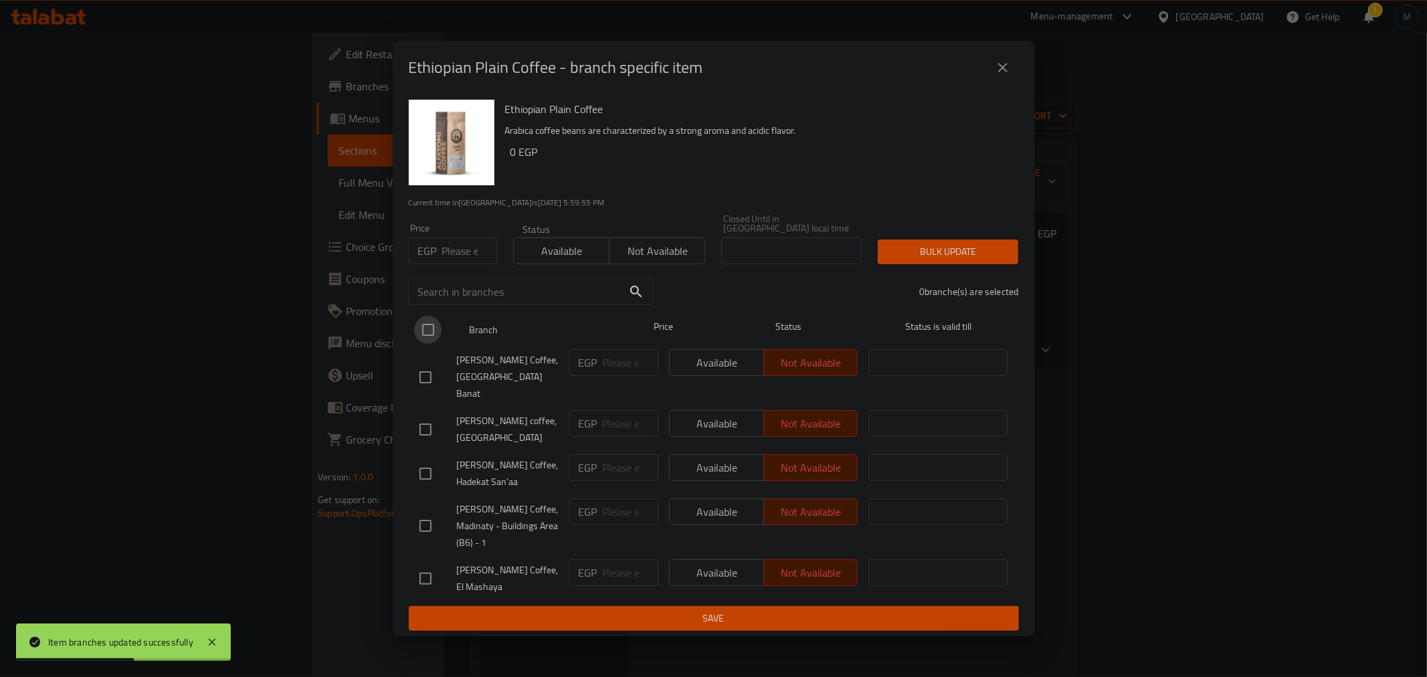
click at [426, 319] on input "checkbox" at bounding box center [428, 330] width 28 height 28
checkbox input "true"
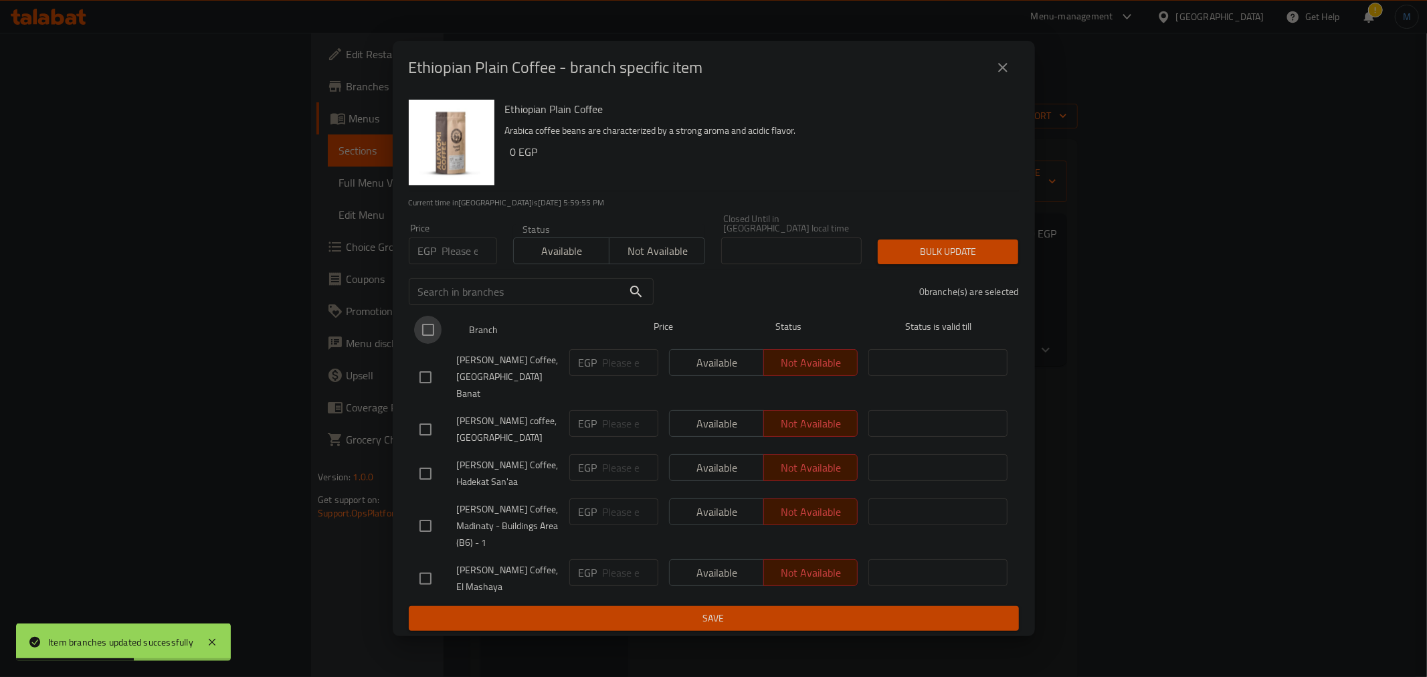
checkbox input "true"
click at [577, 252] on span "Available" at bounding box center [561, 250] width 85 height 19
click at [983, 241] on div "Bulk update" at bounding box center [948, 251] width 157 height 41
click at [985, 250] on span "Bulk update" at bounding box center [947, 251] width 119 height 17
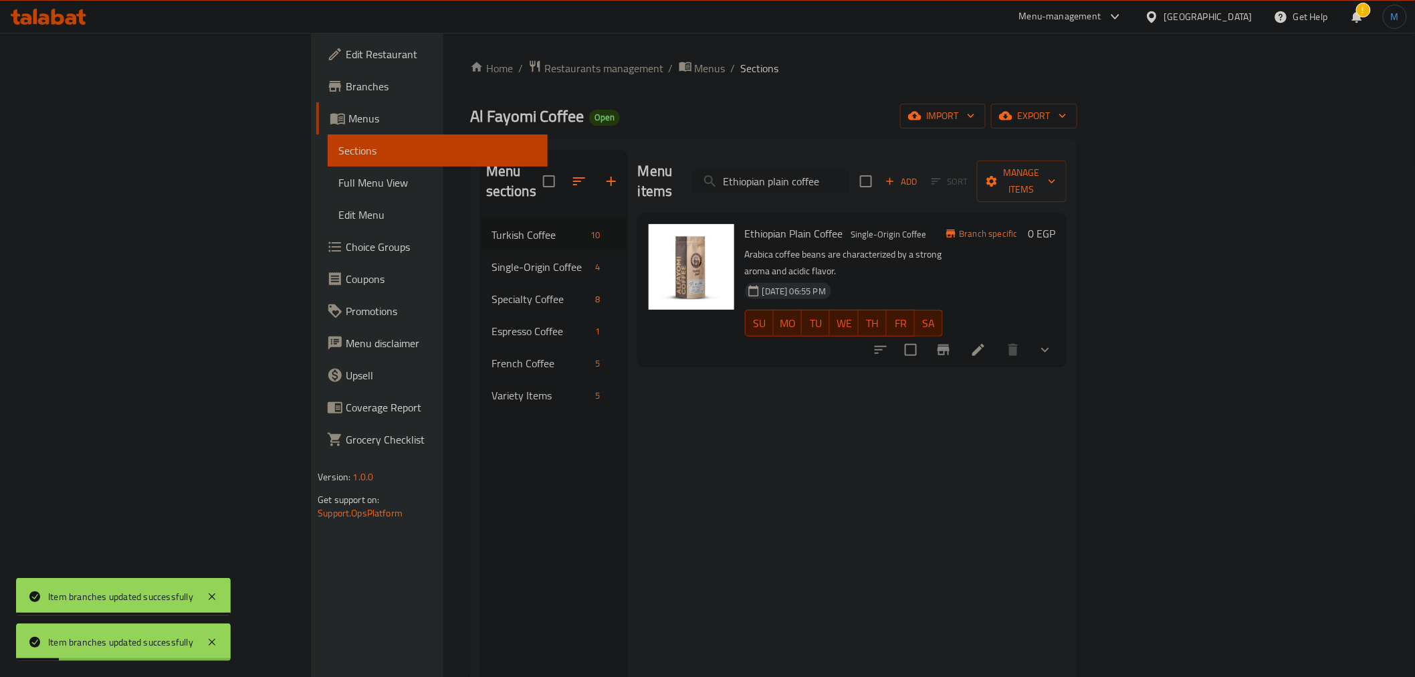
click at [850, 177] on input "Ethiopian plain coffee" at bounding box center [771, 181] width 158 height 23
paste input "mixed"
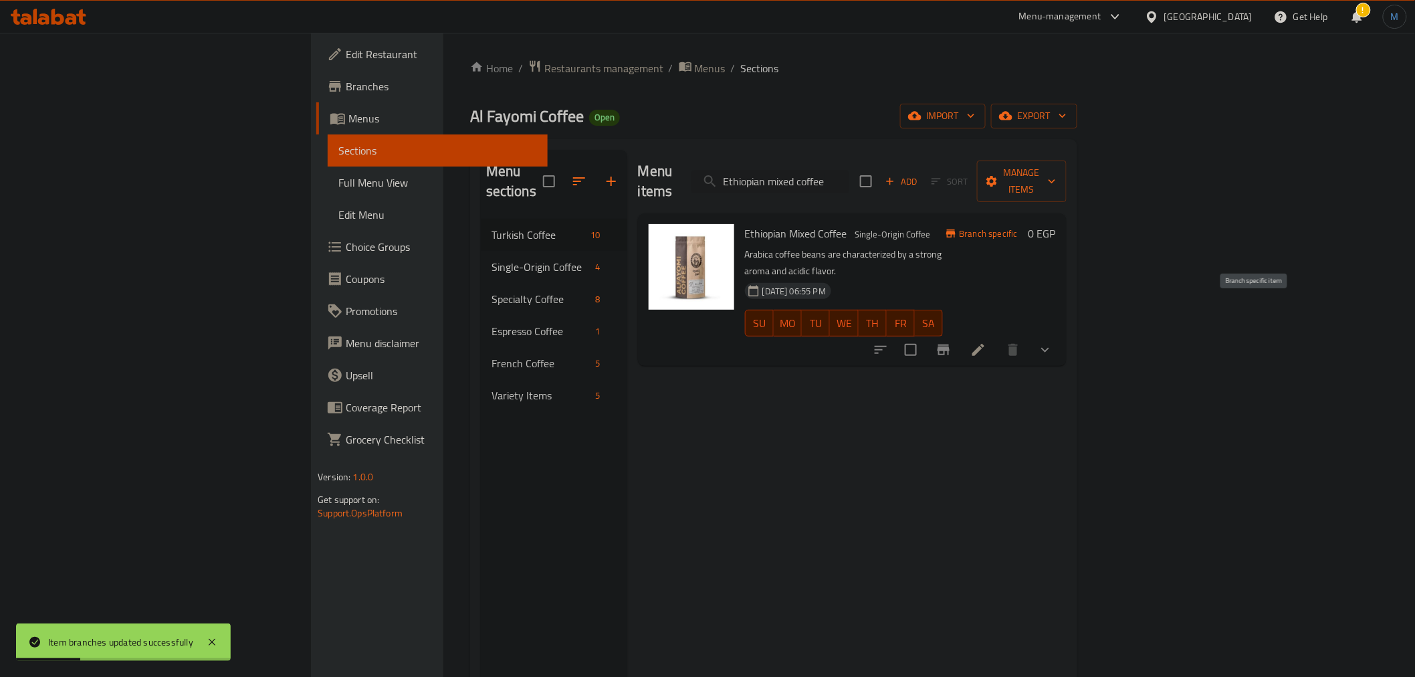
type input "Ethiopian mixed coffee"
click at [960, 334] on button "Branch-specific-item" at bounding box center [944, 350] width 32 height 32
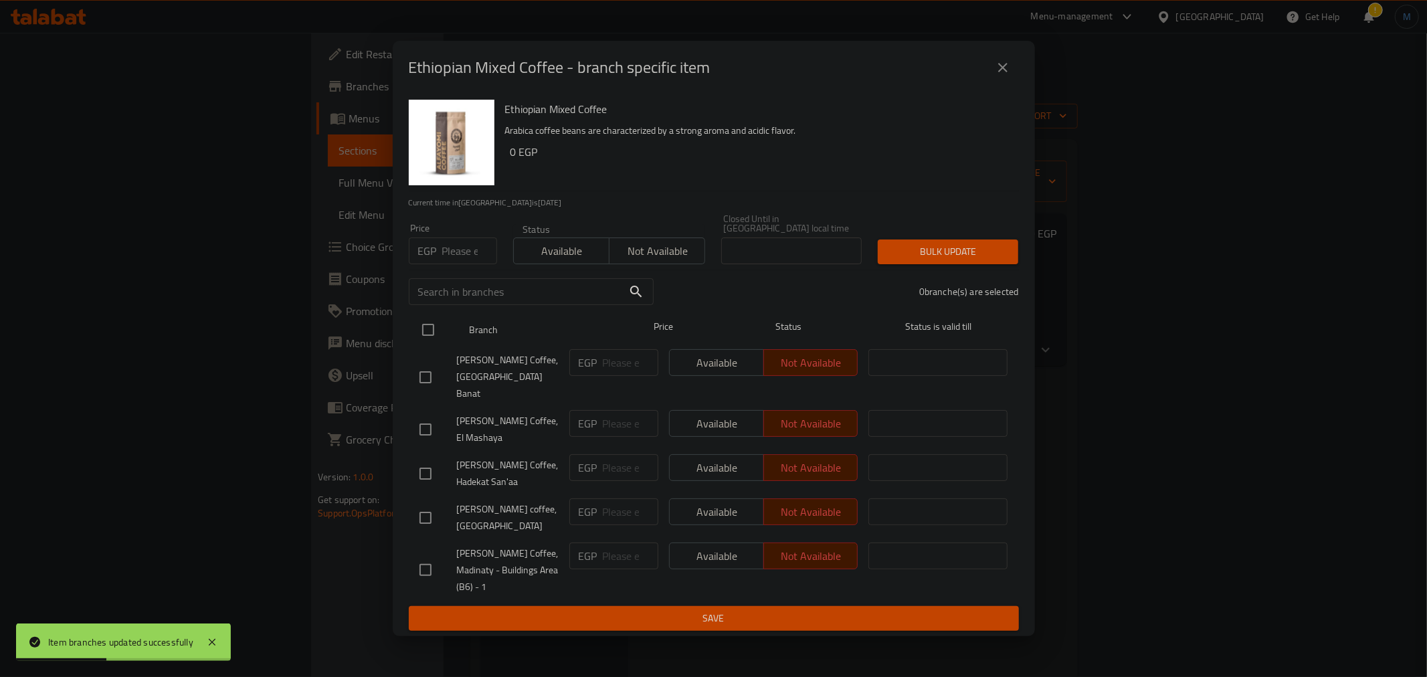
click at [425, 322] on input "checkbox" at bounding box center [428, 330] width 28 height 28
checkbox input "true"
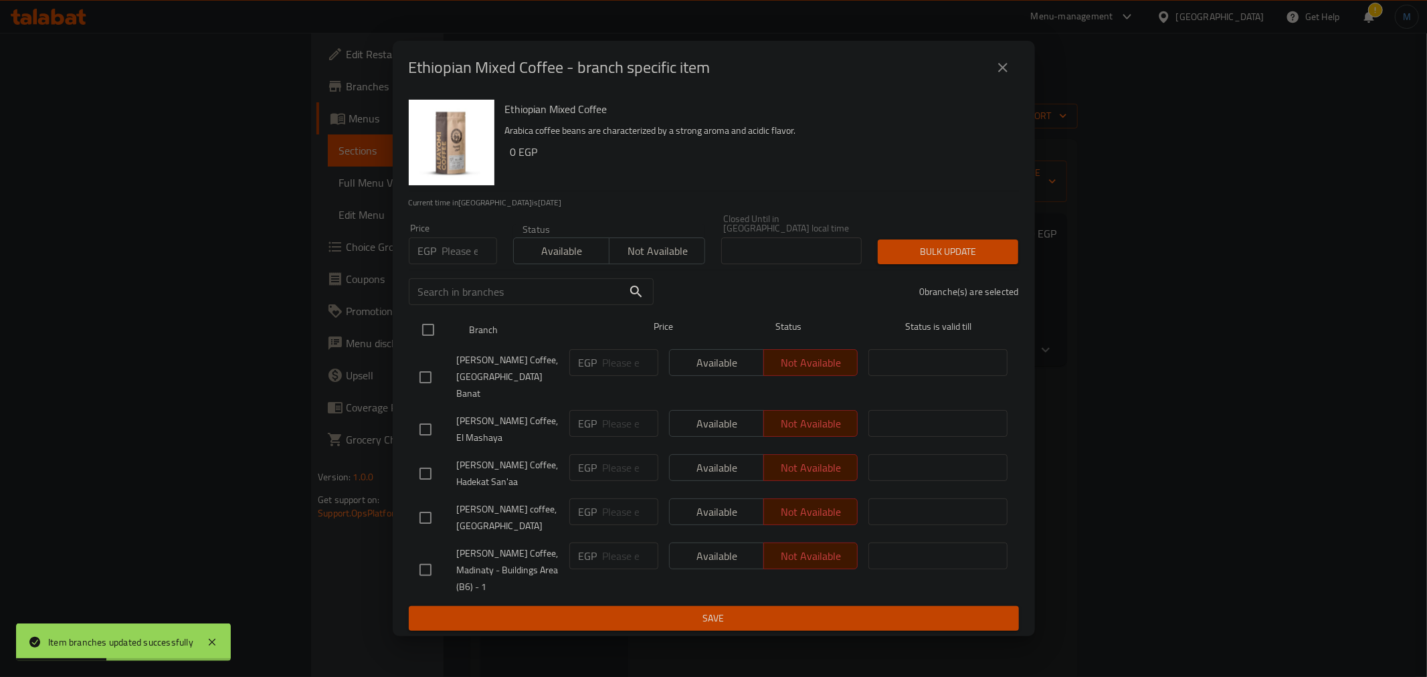
checkbox input "true"
click at [559, 264] on button "Available" at bounding box center [561, 250] width 96 height 27
click at [939, 239] on div "Bulk update" at bounding box center [948, 251] width 157 height 41
click at [944, 252] on span "Bulk update" at bounding box center [947, 251] width 119 height 17
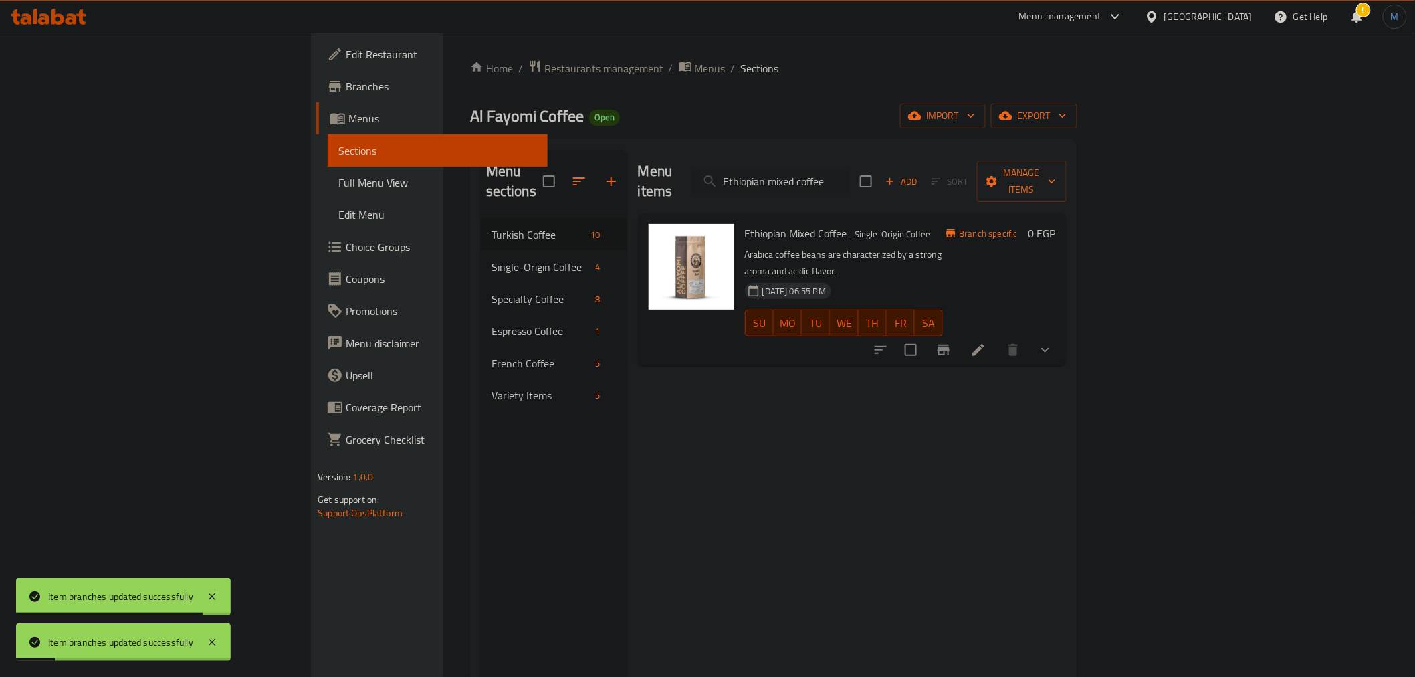
click at [949, 219] on div "Ethiopian Mixed Coffee Single-Origin Coffee Arabica coffee beans are characteri…" at bounding box center [844, 290] width 209 height 142
click at [850, 170] on input "Ethiopian mixed coffee" at bounding box center [771, 181] width 158 height 23
paste input "Yemeni plain coffee."
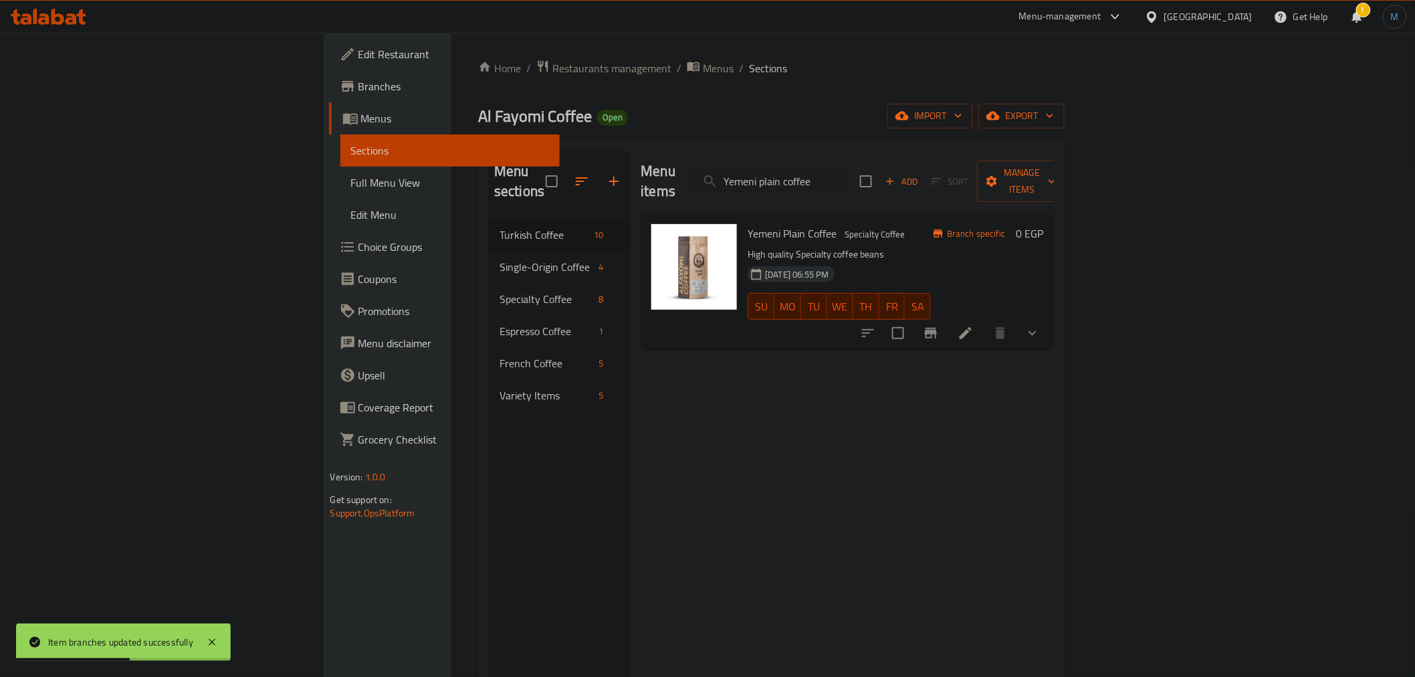
type input "Yemeni plain coffee"
click at [1043, 295] on div "Branch specific 0 EGP" at bounding box center [987, 281] width 112 height 114
click at [947, 317] on button "Branch-specific-item" at bounding box center [931, 333] width 32 height 32
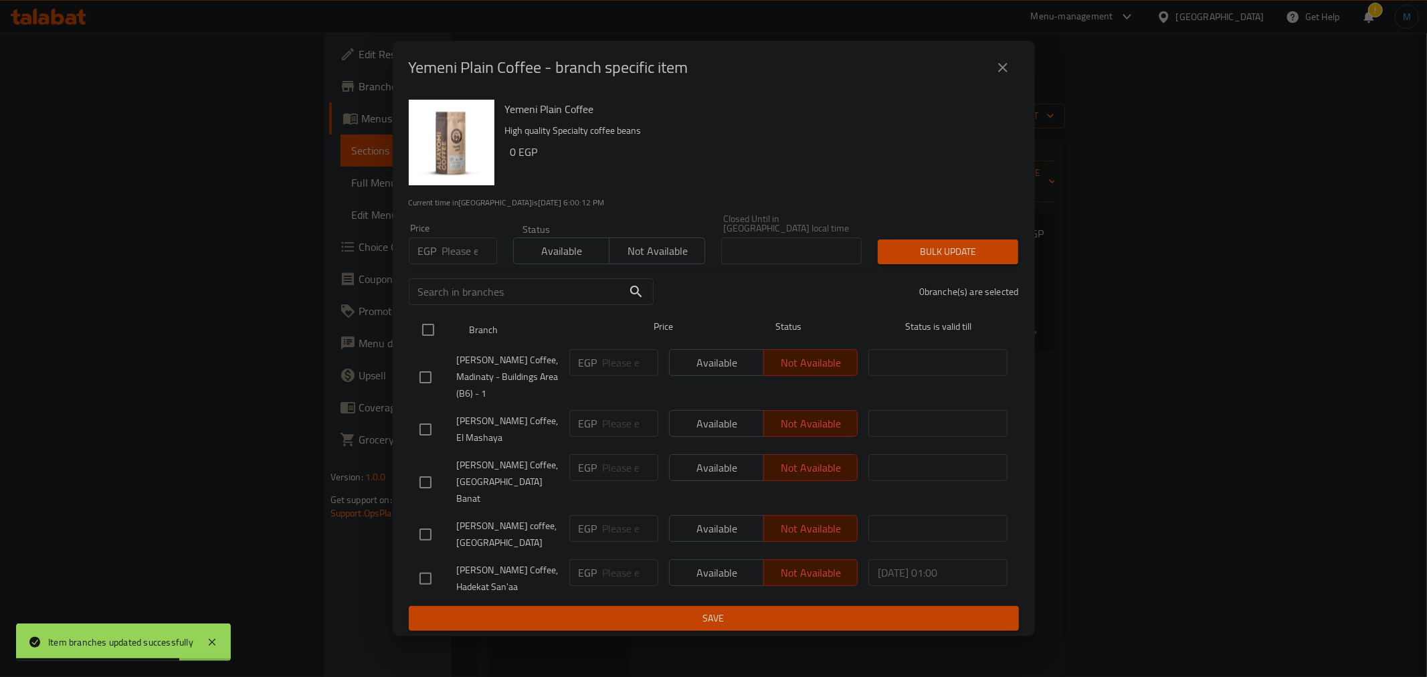
click at [432, 318] on div at bounding box center [439, 329] width 50 height 39
click at [433, 331] on input "checkbox" at bounding box center [428, 330] width 28 height 28
checkbox input "true"
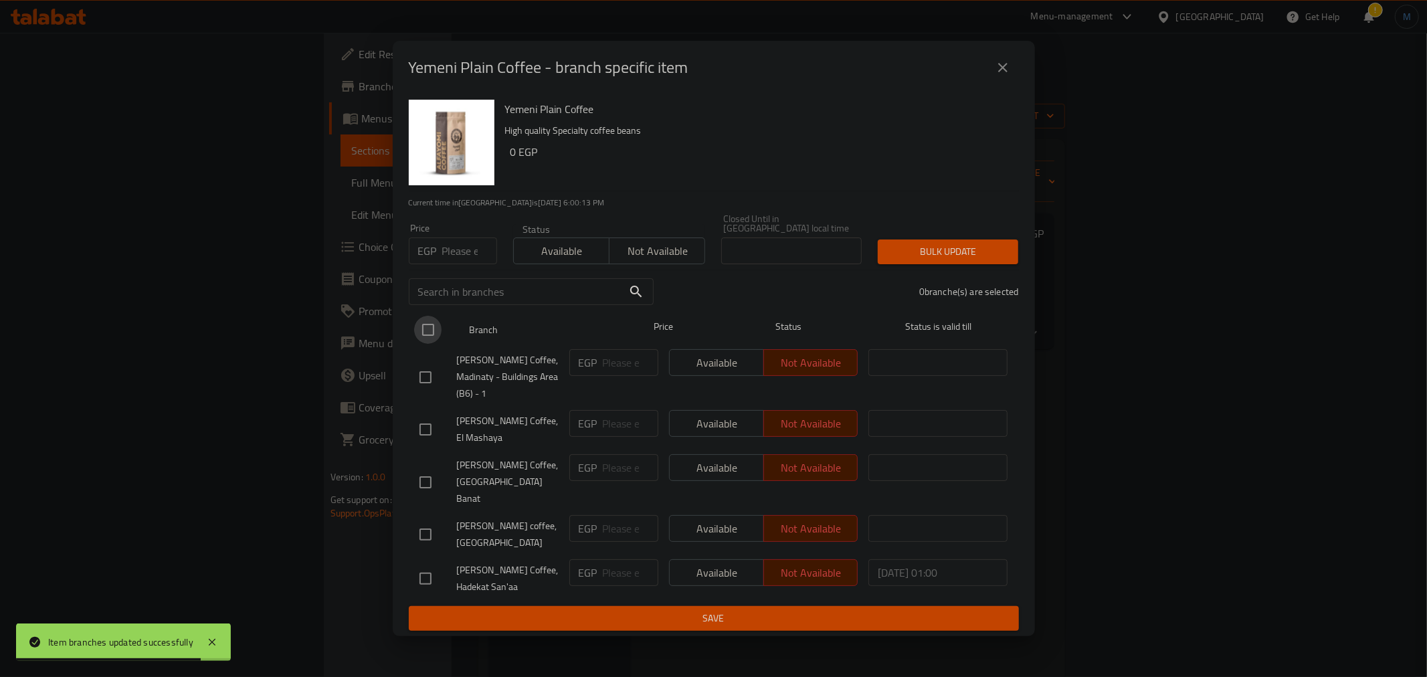
checkbox input "true"
click at [573, 258] on span "Available" at bounding box center [561, 250] width 85 height 19
click at [428, 565] on input "checkbox" at bounding box center [425, 579] width 28 height 28
checkbox input "false"
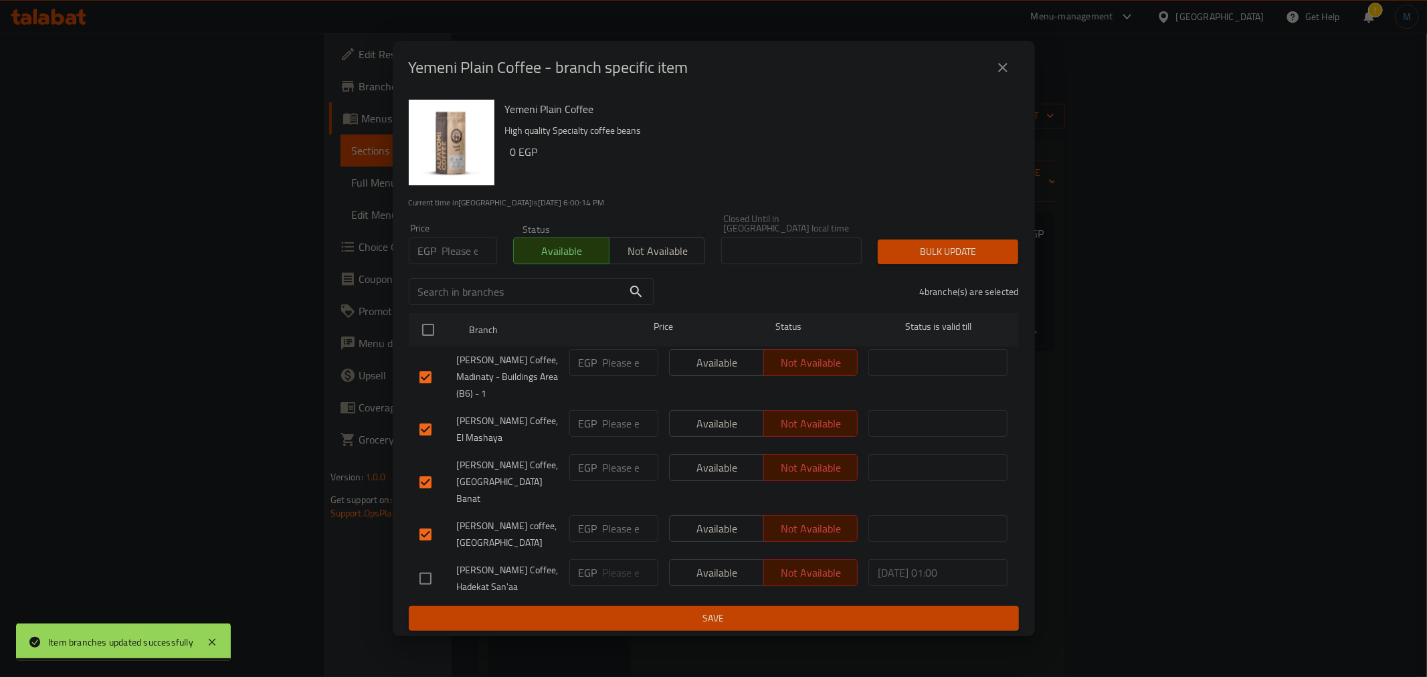
checkbox input "false"
click at [935, 252] on span "Bulk update" at bounding box center [947, 251] width 119 height 17
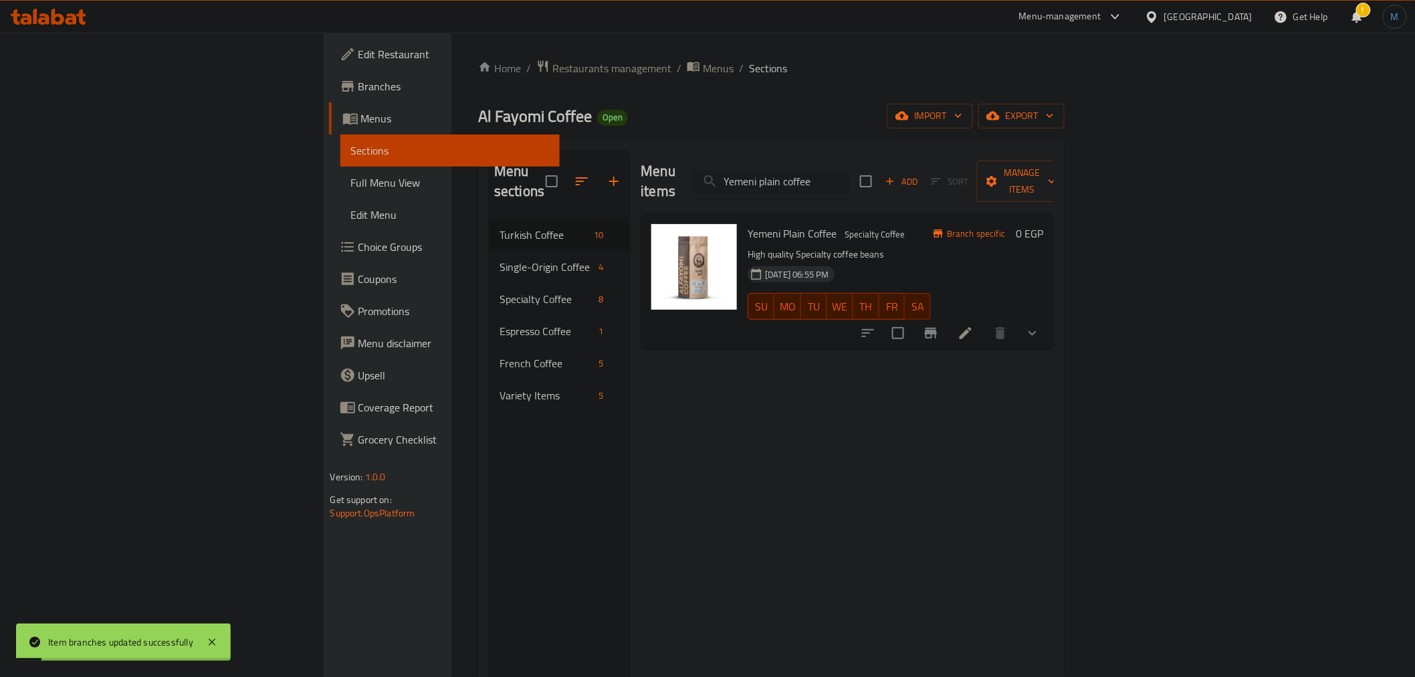
click at [850, 170] on input "Yemeni plain coffee" at bounding box center [771, 181] width 158 height 23
paste input "mixed"
type input "Yemeni mixed coffee"
click at [937, 328] on icon "Branch-specific-item" at bounding box center [931, 333] width 12 height 11
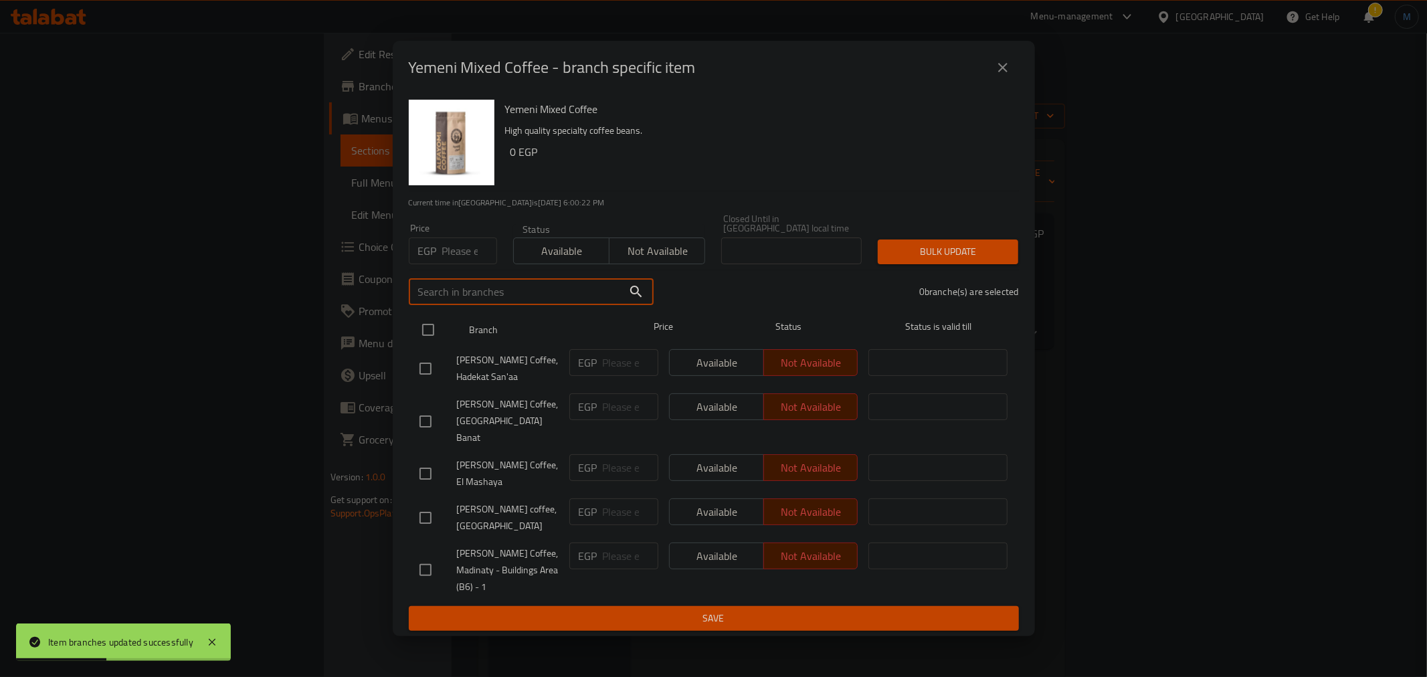
drag, startPoint x: 427, startPoint y: 305, endPoint x: 426, endPoint y: 318, distance: 13.4
click at [426, 318] on div "Yemeni Mixed Coffee High quality specialty coffee beans. 0 EGP Current time in …" at bounding box center [714, 365] width 642 height 542
click at [426, 318] on div at bounding box center [439, 329] width 50 height 39
click at [432, 332] on input "checkbox" at bounding box center [428, 330] width 28 height 28
checkbox input "true"
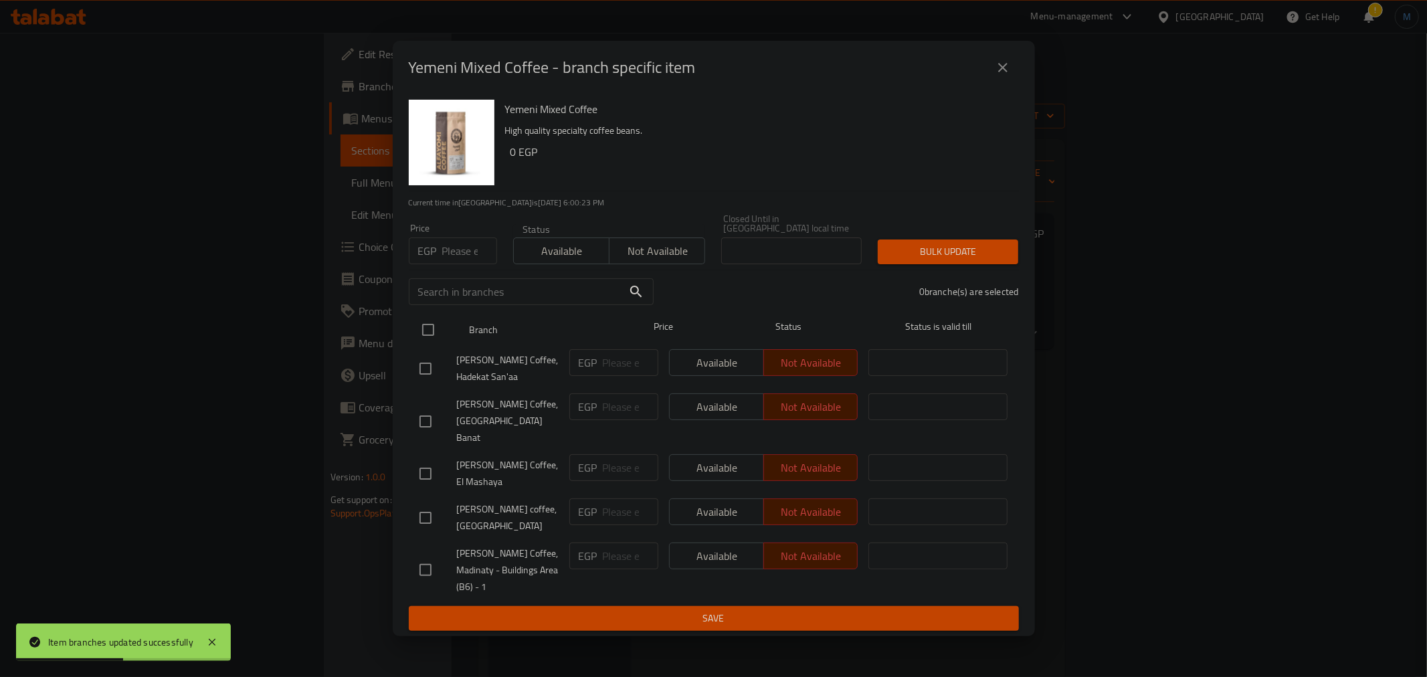
checkbox input "true"
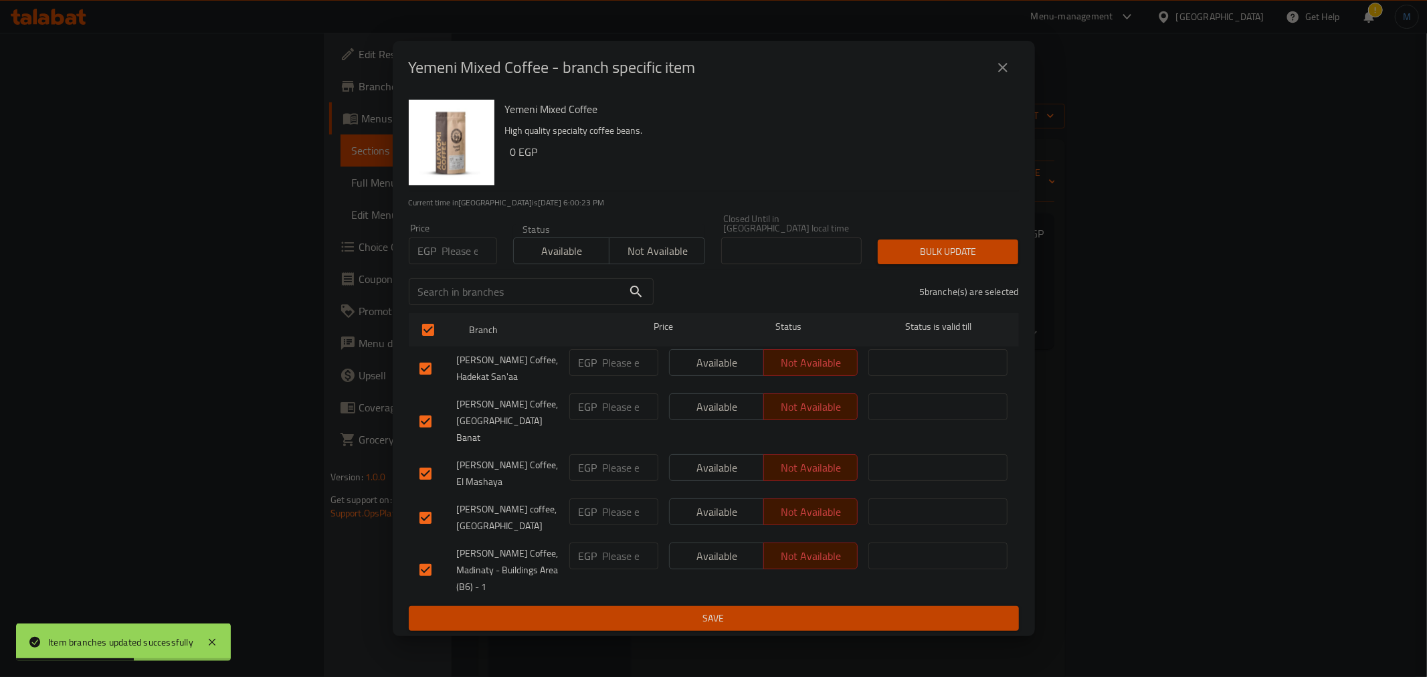
click at [589, 268] on div "Status Available Not available" at bounding box center [609, 244] width 209 height 56
click at [589, 264] on button "Available" at bounding box center [561, 250] width 96 height 27
click at [920, 255] on span "Bulk update" at bounding box center [947, 251] width 119 height 17
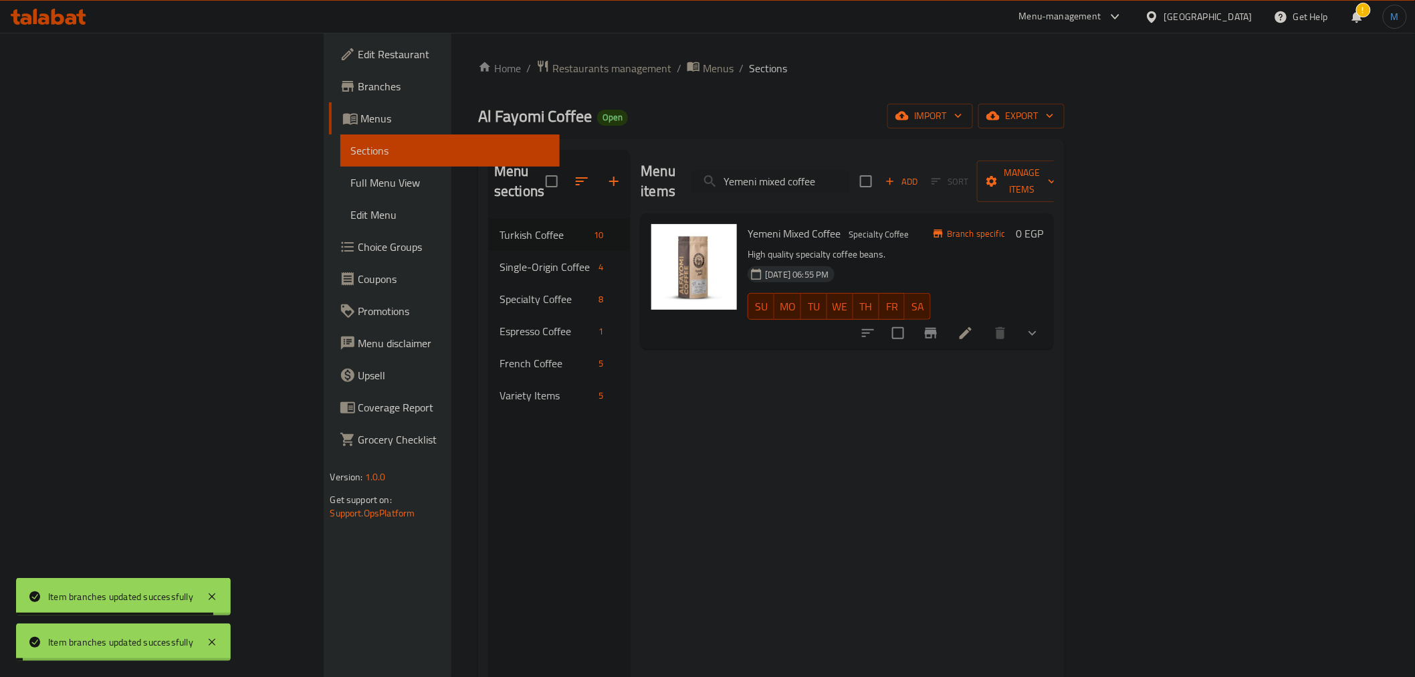
click at [1065, 130] on div "Home / Restaurants management / Menus / Sections Al Fayomi Coffee Open import e…" at bounding box center [771, 449] width 587 height 778
click at [1054, 116] on span "export" at bounding box center [1021, 116] width 65 height 17
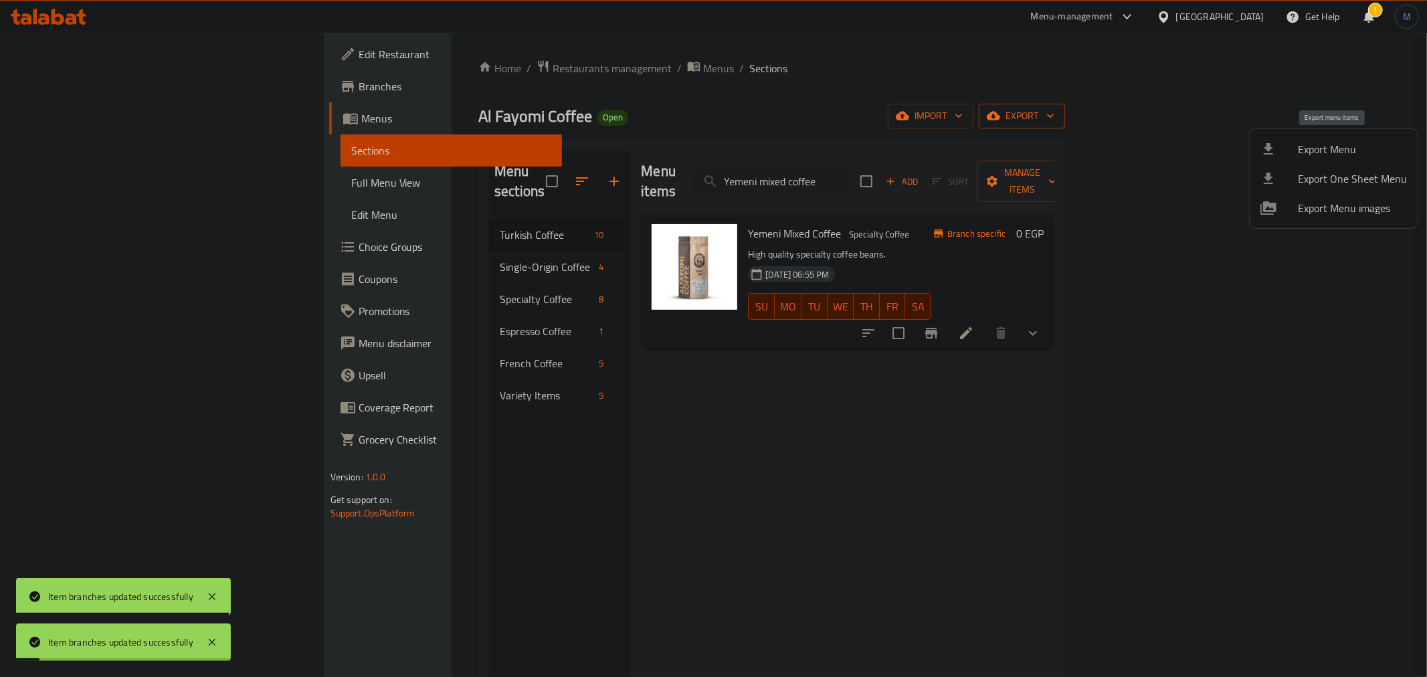
click at [1340, 147] on span "Export Menu" at bounding box center [1352, 149] width 109 height 16
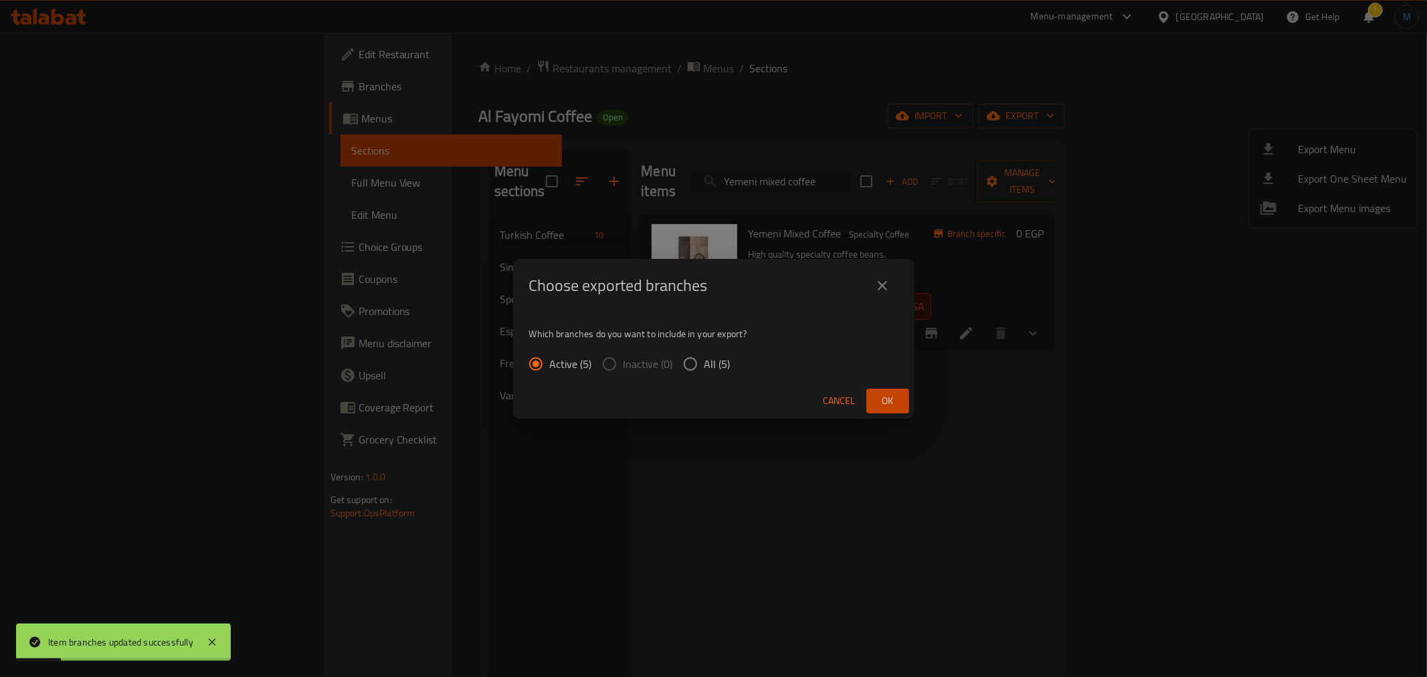
click at [888, 399] on span "Ok" at bounding box center [887, 401] width 21 height 17
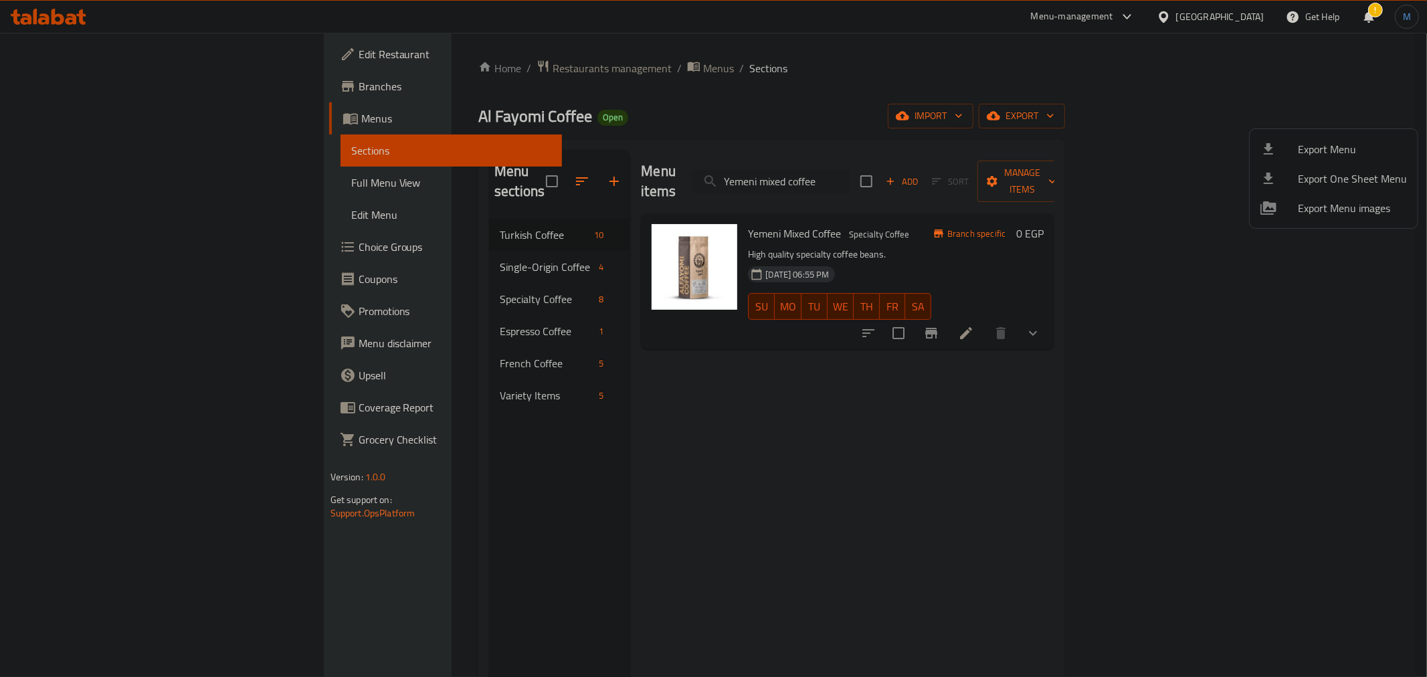
click at [312, 116] on div at bounding box center [713, 338] width 1427 height 677
click at [473, 116] on span "Al Fayomi Coffee" at bounding box center [530, 116] width 114 height 30
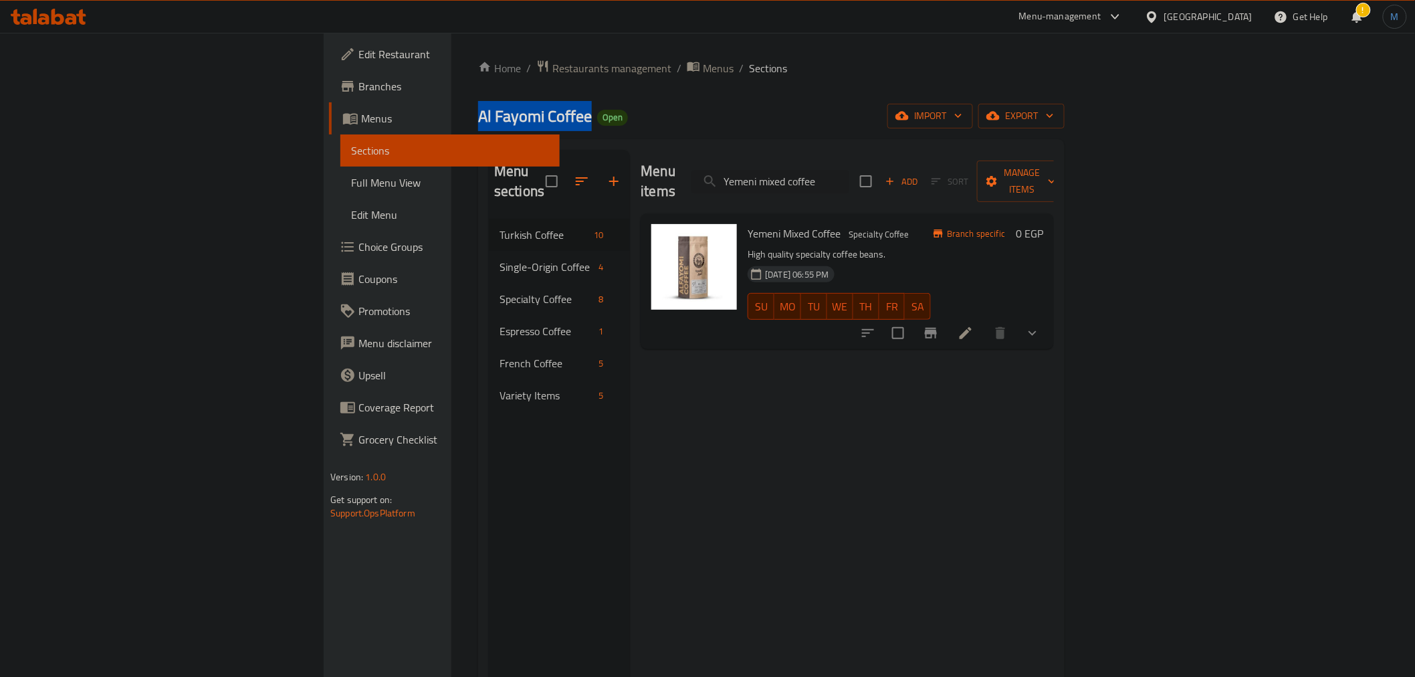
click at [478, 116] on span "Al Fayomi Coffee" at bounding box center [535, 116] width 114 height 30
copy span "Al Fayomi Coffee"
click at [329, 64] on link "Edit Restaurant" at bounding box center [444, 54] width 231 height 32
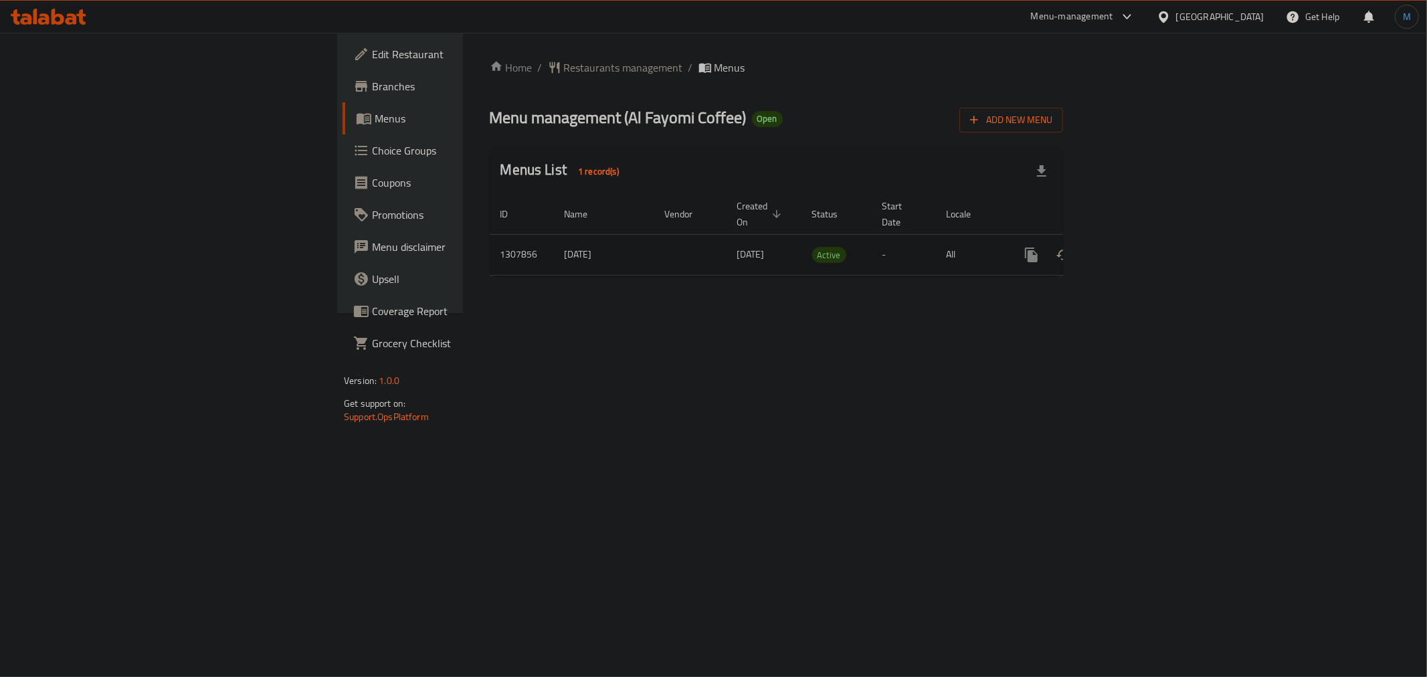
click at [1136, 247] on icon "enhanced table" at bounding box center [1128, 255] width 16 height 16
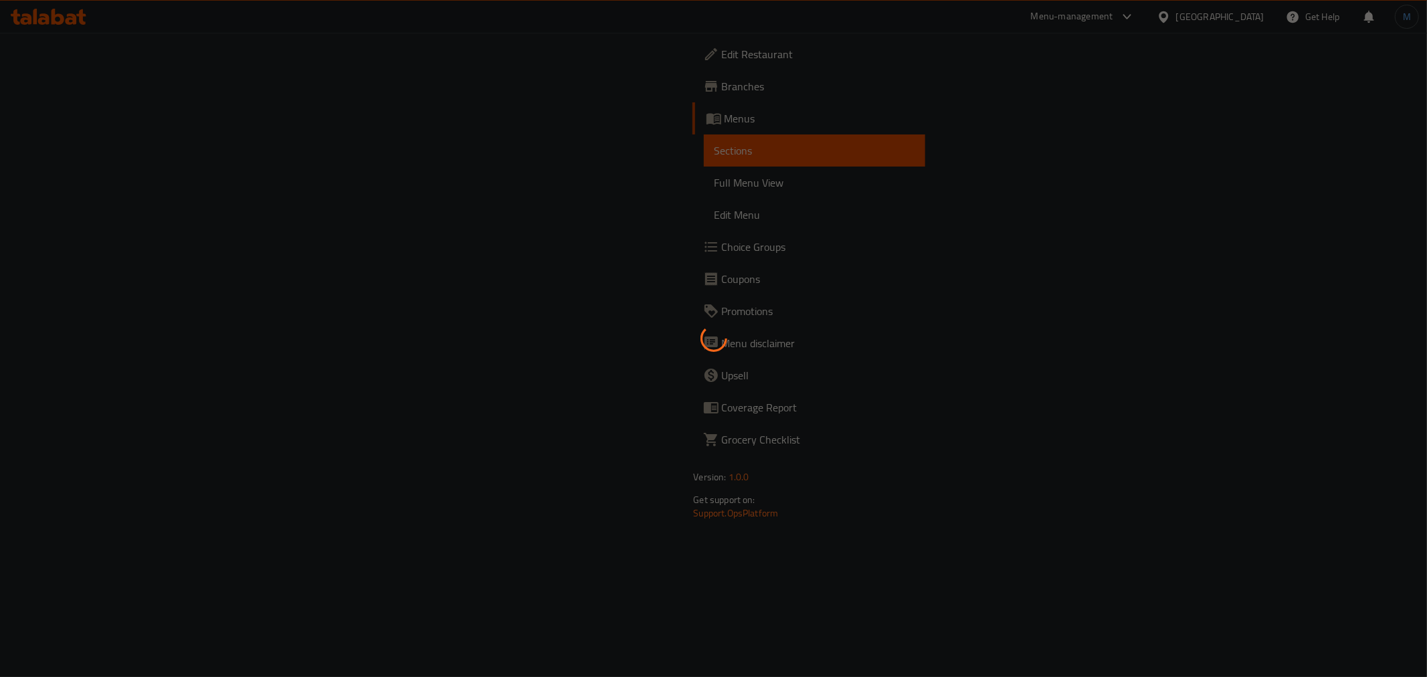
click at [714, 179] on span "Full Menu View" at bounding box center [814, 183] width 200 height 16
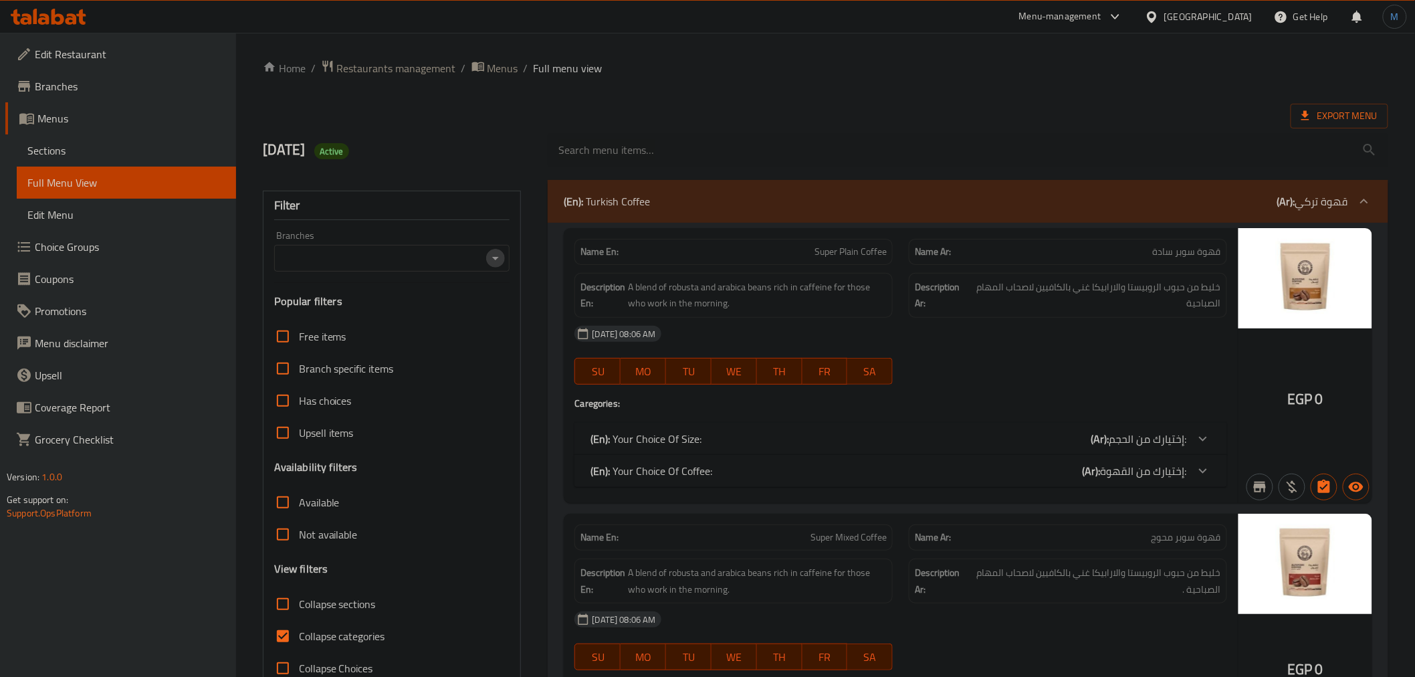
click at [495, 264] on icon "Open" at bounding box center [496, 258] width 16 height 16
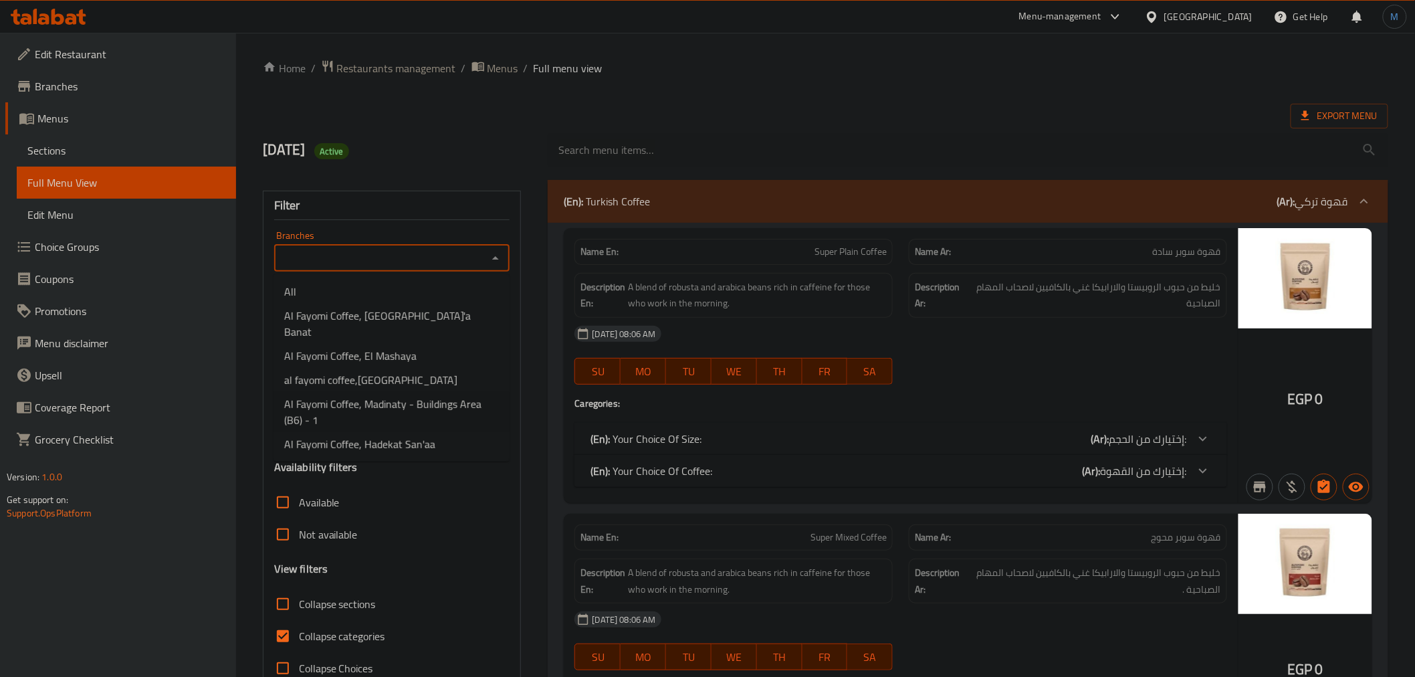
click at [438, 398] on span "[PERSON_NAME] Coffee, Madinaty - Buildings Area (B6) - 1" at bounding box center [391, 412] width 215 height 32
type input "[PERSON_NAME] Coffee, Madinaty - Buildings Area (B6) - 1"
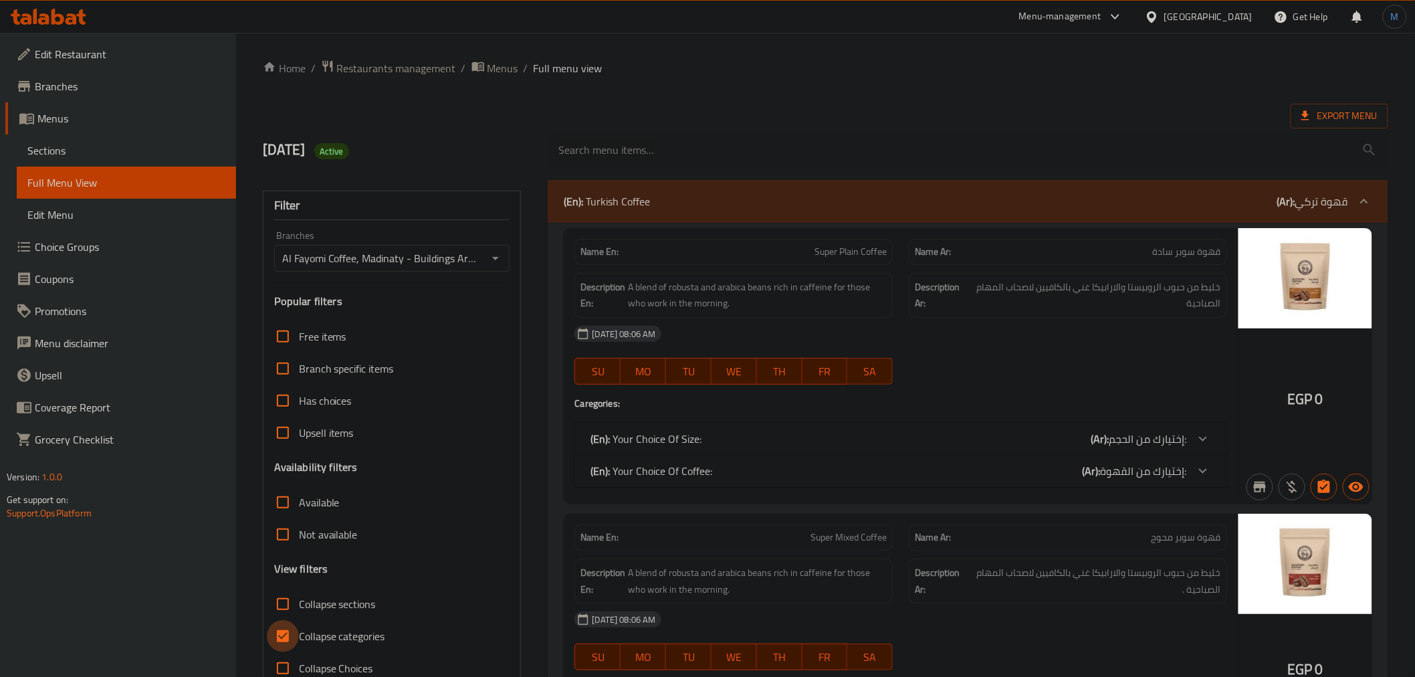
click at [285, 633] on input "Collapse categories" at bounding box center [283, 636] width 32 height 32
checkbox input "false"
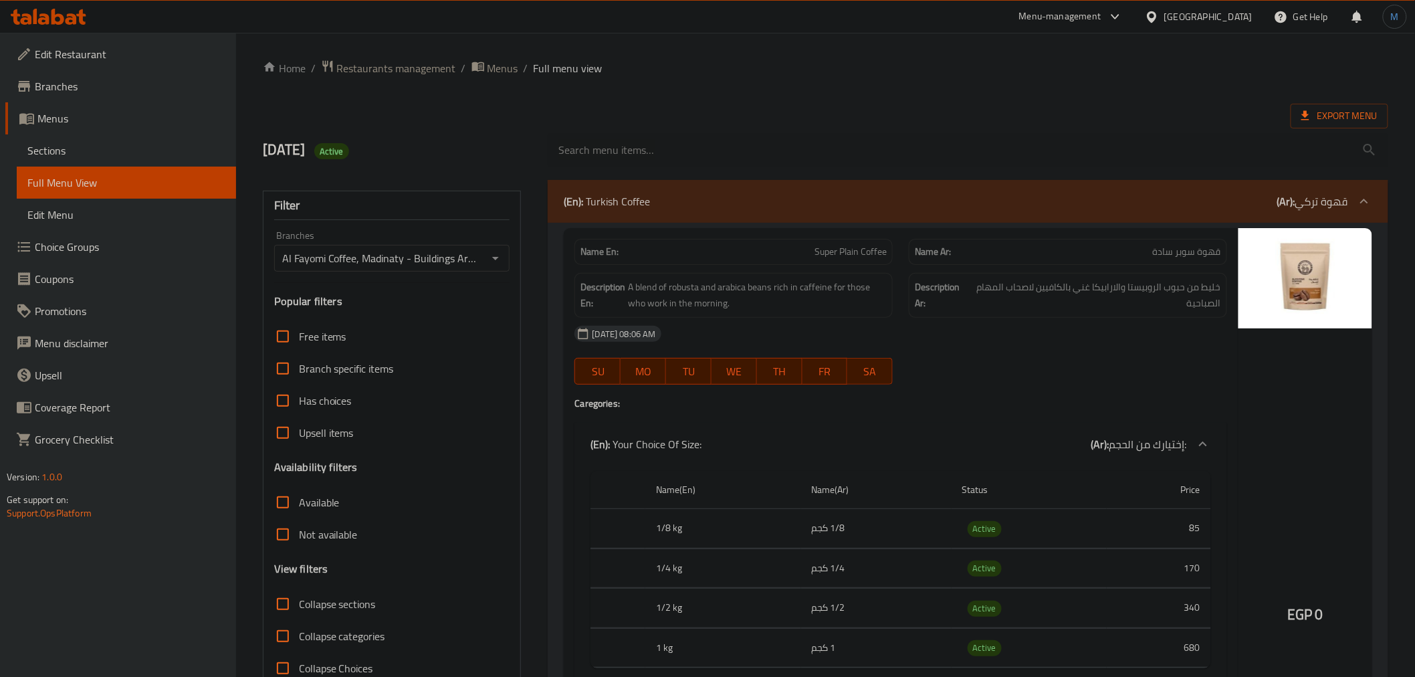
click at [920, 330] on div "[DATE] 08:06 AM" at bounding box center [901, 334] width 668 height 32
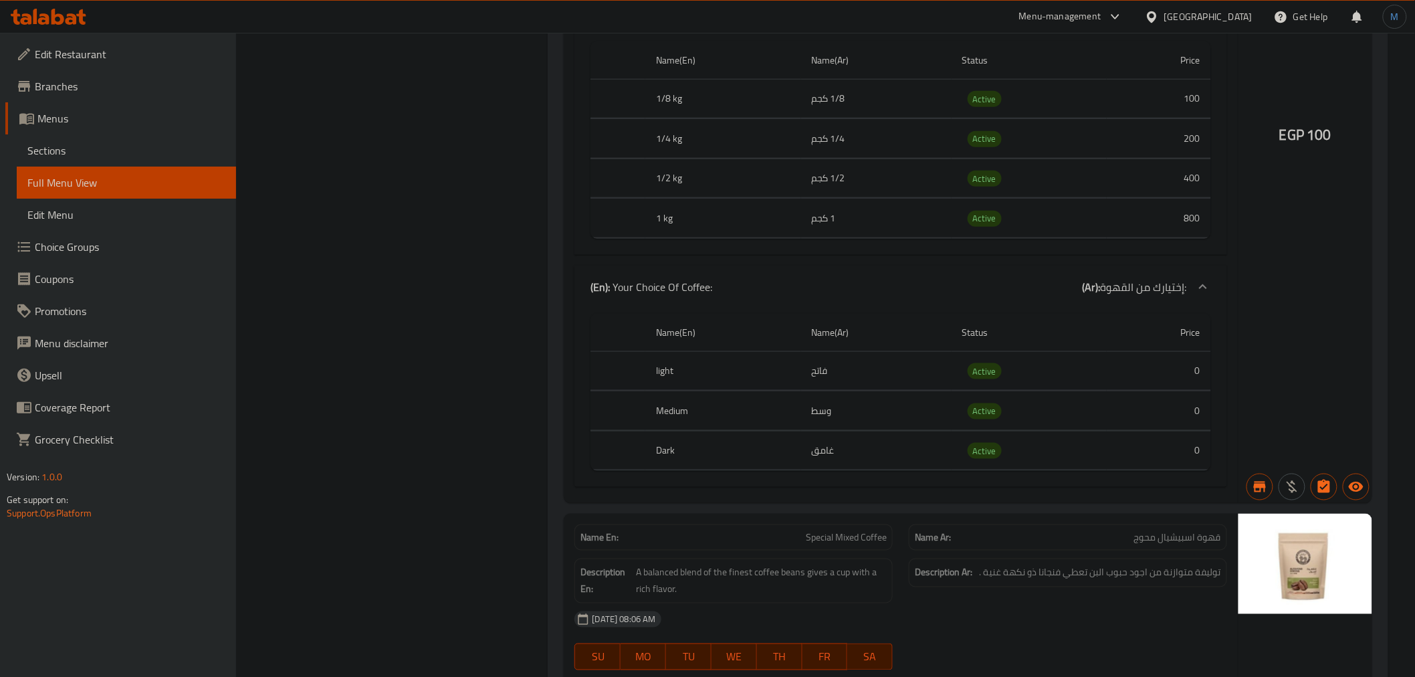
scroll to position [2489, 0]
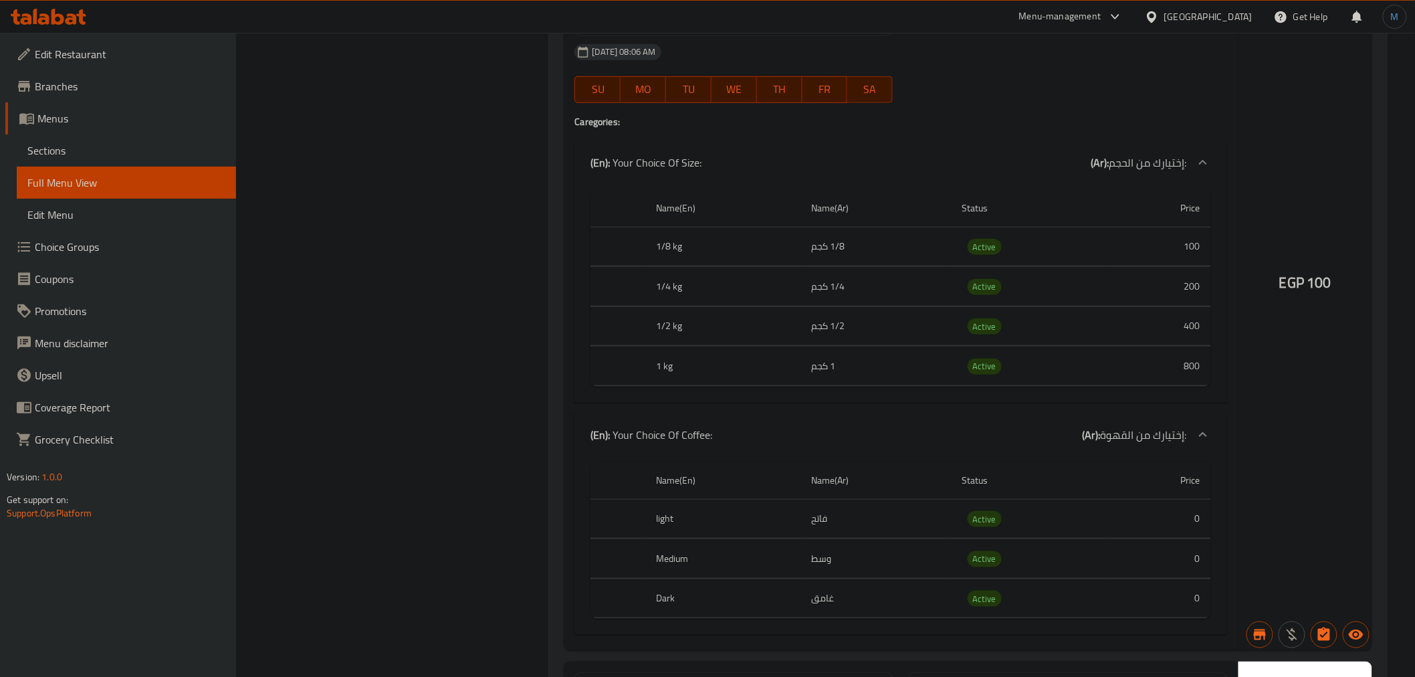
click at [1366, 187] on div "EGP 100" at bounding box center [1306, 298] width 134 height 705
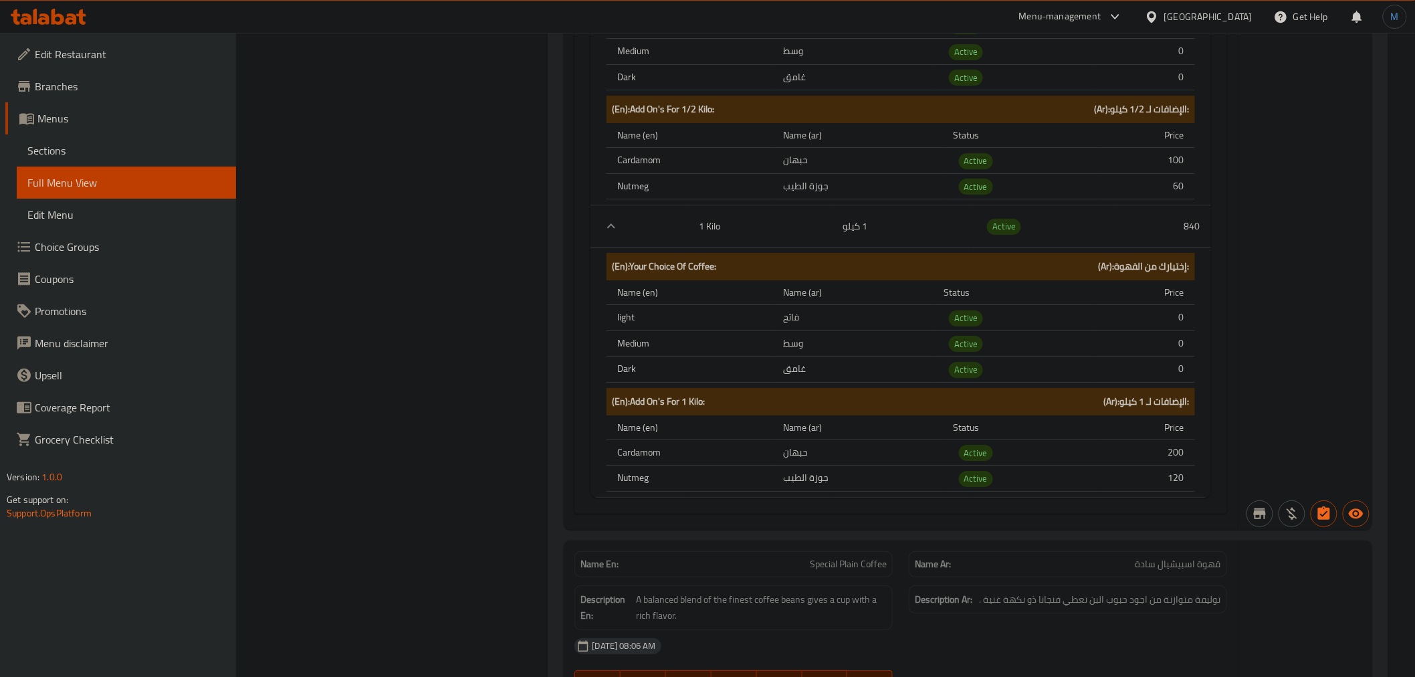
scroll to position [1891, 0]
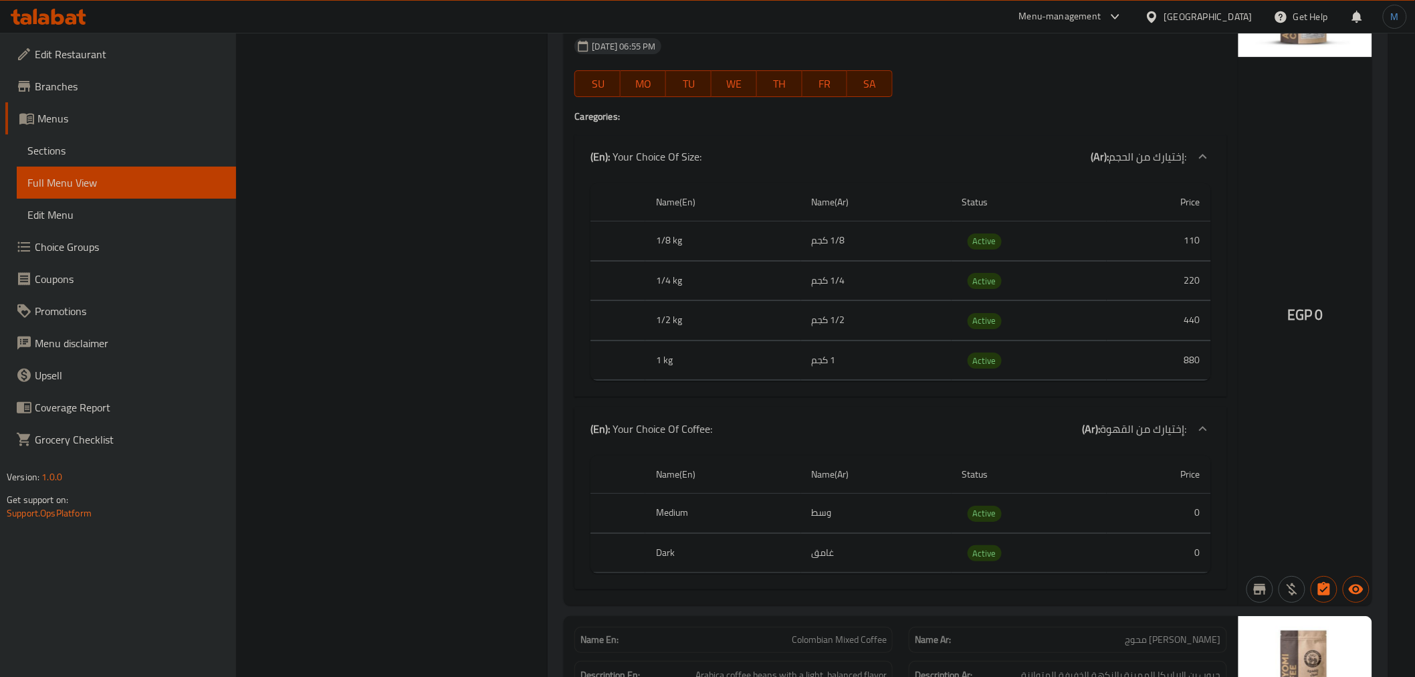
scroll to position [12466, 0]
click at [1298, 310] on span "EGP" at bounding box center [1300, 316] width 25 height 26
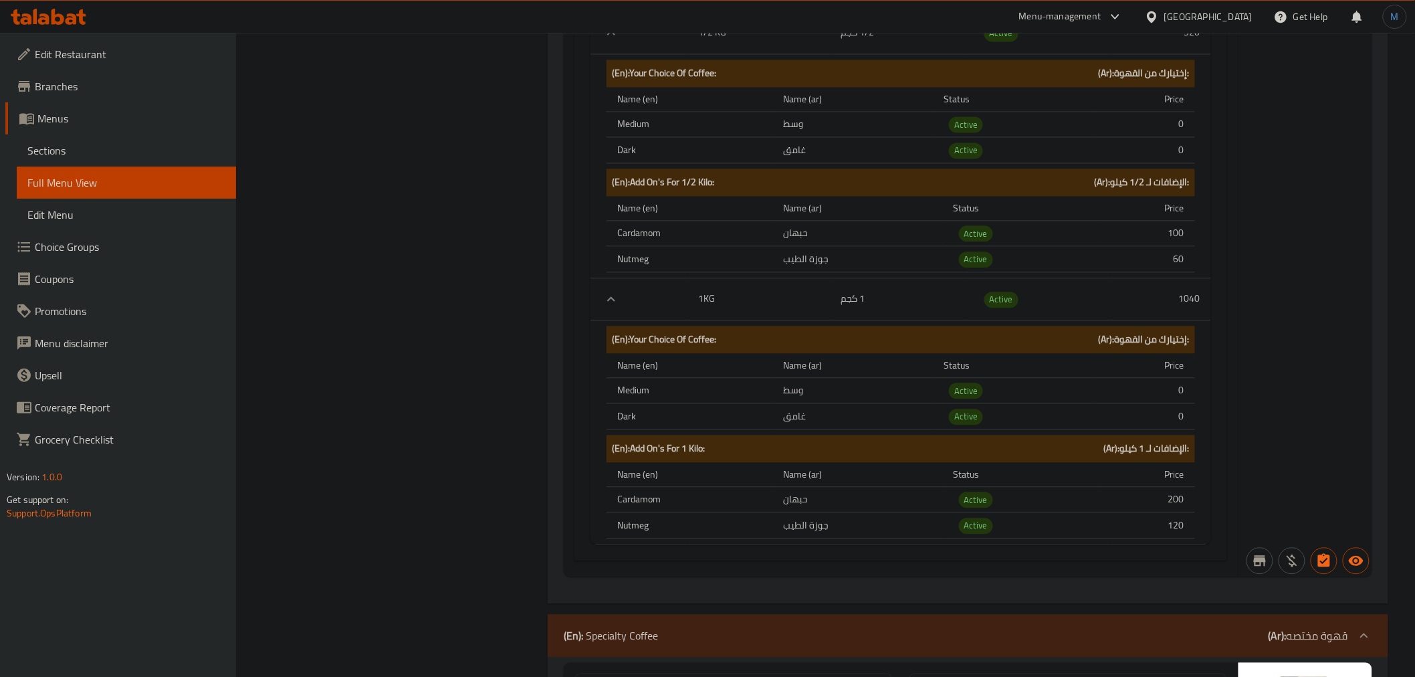
scroll to position [13878, 0]
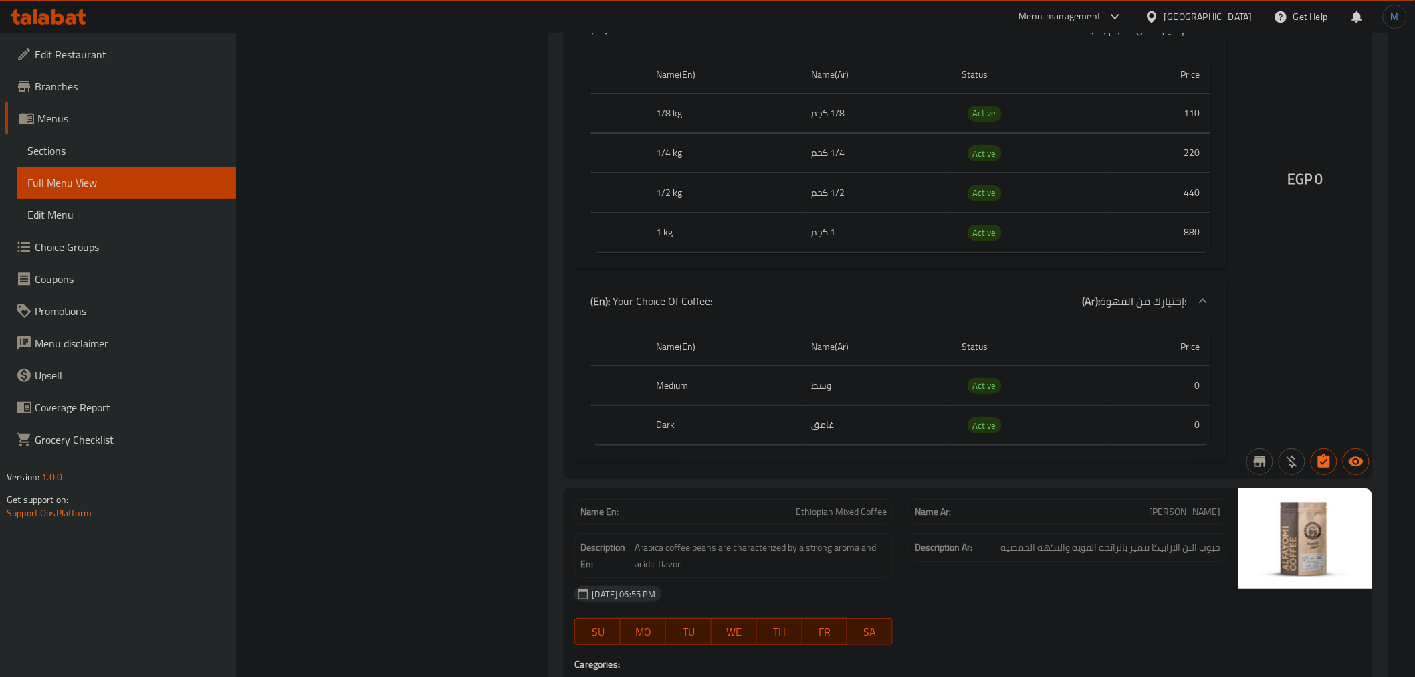
scroll to position [10553, 0]
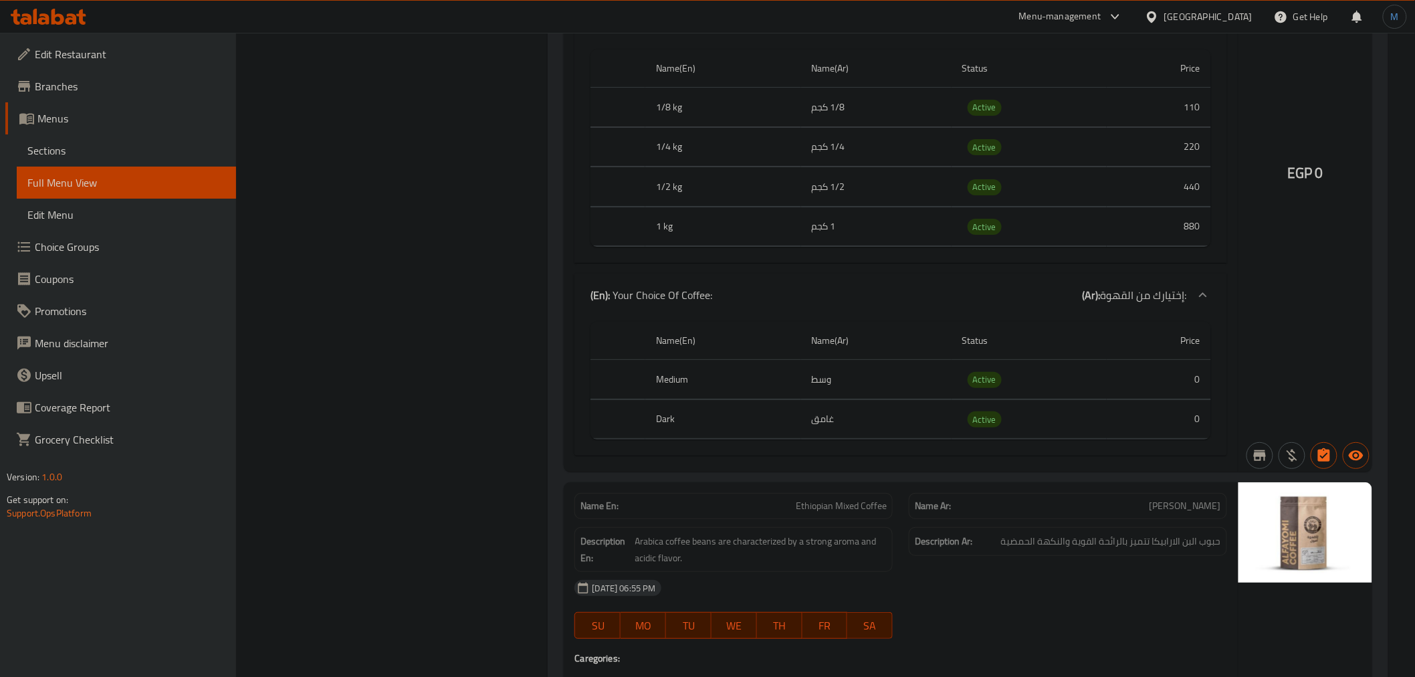
click at [1268, 298] on div "EGP 0" at bounding box center [1306, 139] width 134 height 665
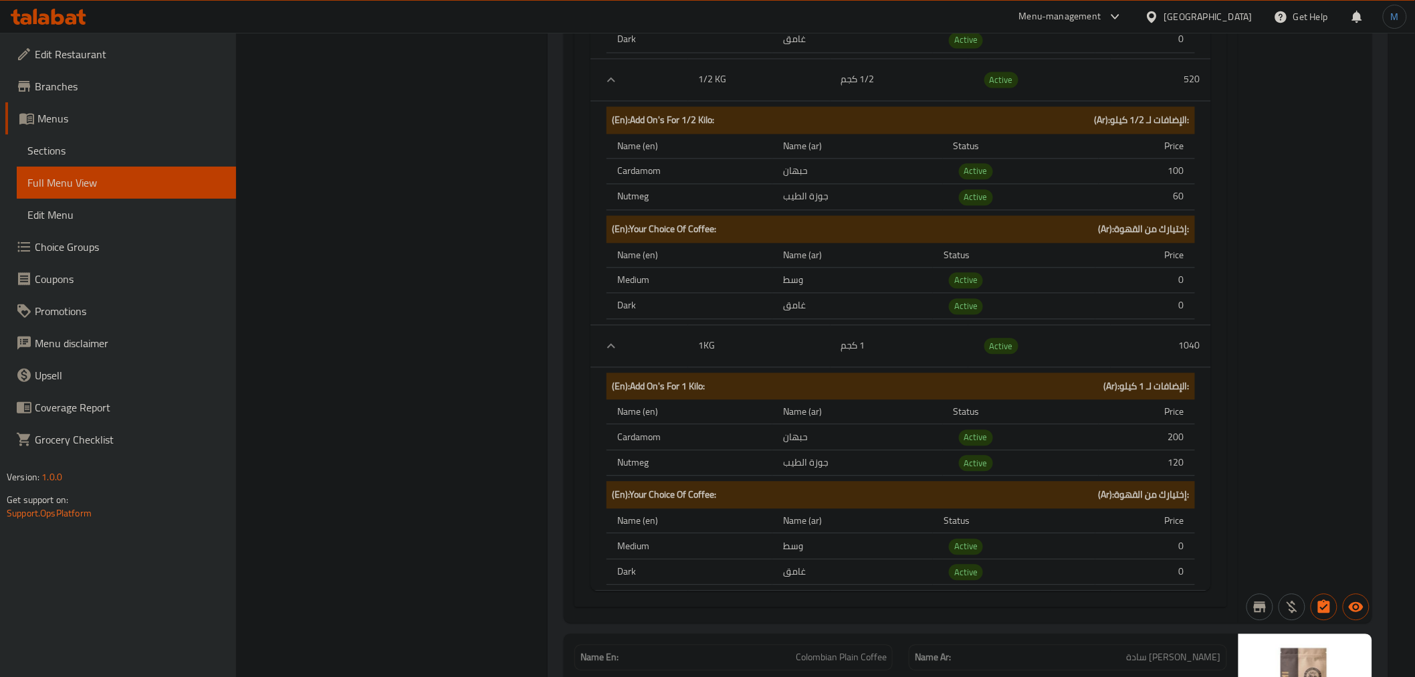
scroll to position [11816, 0]
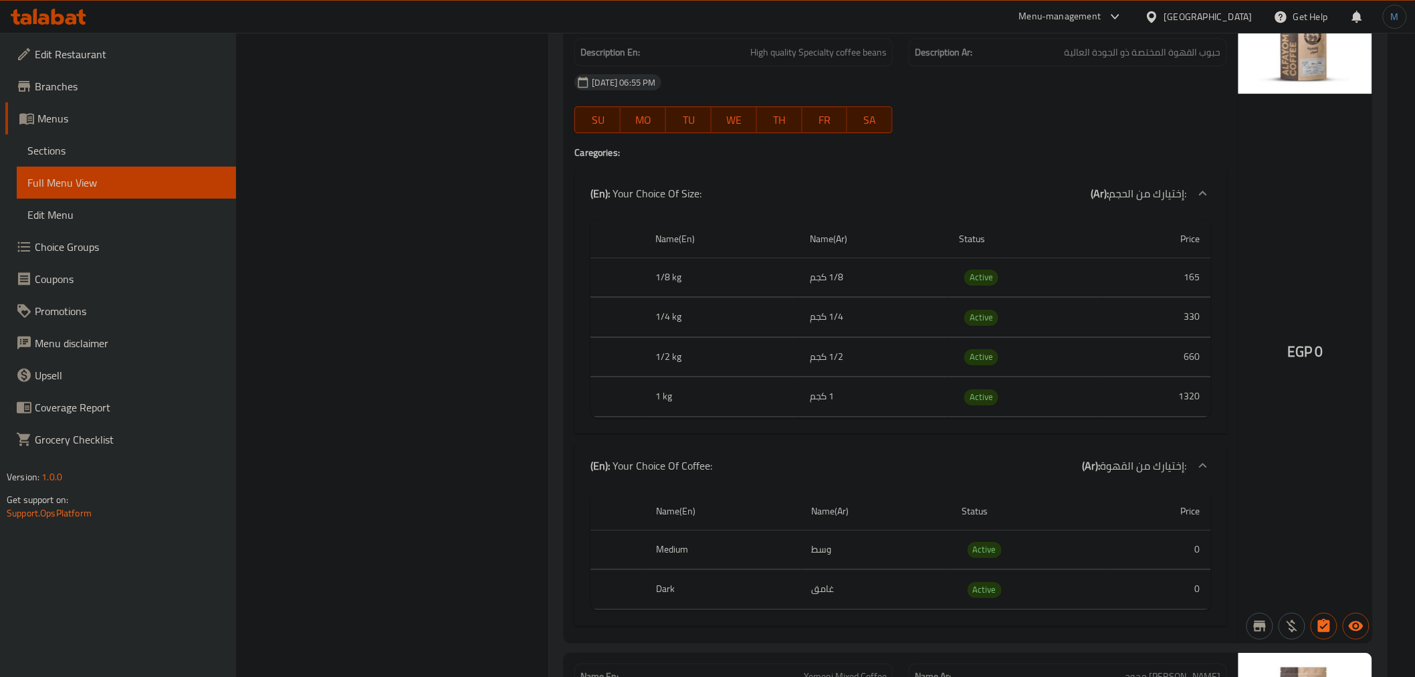
scroll to position [14571, 0]
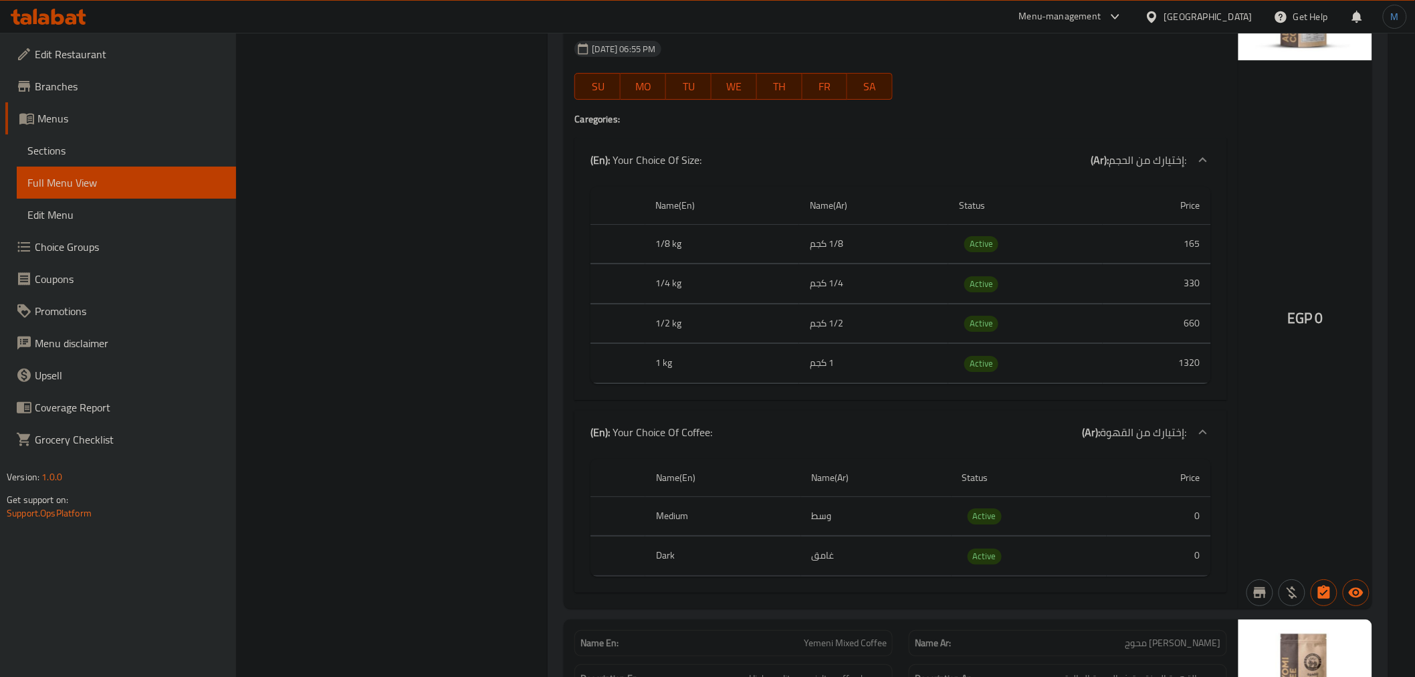
click at [1167, 351] on td "1320" at bounding box center [1157, 363] width 108 height 39
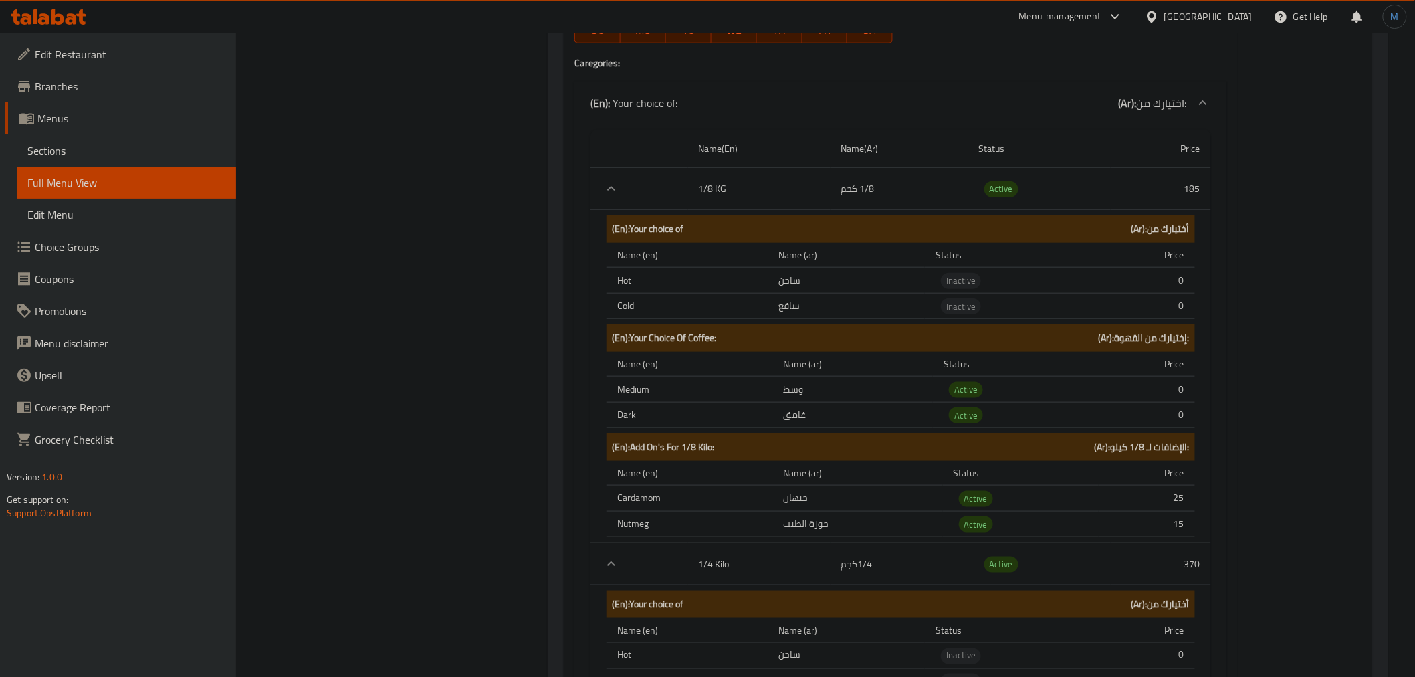
scroll to position [15314, 0]
